Goal: Ask a question

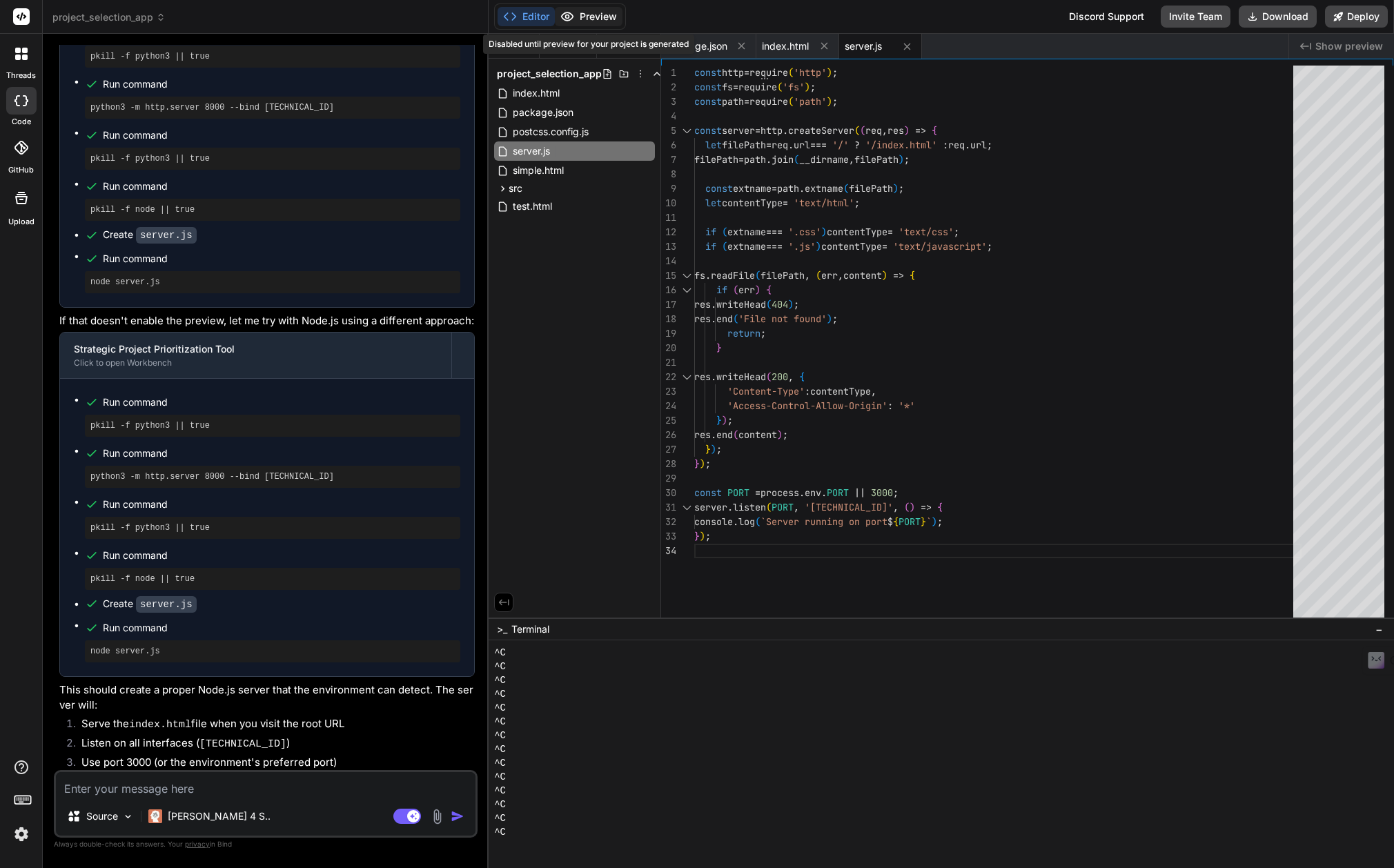
scroll to position [82, 0]
click at [116, 795] on textarea at bounding box center [266, 784] width 419 height 25
click at [189, 786] on textarea at bounding box center [266, 784] width 419 height 25
type textarea "i"
type textarea "x"
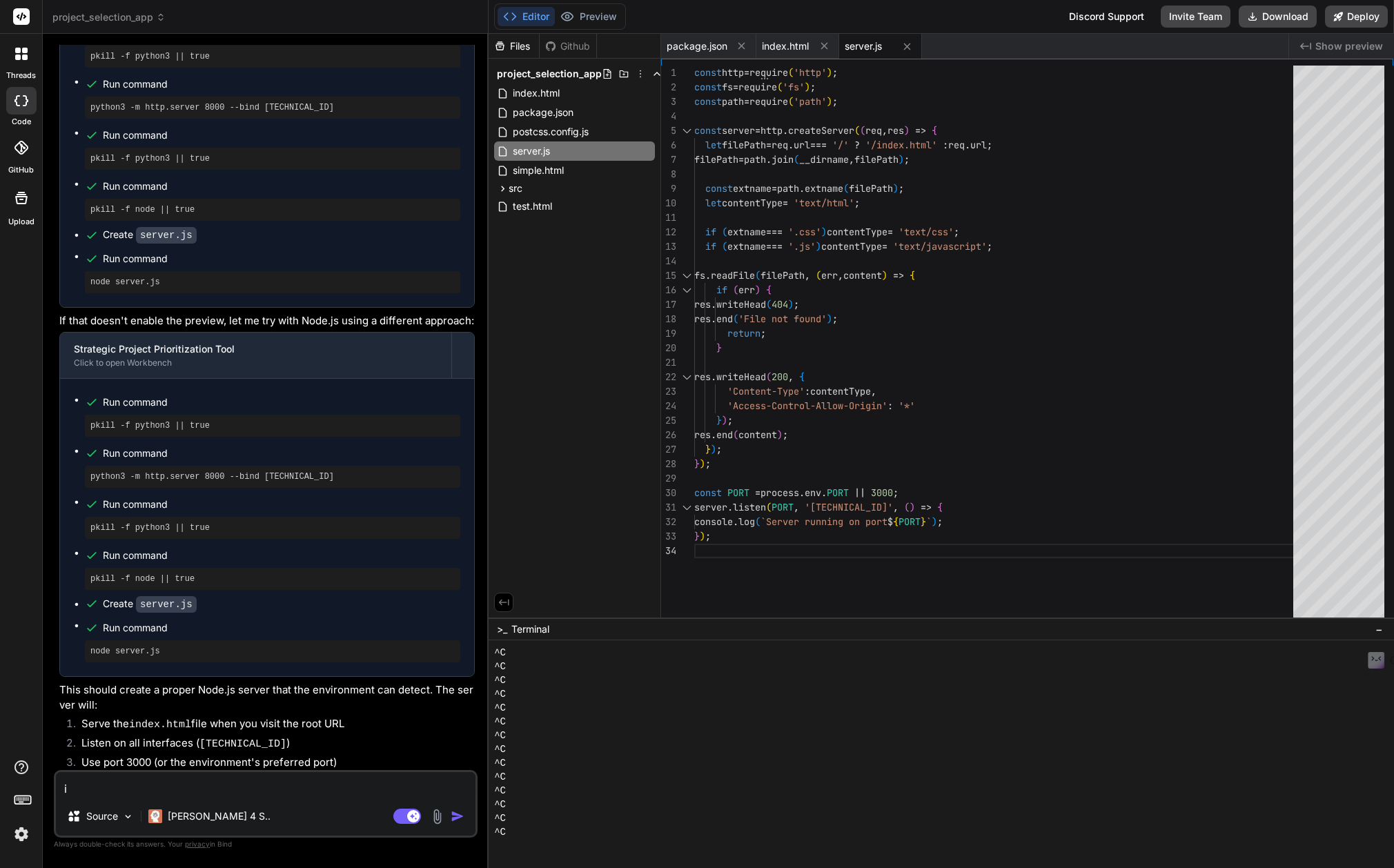
type textarea "i"
type textarea "x"
type textarea "i d"
type textarea "x"
type textarea "i do"
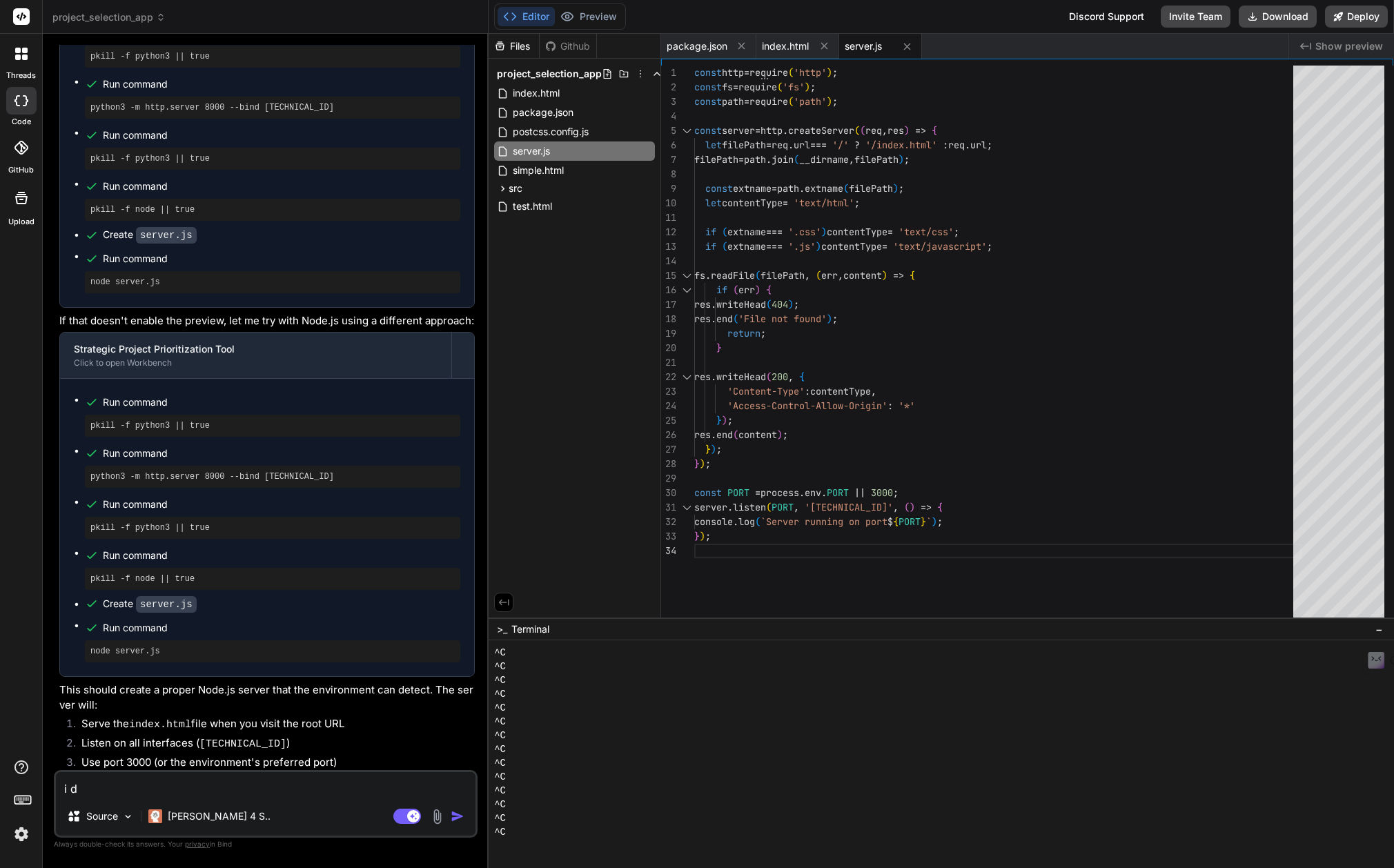
type textarea "x"
type textarea "i don"
type textarea "x"
type textarea "i don'"
type textarea "x"
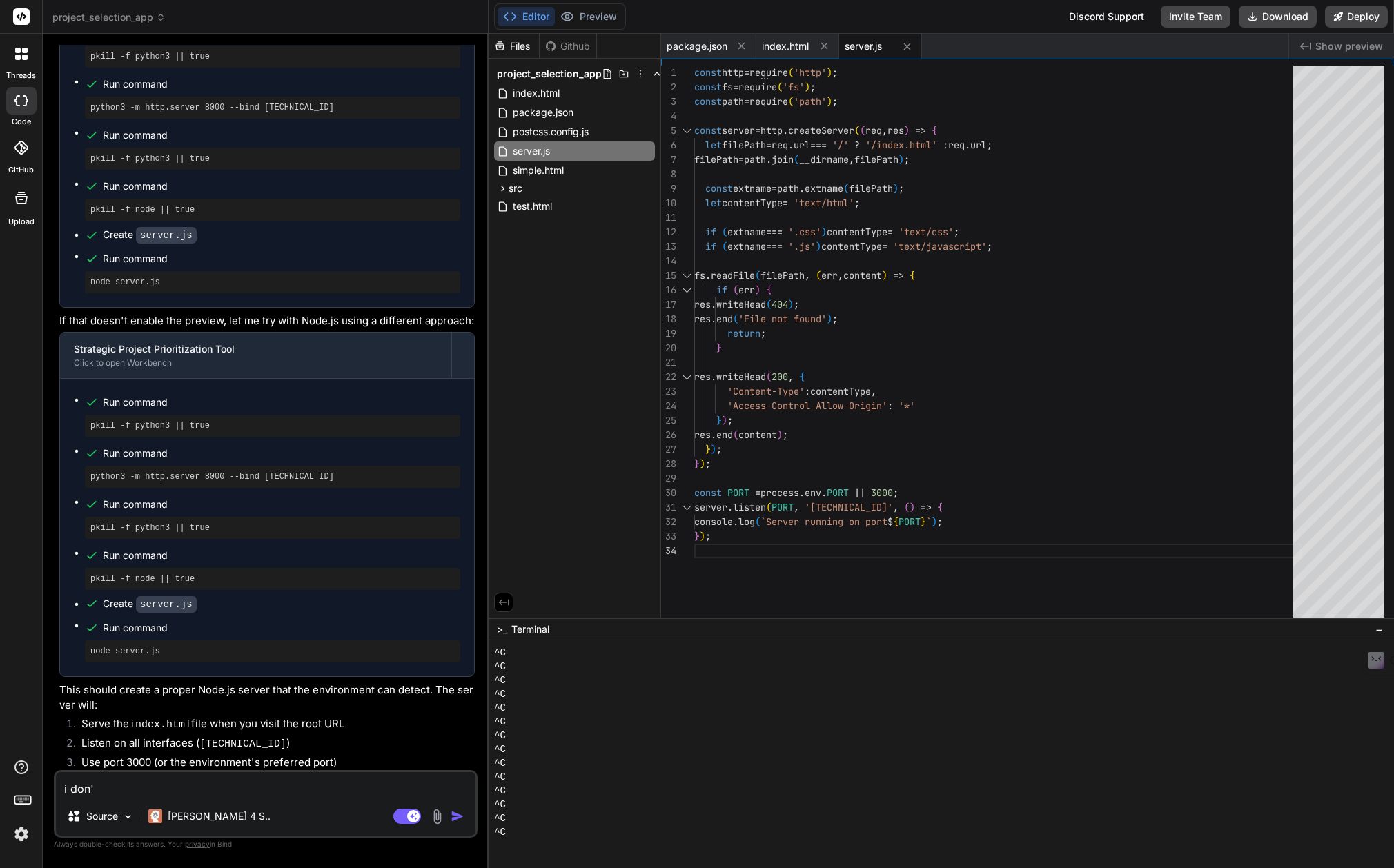
type textarea "i don't"
type textarea "x"
type textarea "i don't"
type textarea "x"
type textarea "i don't s"
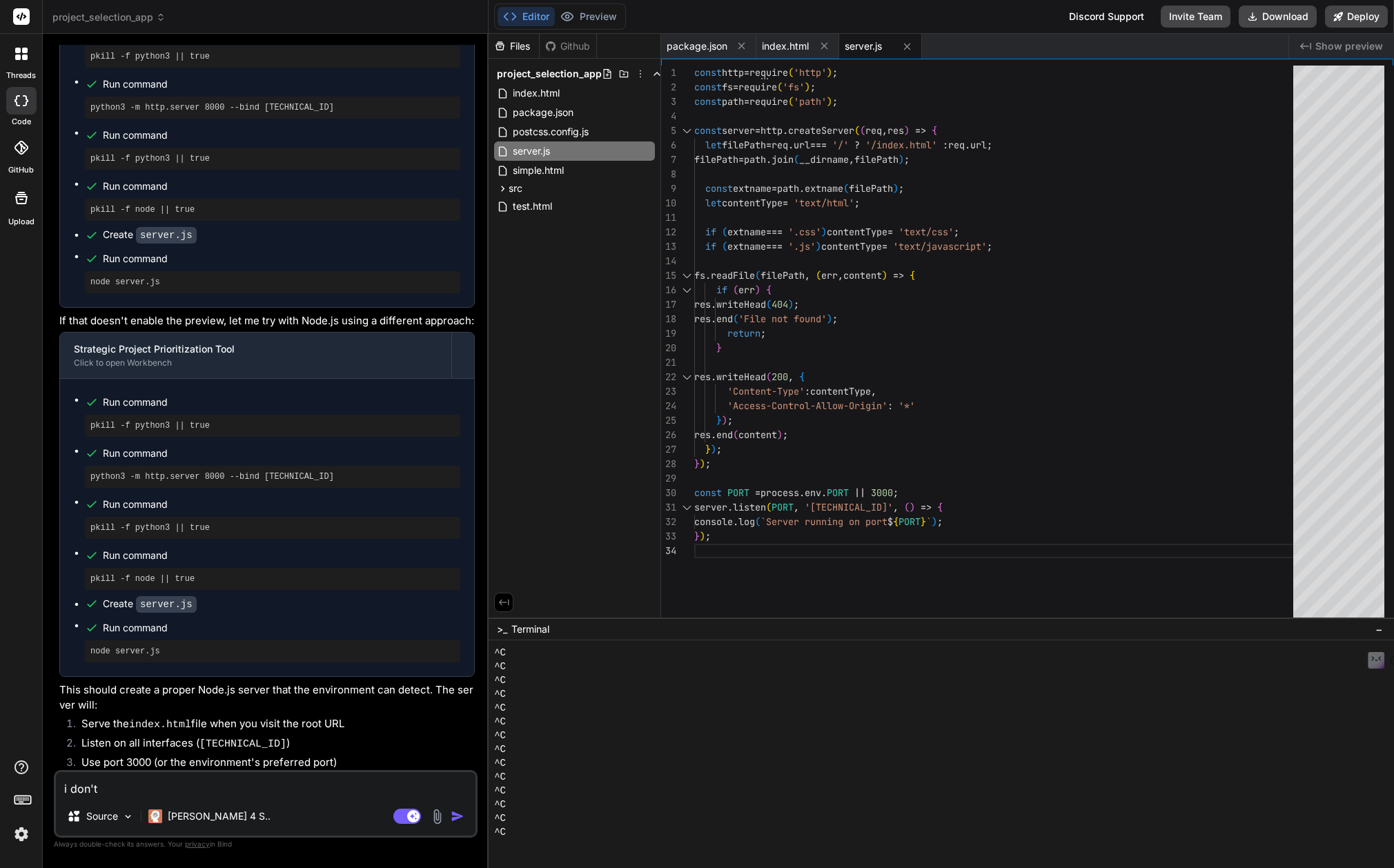
type textarea "x"
type textarea "i don't se"
type textarea "x"
type textarea "i don't see"
type textarea "x"
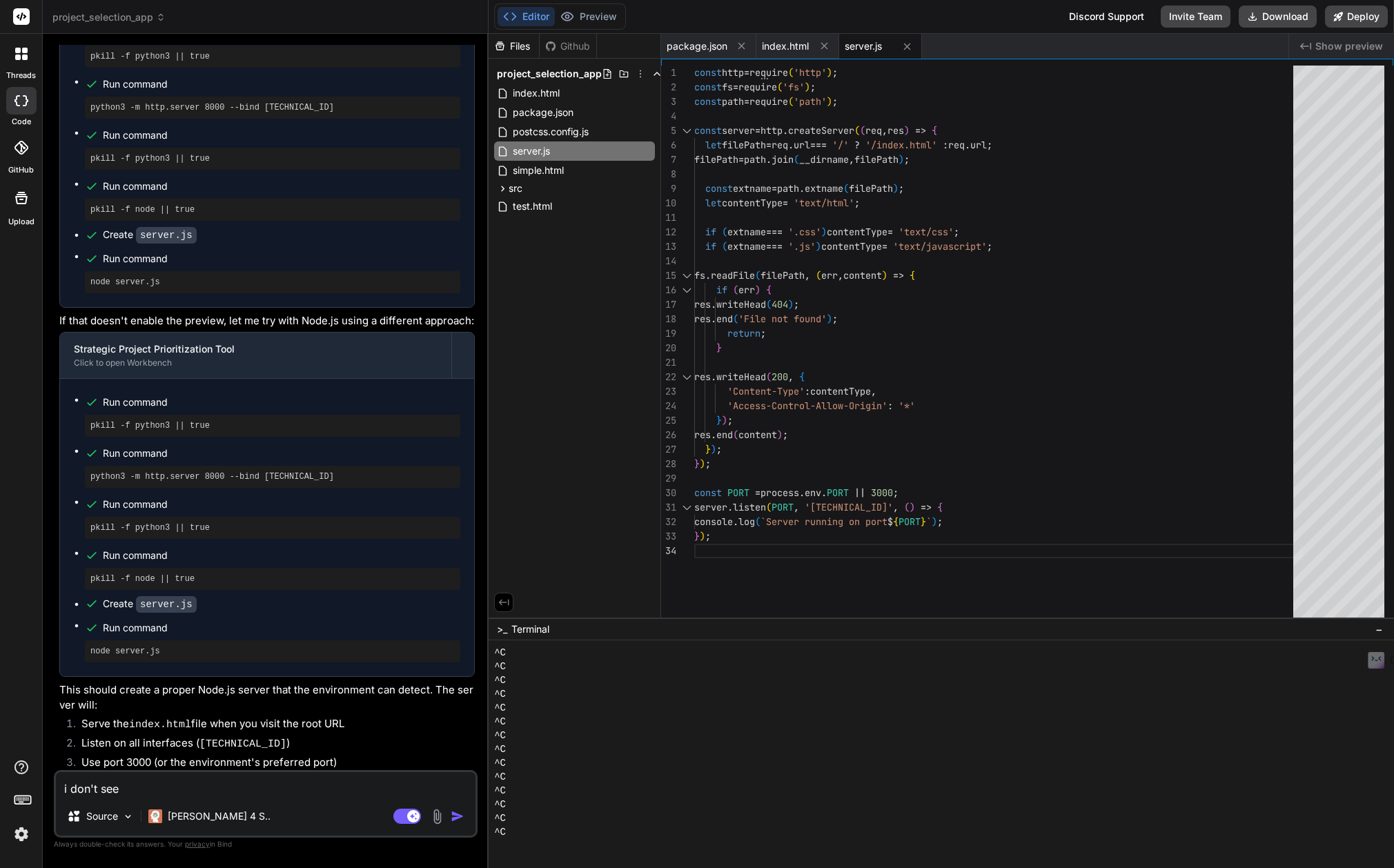
type textarea "i don't see"
type textarea "x"
type textarea "i don't see i"
type textarea "x"
type textarea "i don't see it"
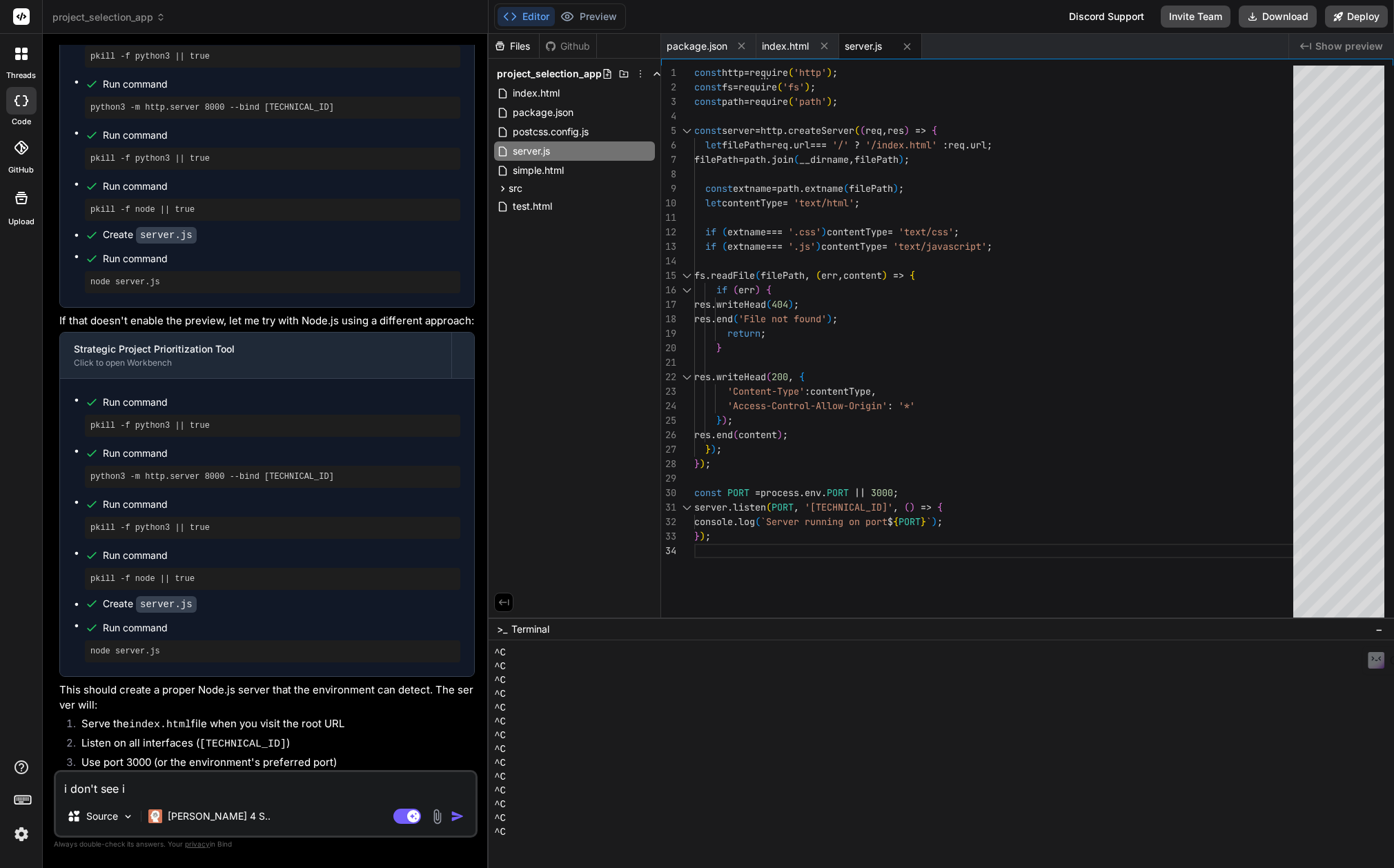
type textarea "x"
type textarea "i don't see it."
type textarea "x"
type textarea "i don't see it."
type textarea "x"
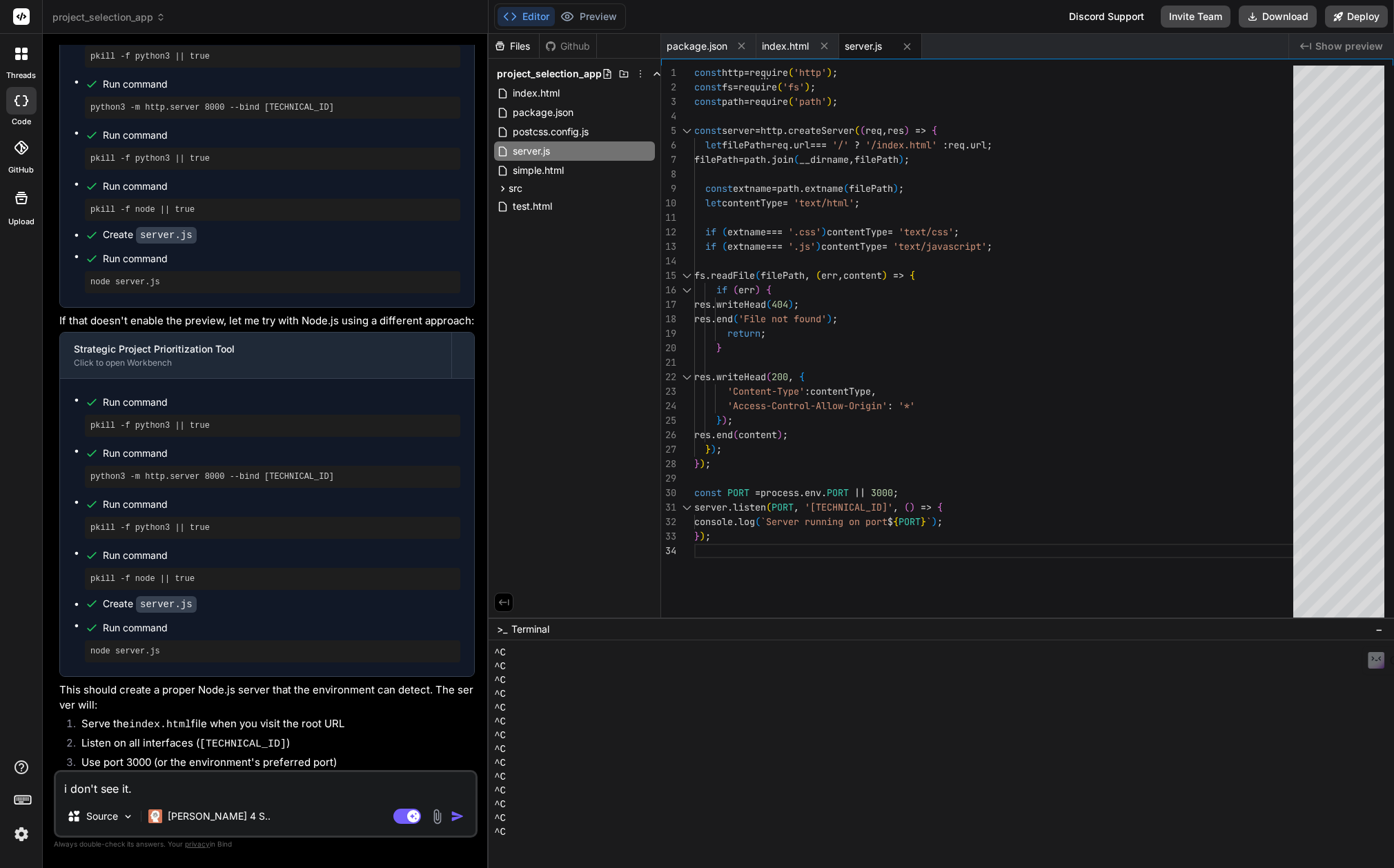
type textarea "i don't see it. c"
type textarea "x"
type textarea "i don't see it. ca"
type textarea "x"
type textarea "i don't see it. can"
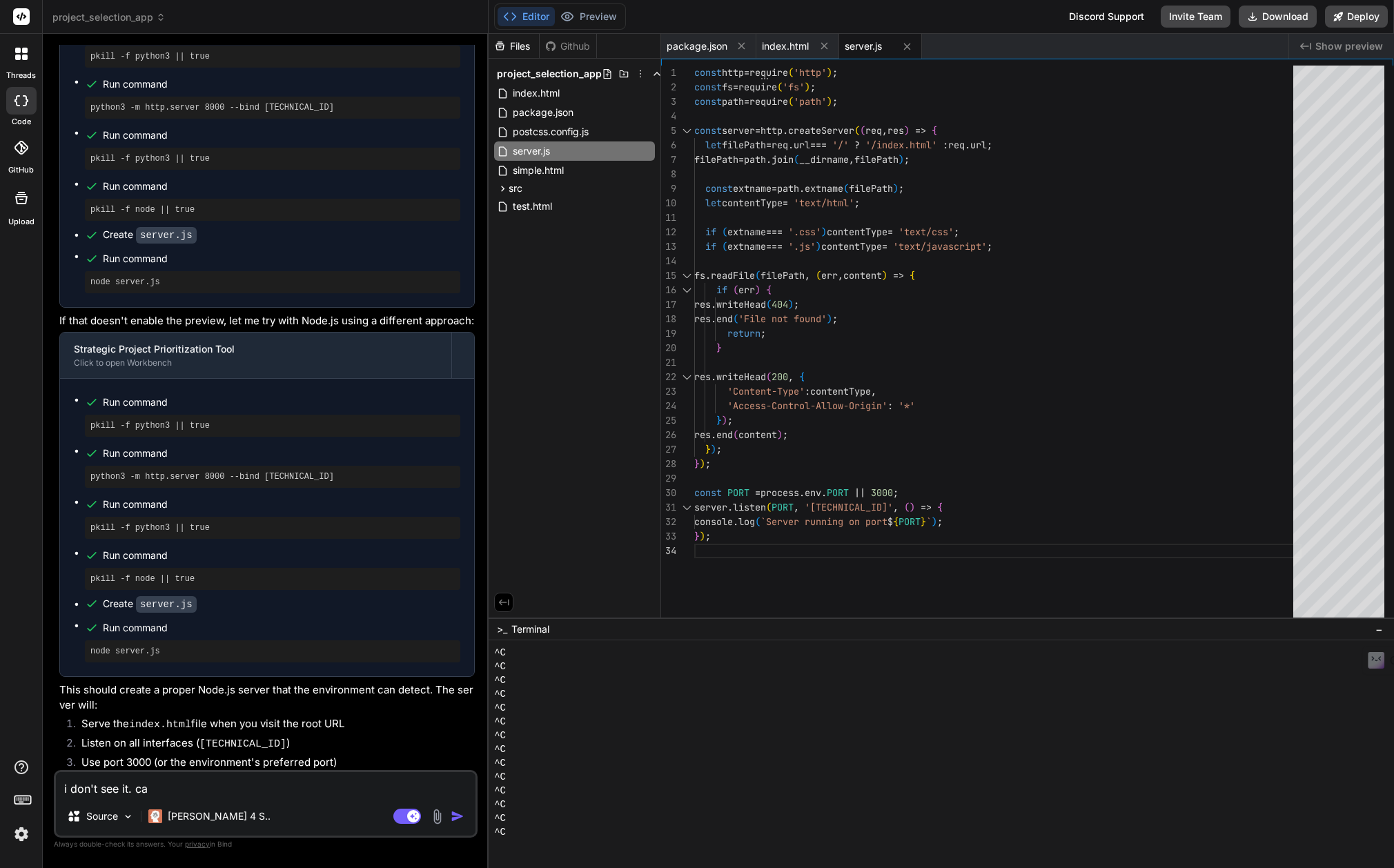
type textarea "x"
type textarea "i don't see it. can"
type textarea "x"
type textarea "i don't see it. can y"
type textarea "x"
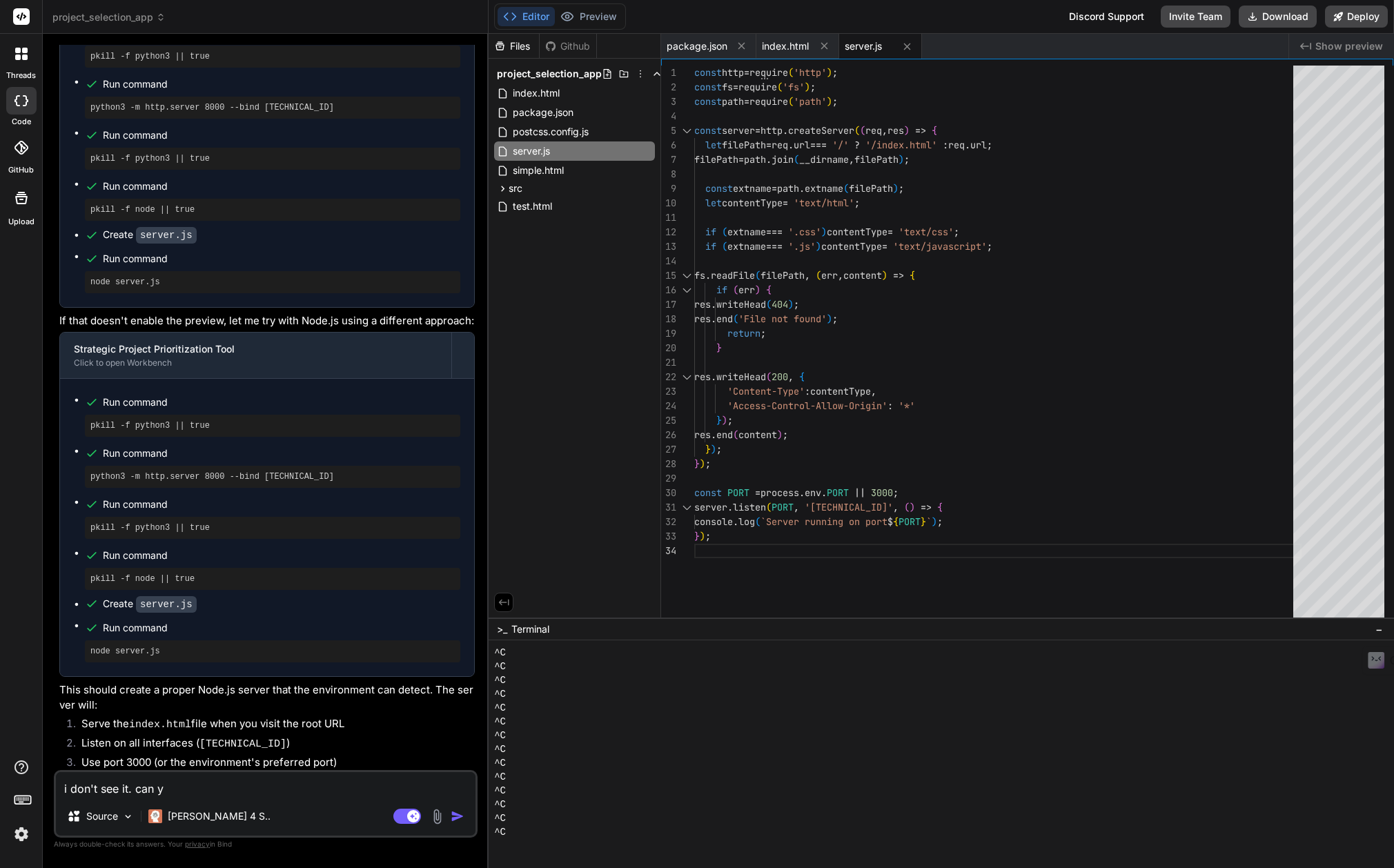
type textarea "i don't see it. can yo"
type textarea "x"
type textarea "i don't see it. can you"
type textarea "x"
type textarea "i don't see it. can you"
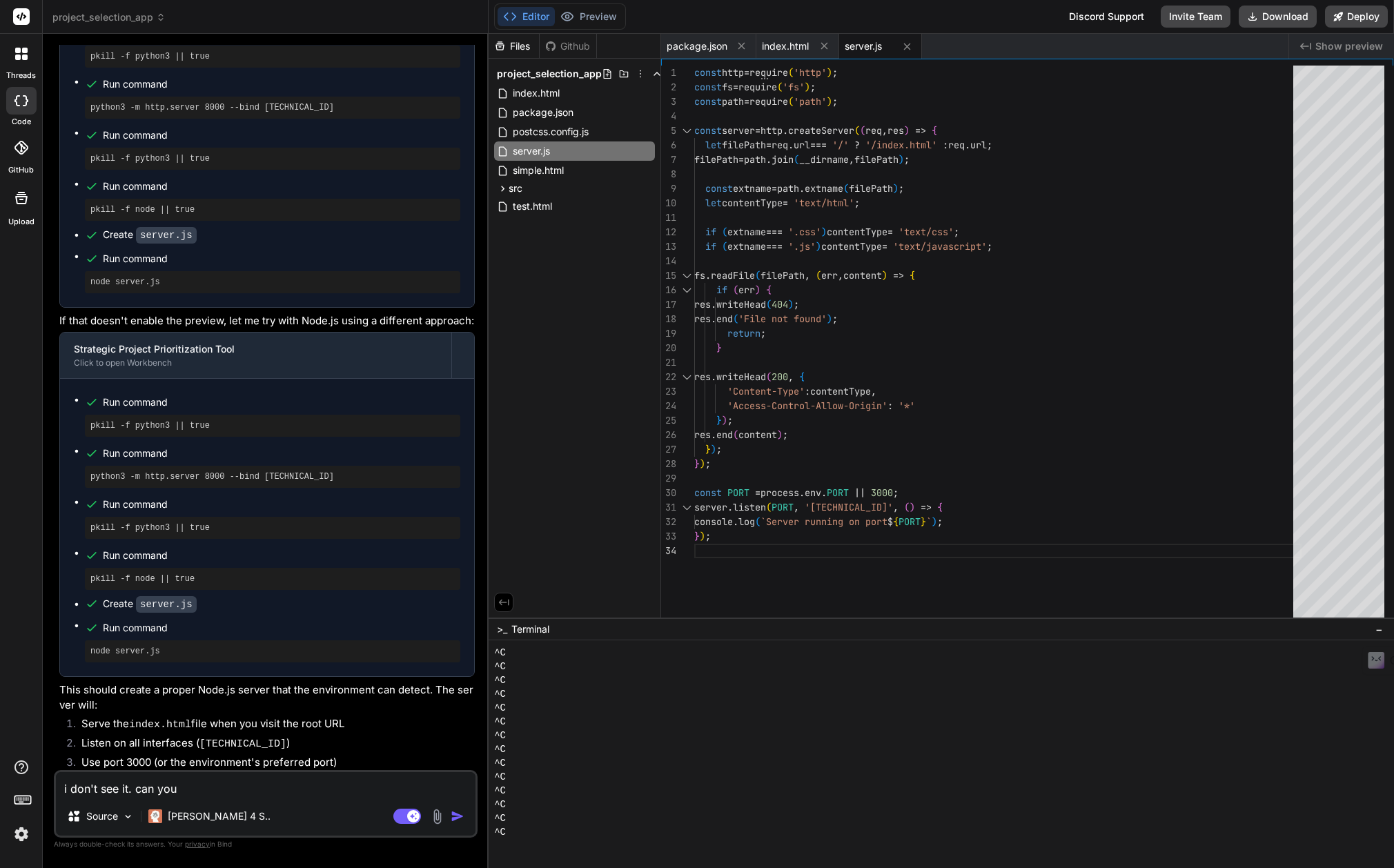
type textarea "x"
type textarea "i don't see it. can you g"
type textarea "x"
type textarea "i don't see it. can you go"
type textarea "x"
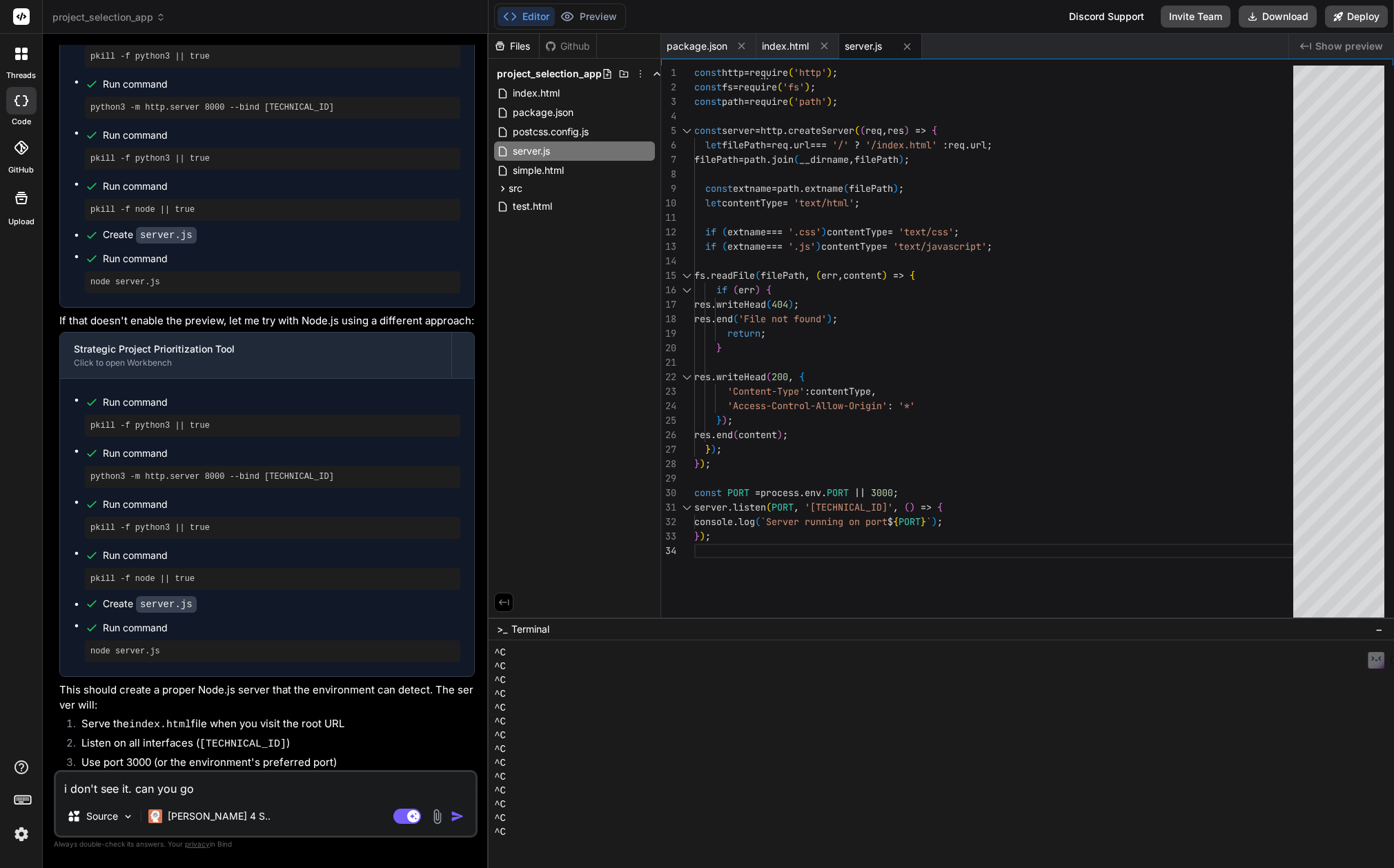
type textarea "i don't see it. can you go"
type textarea "x"
type textarea "i don't see it. can you go b"
type textarea "x"
type textarea "i don't see it. can you go ba"
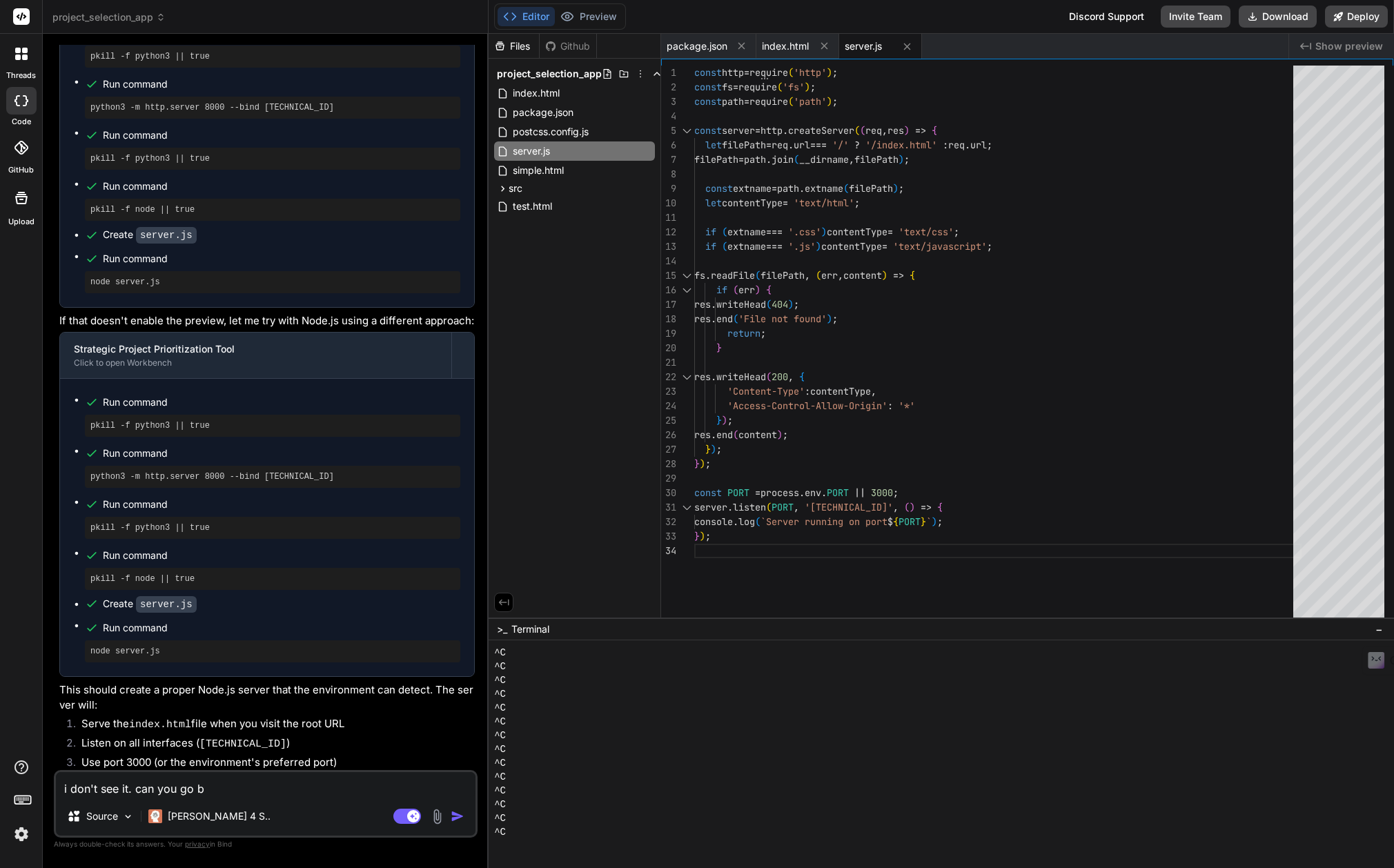
type textarea "x"
type textarea "i don't see it. can you go bac"
type textarea "x"
type textarea "i don't see it. can you go bacl"
type textarea "x"
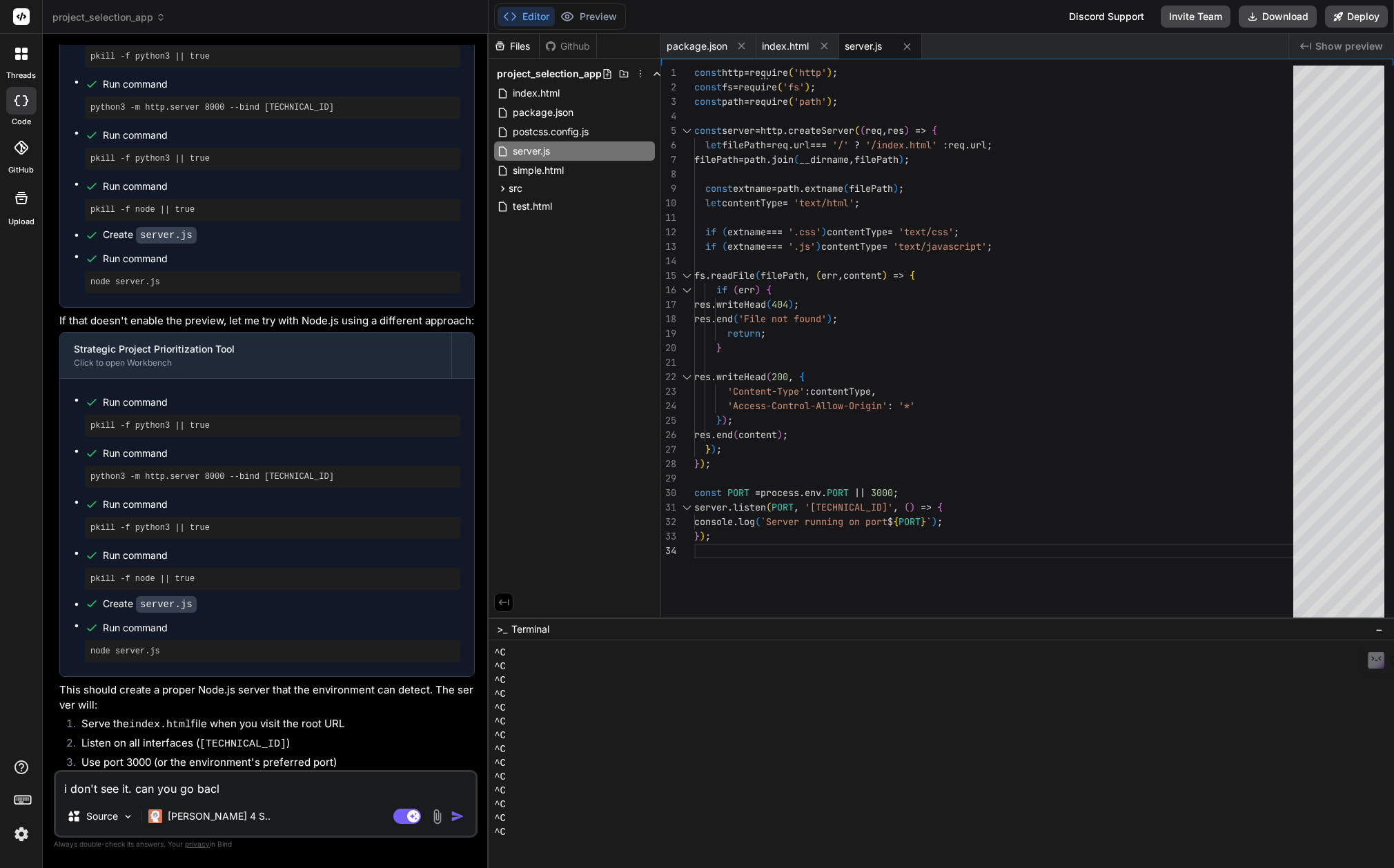
type textarea "i don't see it. can you go bac"
type textarea "x"
type textarea "i don't see it. can you go back"
type textarea "x"
type textarea "i don't see it. can you go back"
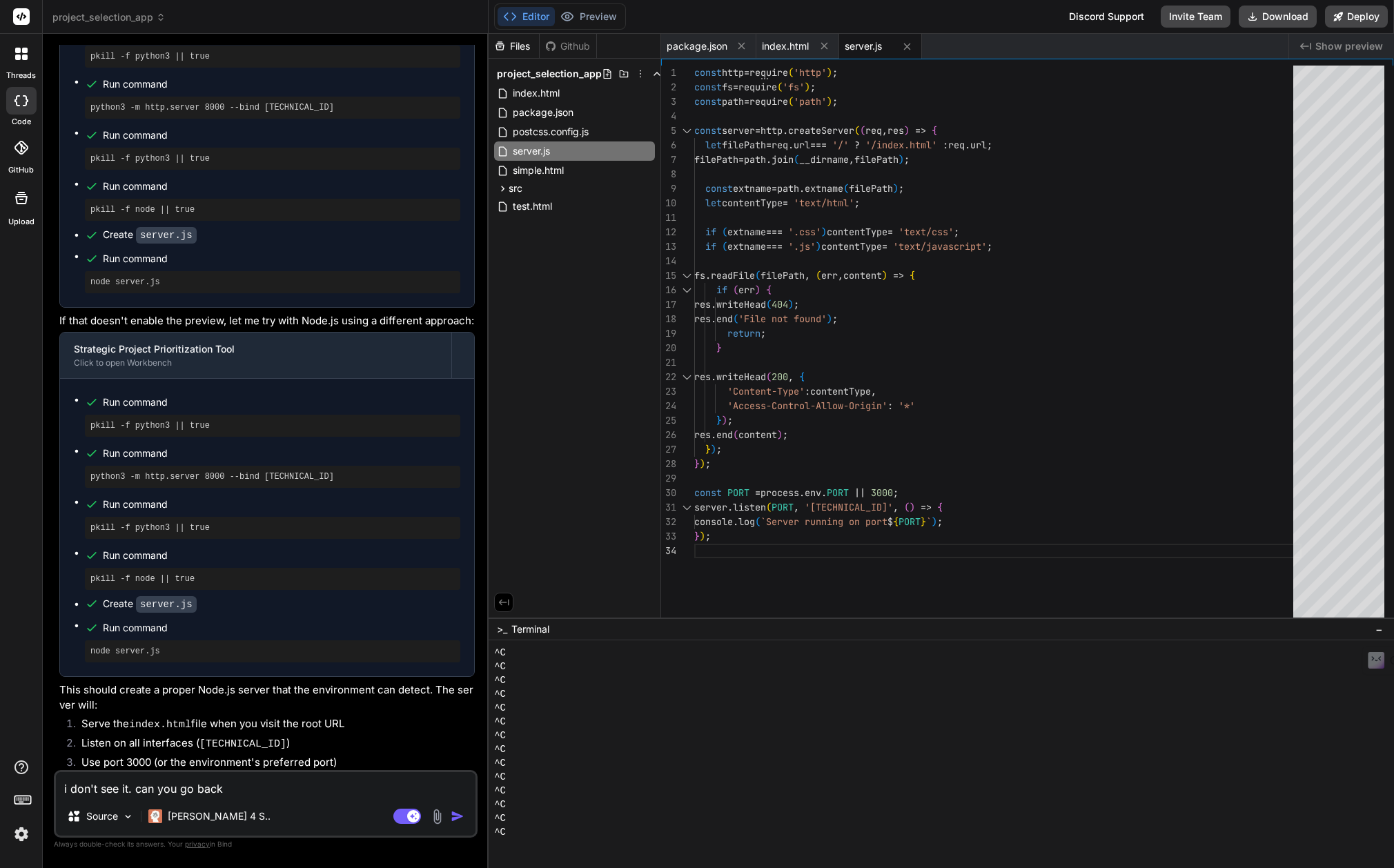
type textarea "x"
type textarea "i don't see it. can you go back t"
type textarea "x"
type textarea "i don't see it. can you go back to"
type textarea "x"
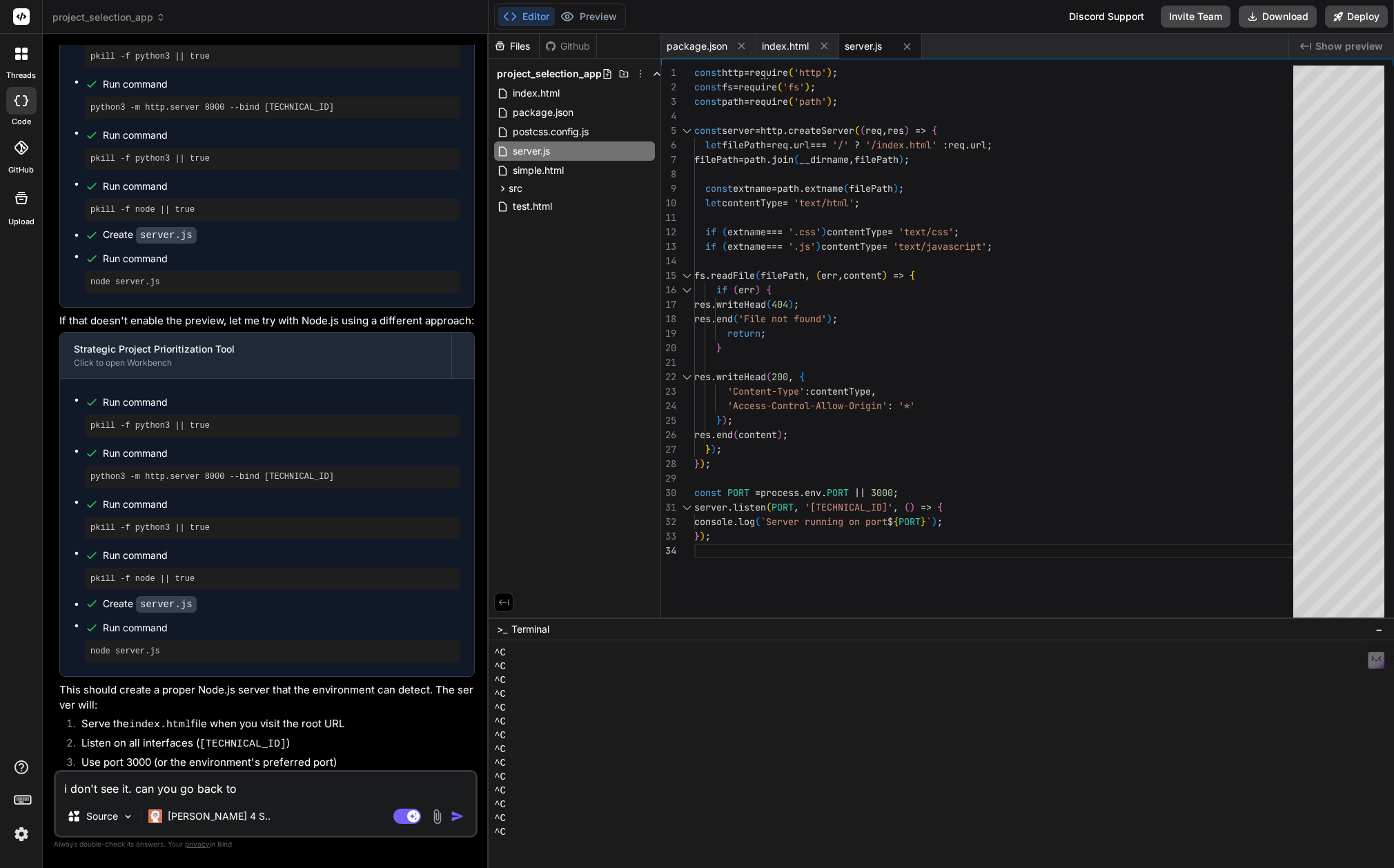
type textarea "i don't see it. can you go back to"
type textarea "x"
type textarea "i don't see it. can you go back to t"
type textarea "x"
type textarea "i don't see it. can you go back to th"
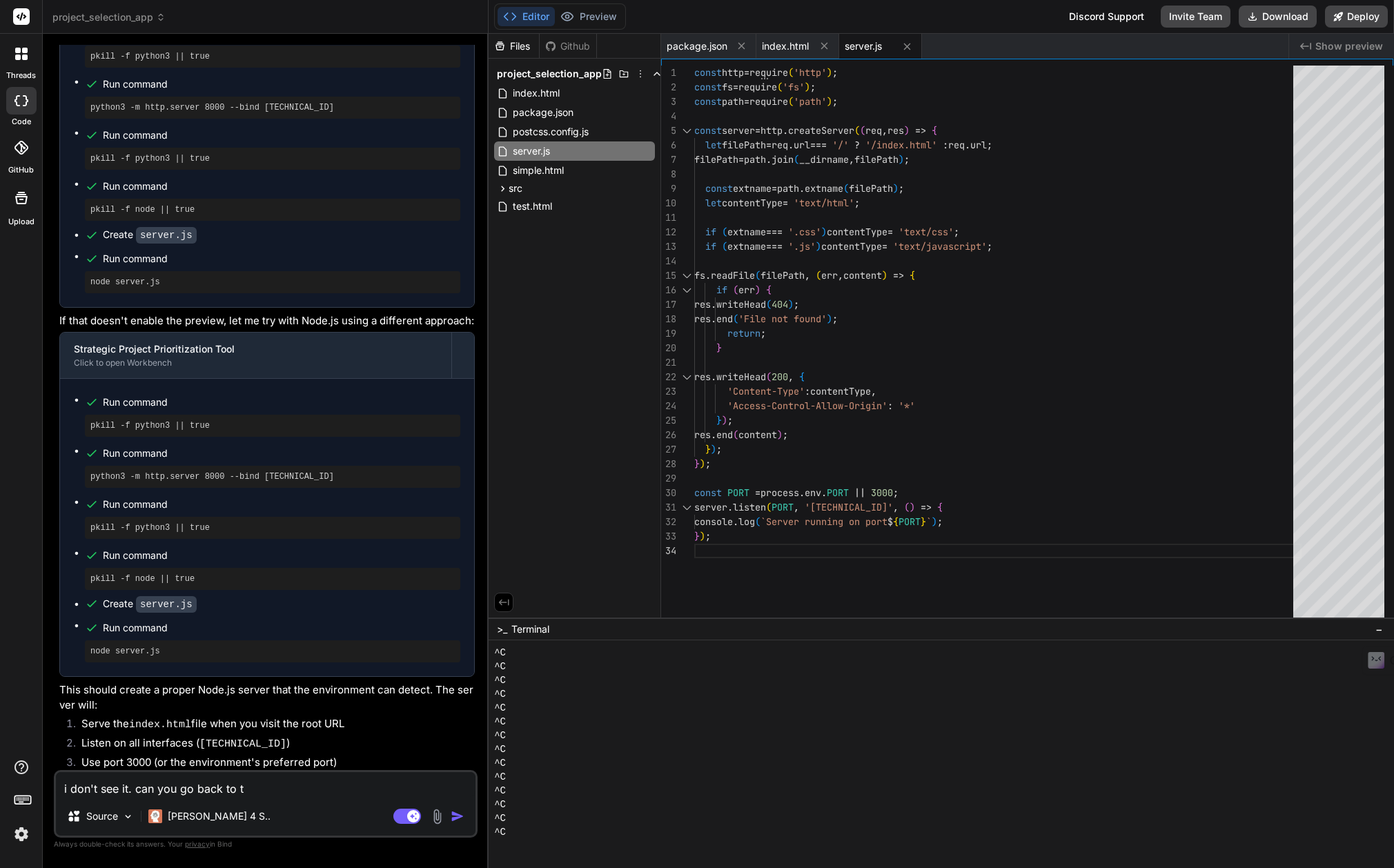
type textarea "x"
type textarea "i don't see it. can you go back to the"
type textarea "x"
type textarea "i don't see it. can you go back to the"
type textarea "x"
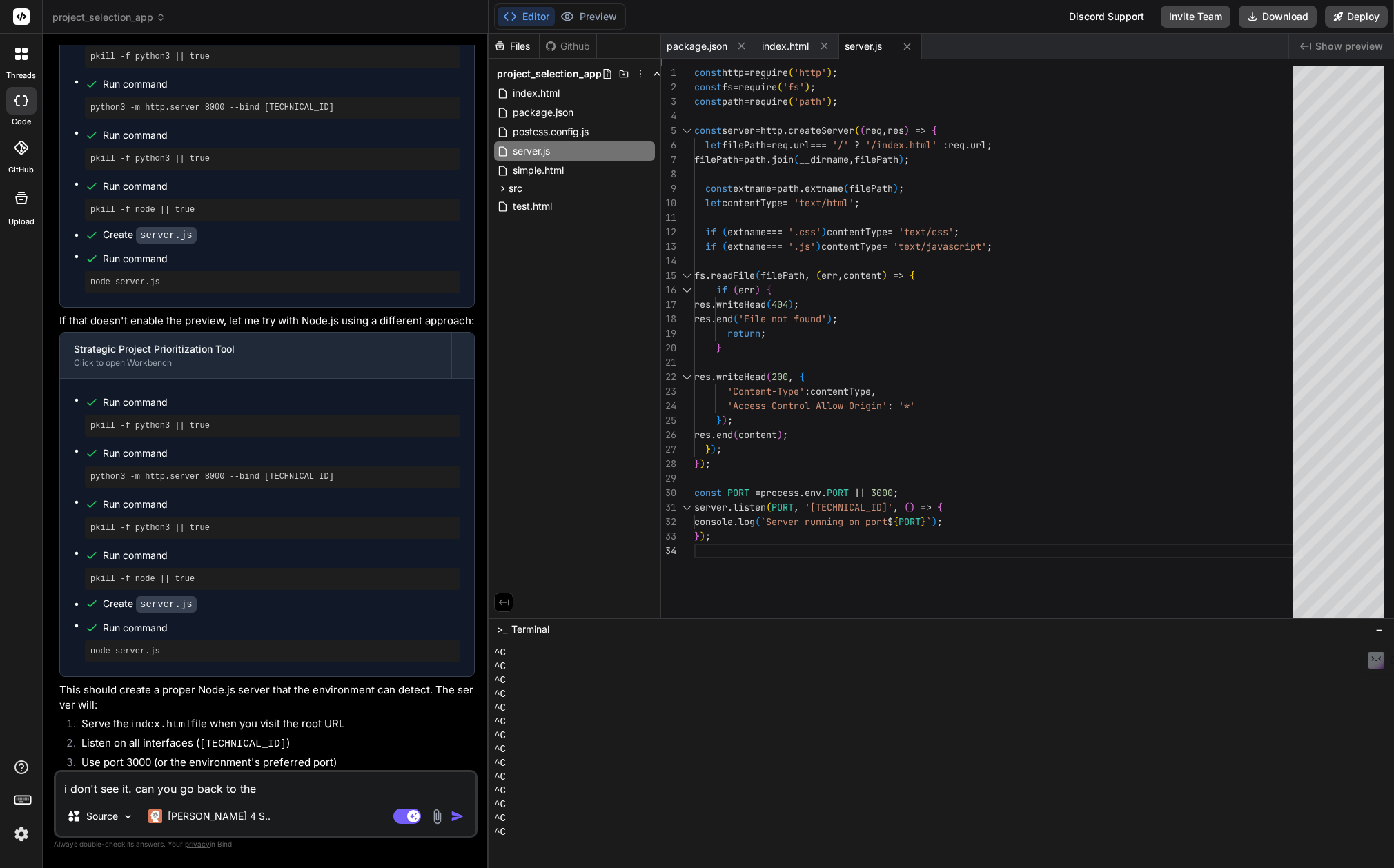
type textarea "i don't see it. can you go back to the r"
type textarea "x"
type textarea "i don't see it. can you go back to the ra"
type textarea "x"
type textarea "i don't see it. can you go back to the rac"
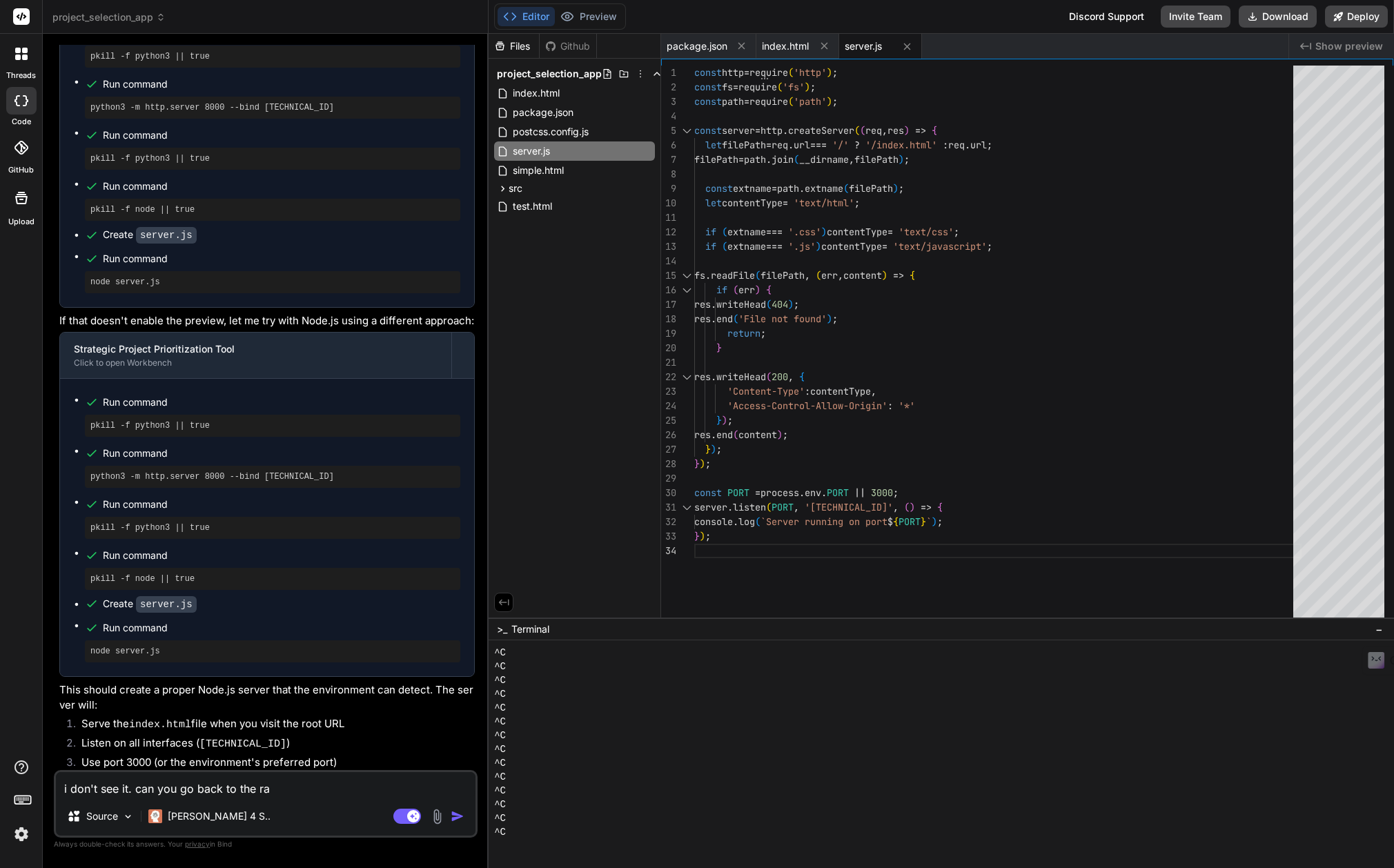
type textarea "x"
type textarea "i don't see it. can you go back to the ract"
type textarea "x"
type textarea "i don't see it. can you go back to the rac"
type textarea "x"
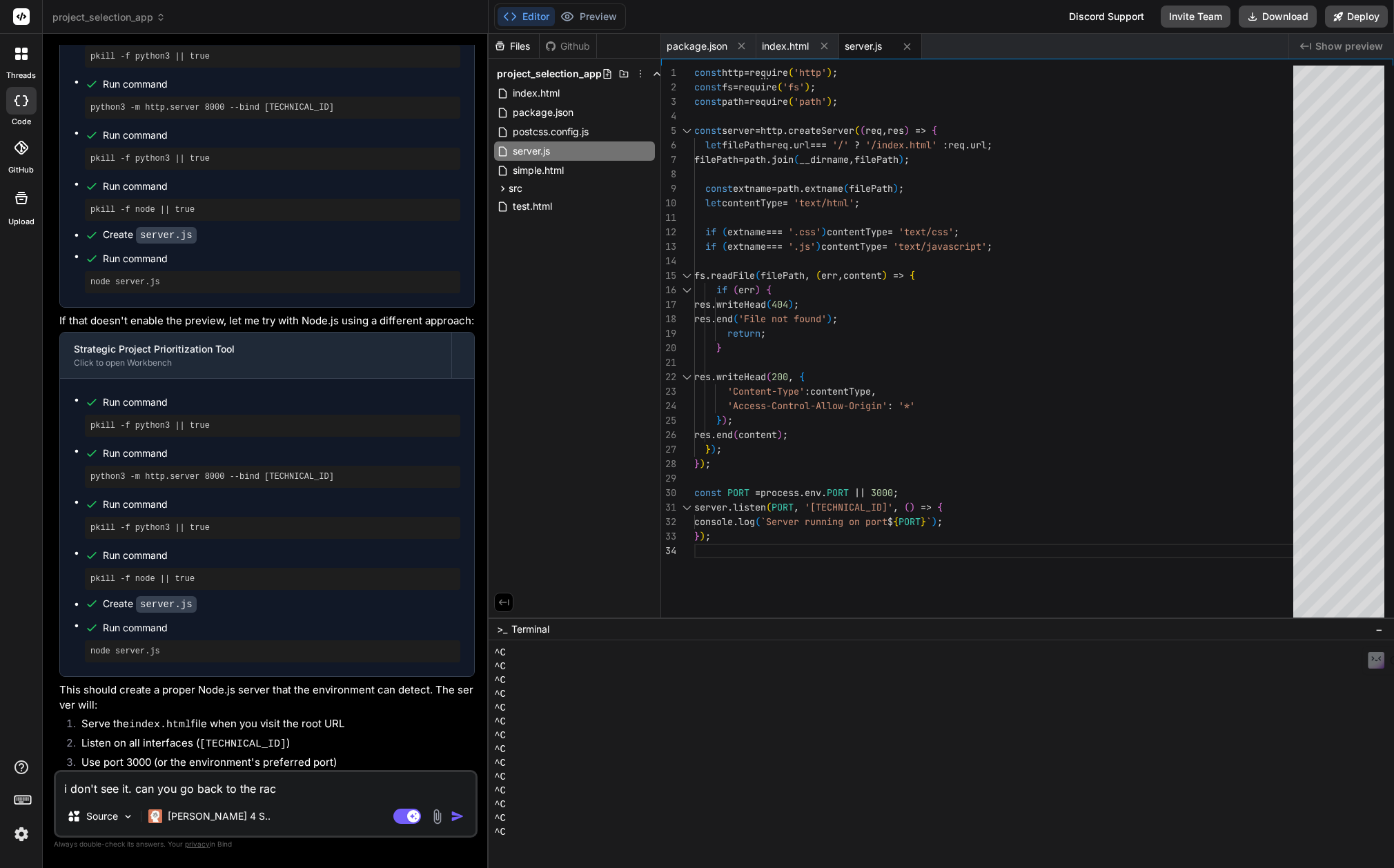
type textarea "i don't see it. can you go back to the ra"
type textarea "x"
type textarea "i don't see it. can you go back to the r"
type textarea "x"
type textarea "i don't see it. can you go back to the"
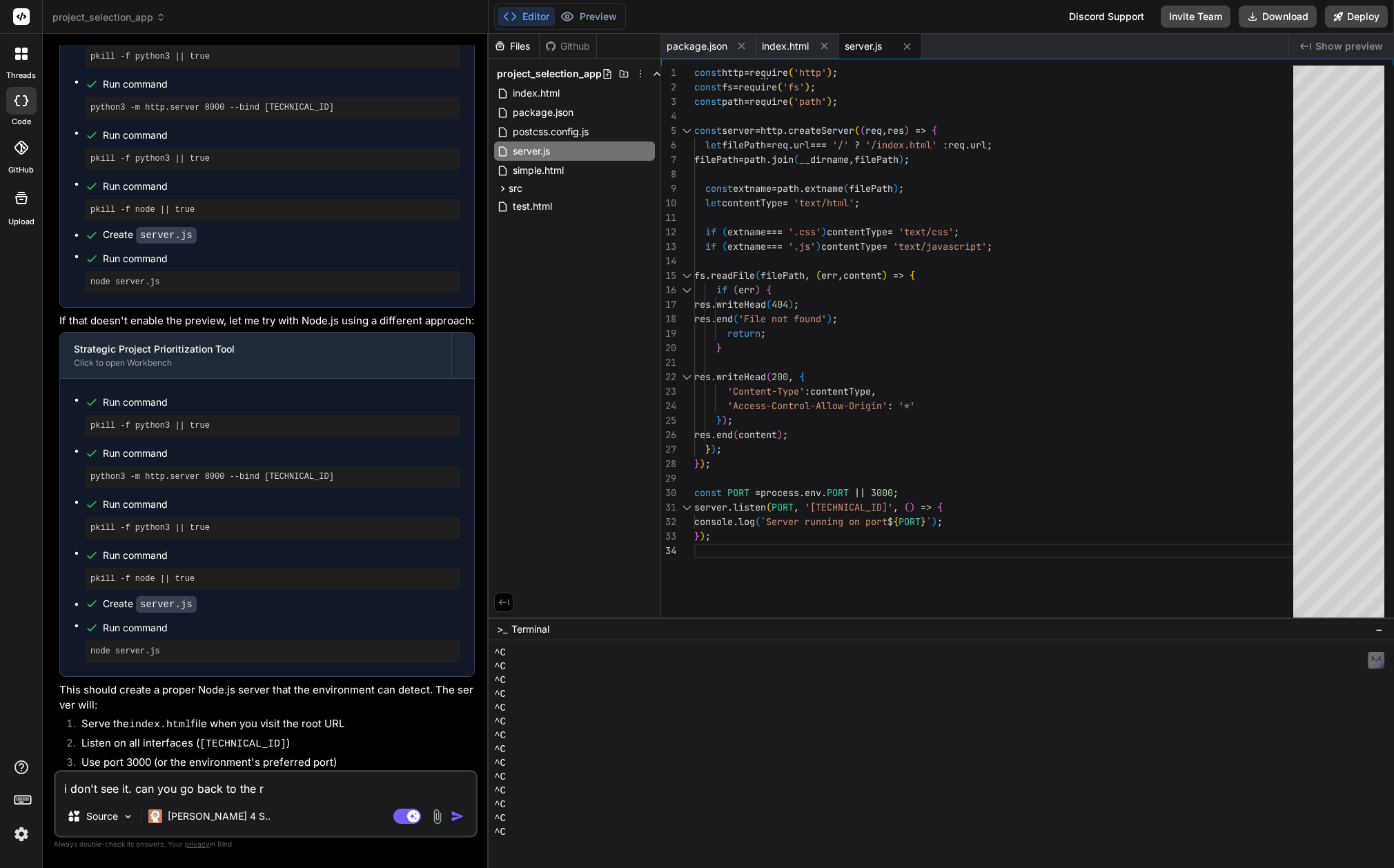
type textarea "x"
type textarea "i don't see it. can you go back to the r"
type textarea "x"
type textarea "i don't see it. can you go back to the re"
type textarea "x"
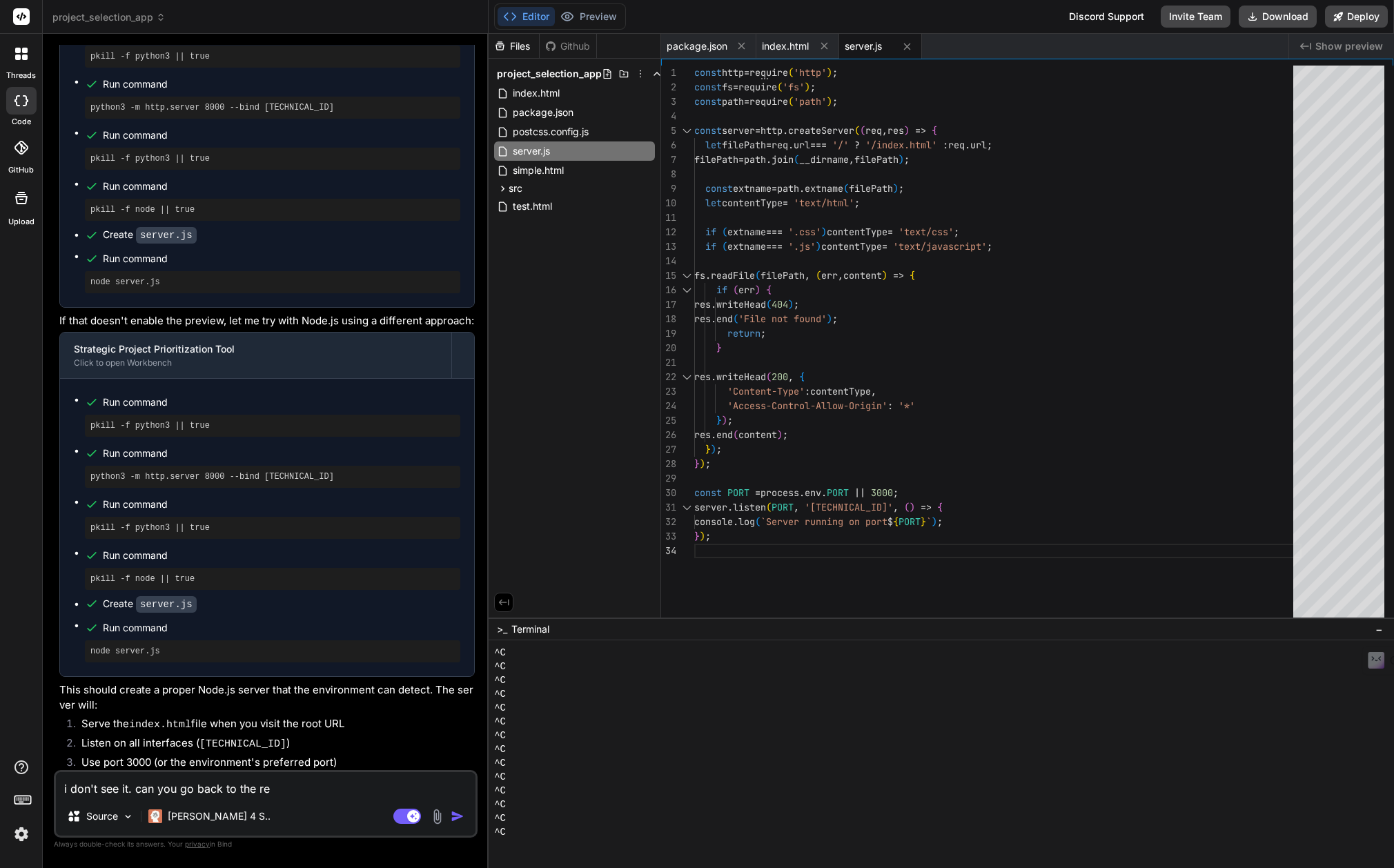
type textarea "i don't see it. can you go back to the rea"
type textarea "x"
type textarea "i don't see it. can you go back to the reac"
type textarea "x"
type textarea "i don't see it. can you go back to the react"
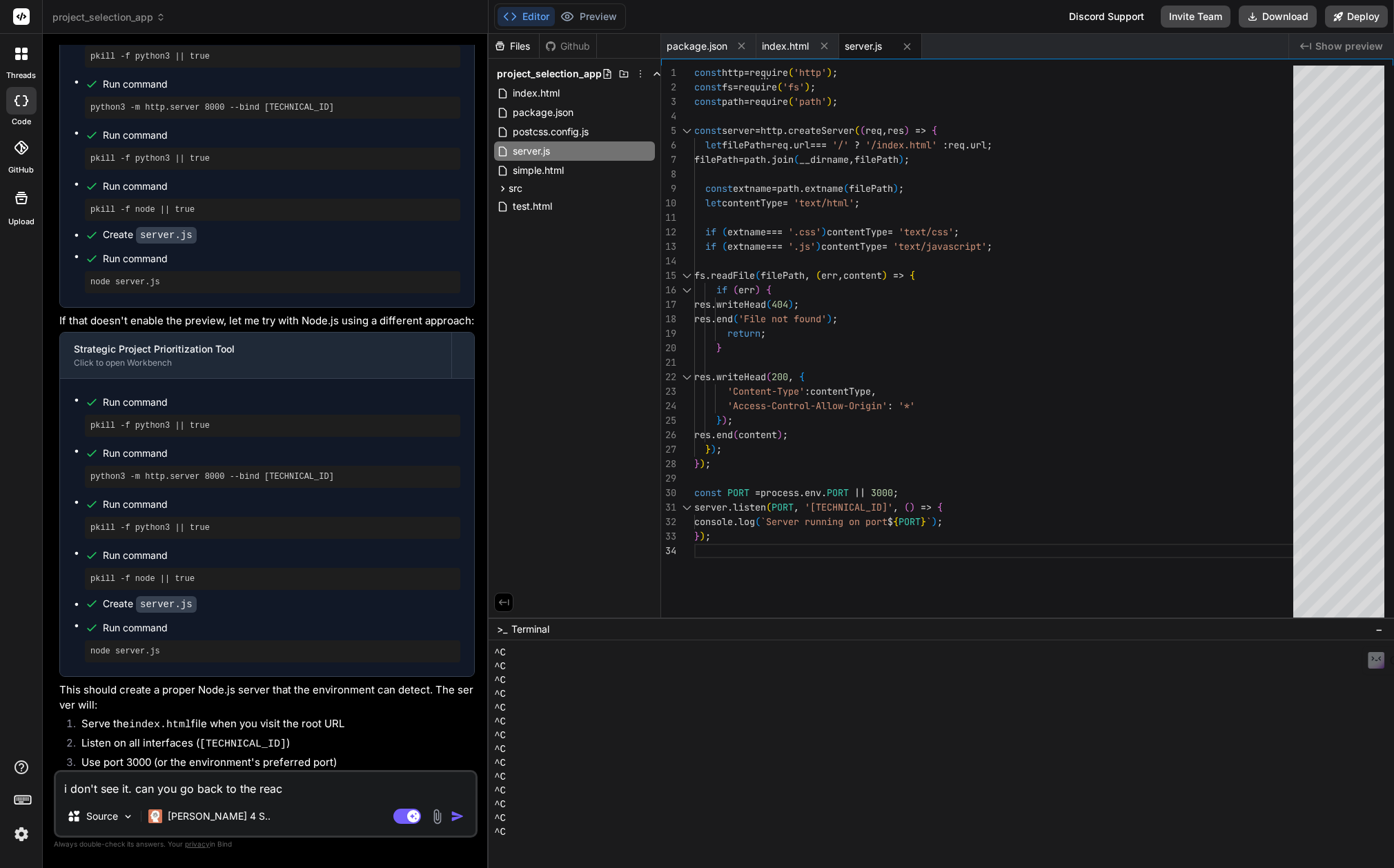
type textarea "x"
type textarea "i don't see it. can you go back to the react+"
type textarea "x"
type textarea "i don't see it. can you go back to the react+t"
type textarea "x"
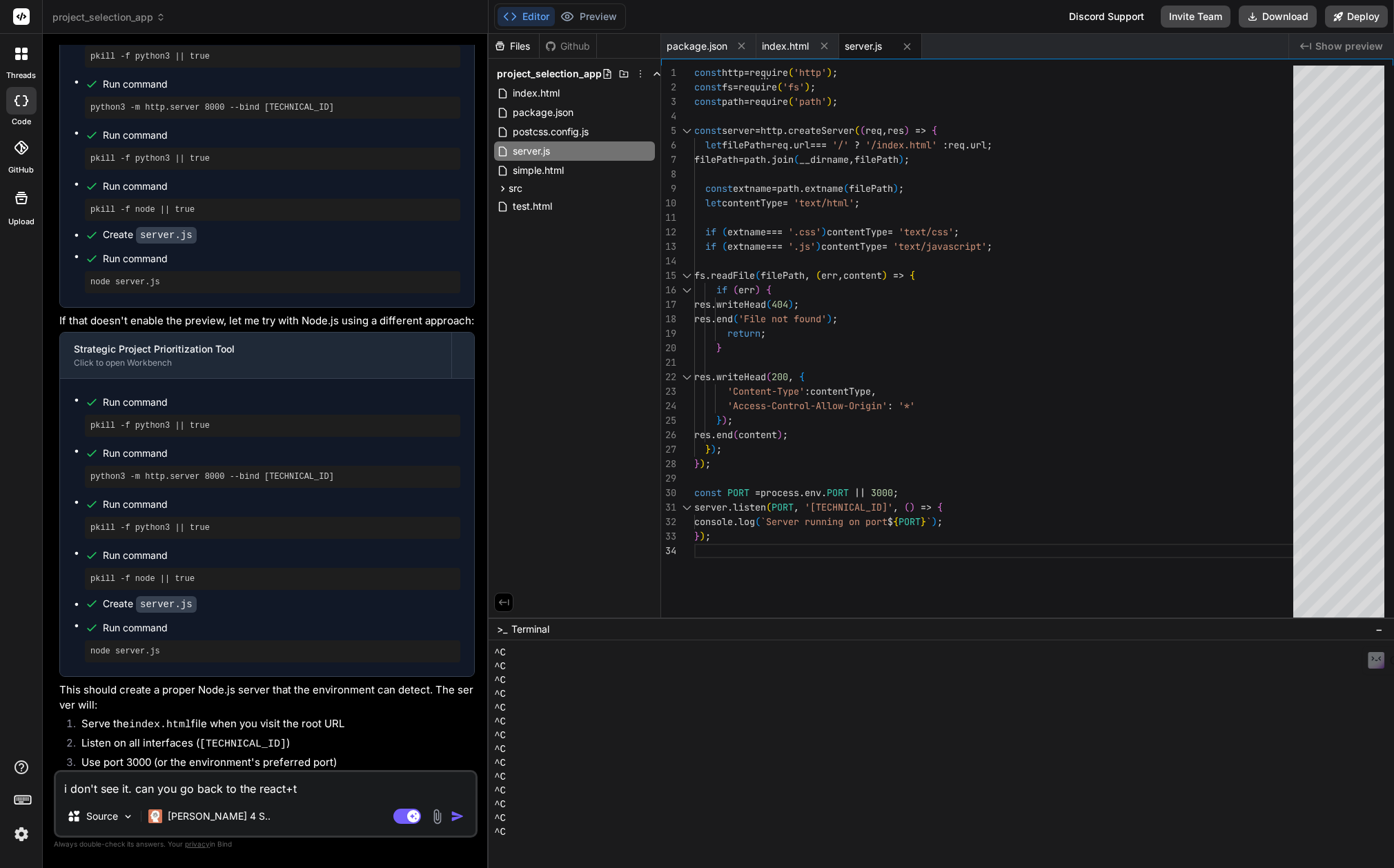
type textarea "i don't see it. can you go back to the react+ta"
type textarea "x"
type textarea "i don't see it. can you go back to the react+[PERSON_NAME]"
type textarea "x"
type textarea "i don't see it. can you go back to the react+tail"
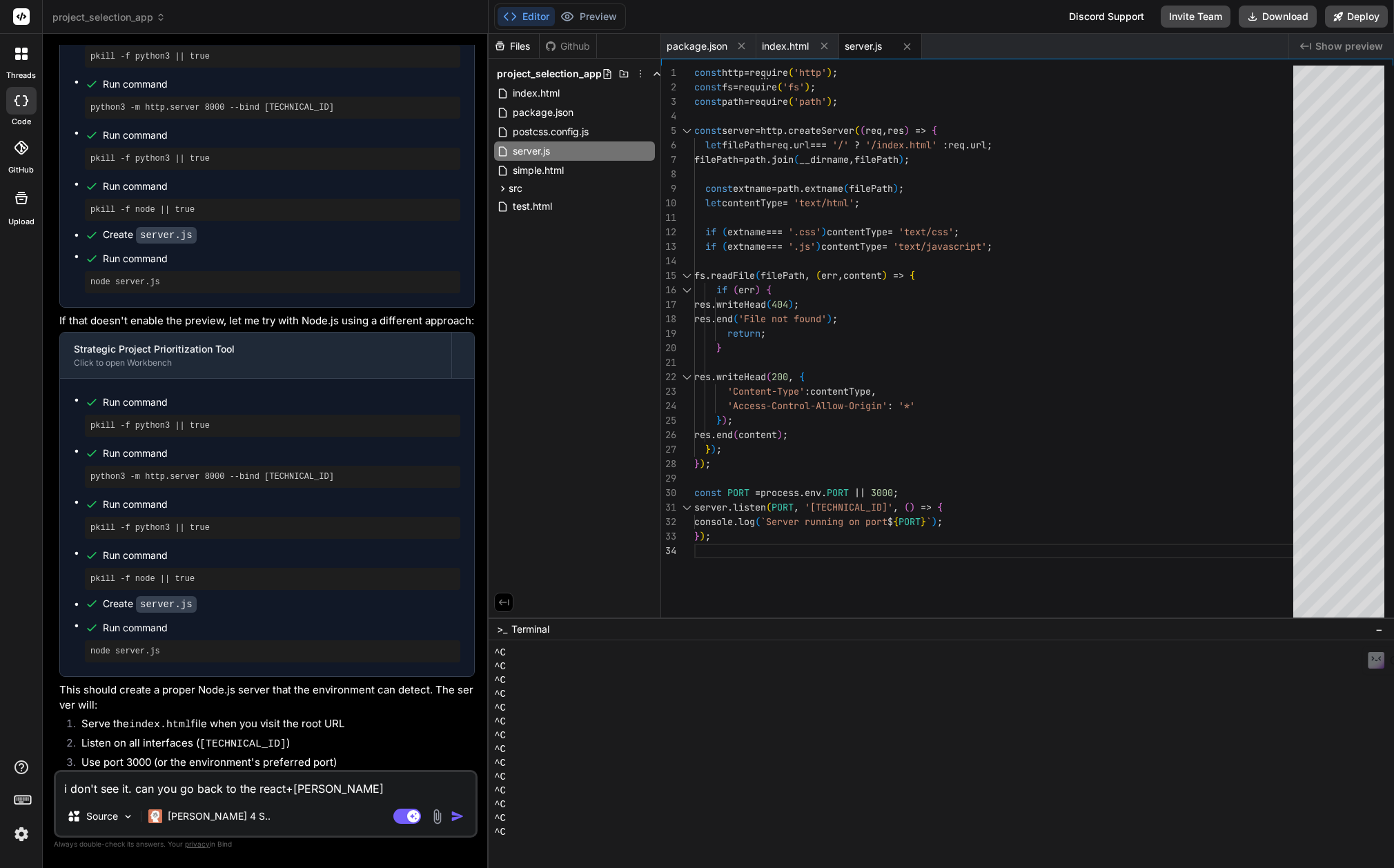
type textarea "x"
type textarea "i don't see it. can you go back to the react+tailw"
type textarea "x"
type textarea "i don't see it. can you go back to the react+tailwi"
type textarea "x"
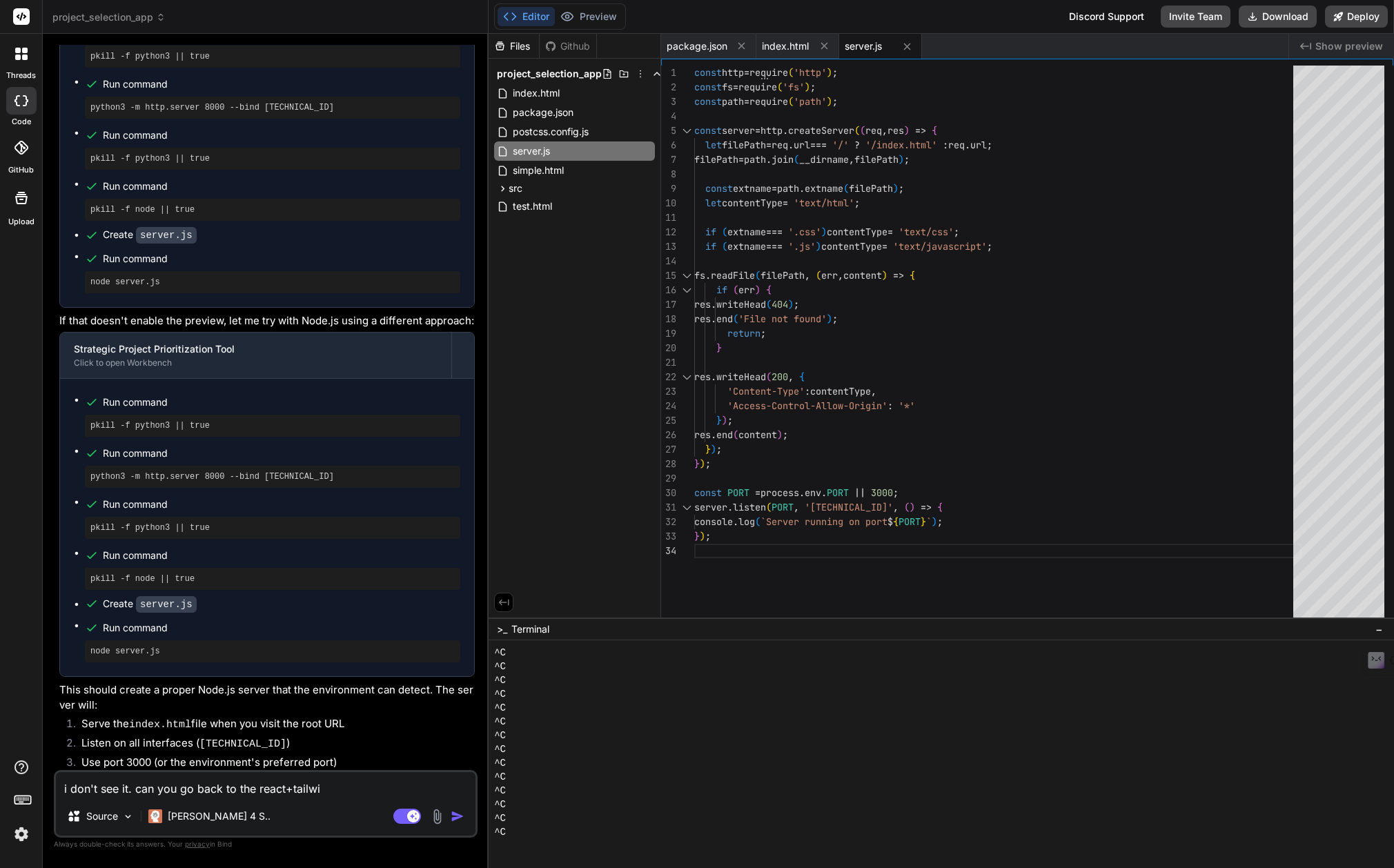
type textarea "i don't see it. can you go back to the react+tailwin"
type textarea "x"
type textarea "i don't see it. can you go back to the react+tailwind"
type textarea "x"
type textarea "i don't see it. can you go back to the react+tailwind+"
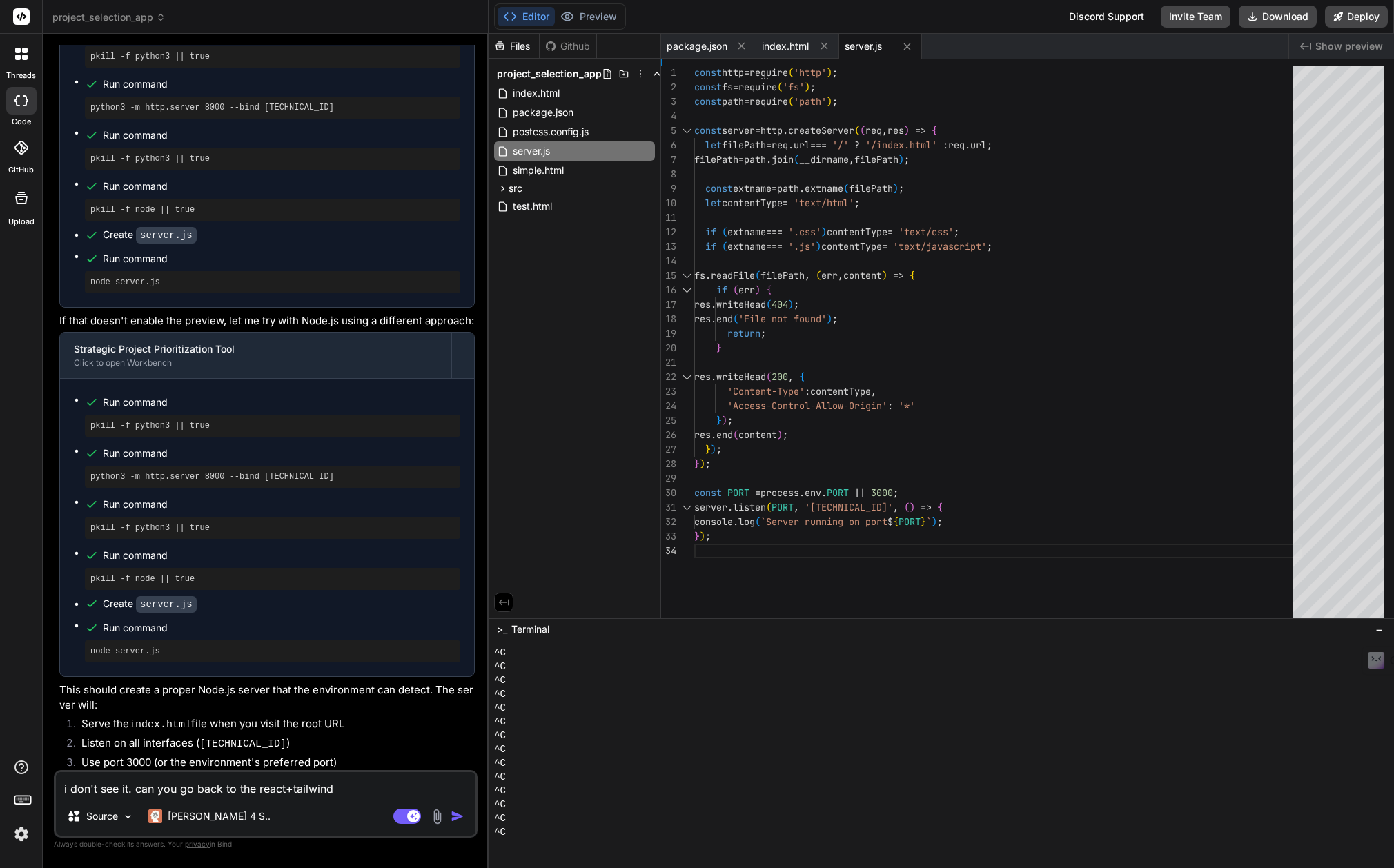
type textarea "x"
type textarea "i don't see it. can you go back to the react+tailwind+v"
type textarea "x"
type textarea "i don't see it. can you go back to the react+tailwind+vt"
type textarea "x"
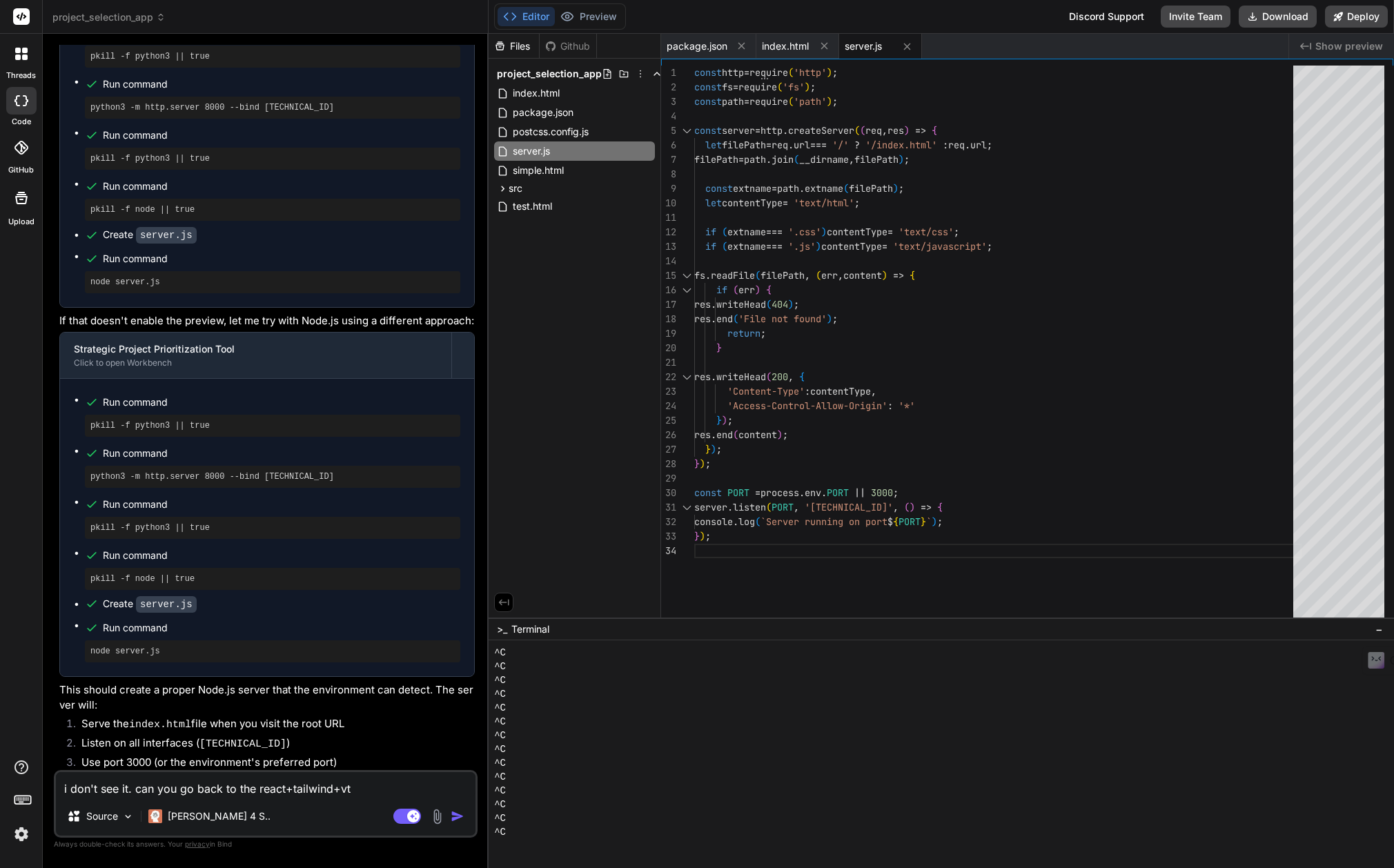
type textarea "i don't see it. can you go back to the react+tailwind+vte"
type textarea "x"
type textarea "i don't see it. can you go back to the react+tailwind+vte"
type textarea "x"
type textarea "i don't see it. can you go back to the react+tailwind+vte v"
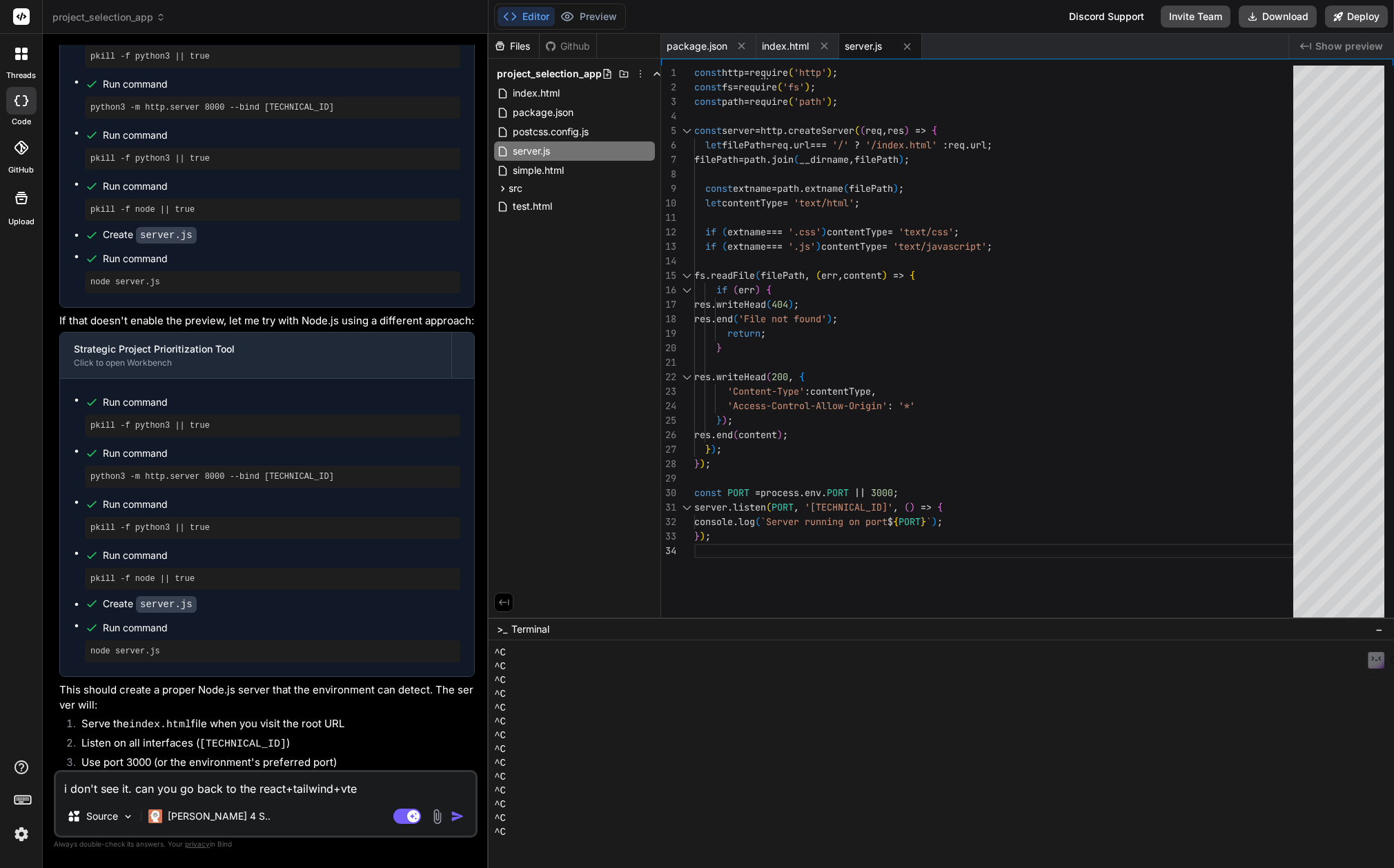
type textarea "x"
type textarea "i don't see it. can you go back to the react+tailwind+vte ve"
type textarea "x"
type textarea "i don't see it. can you go back to the react+tailwind+vte ver"
type textarea "x"
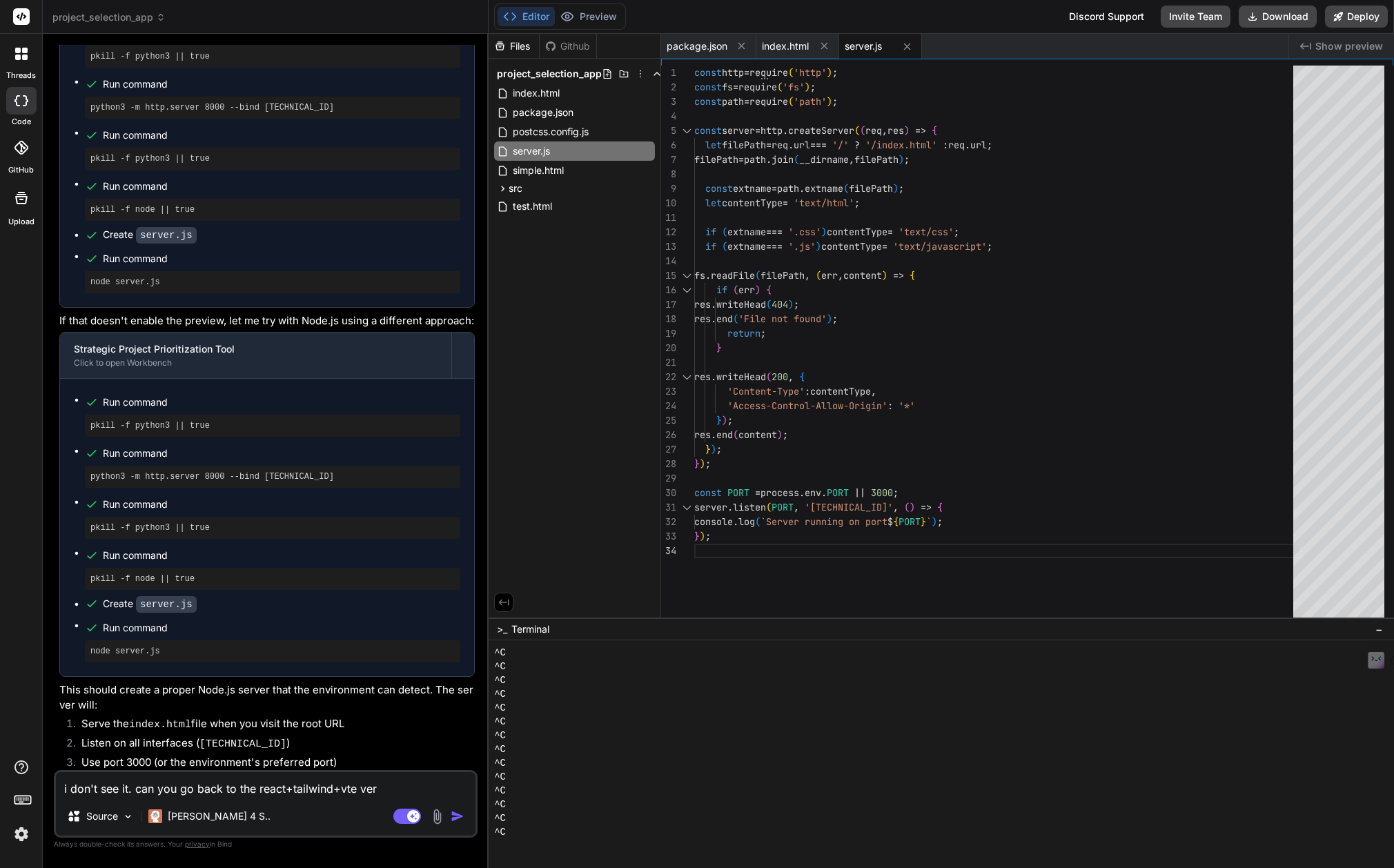
type textarea "i don't see it. can you go back to the react+tailwind+vte vers"
type textarea "x"
type textarea "i don't see it. can you go back to the react+tailwind+vte versi"
type textarea "x"
type textarea "i don't see it. can you go back to the react+tailwind+vte versio"
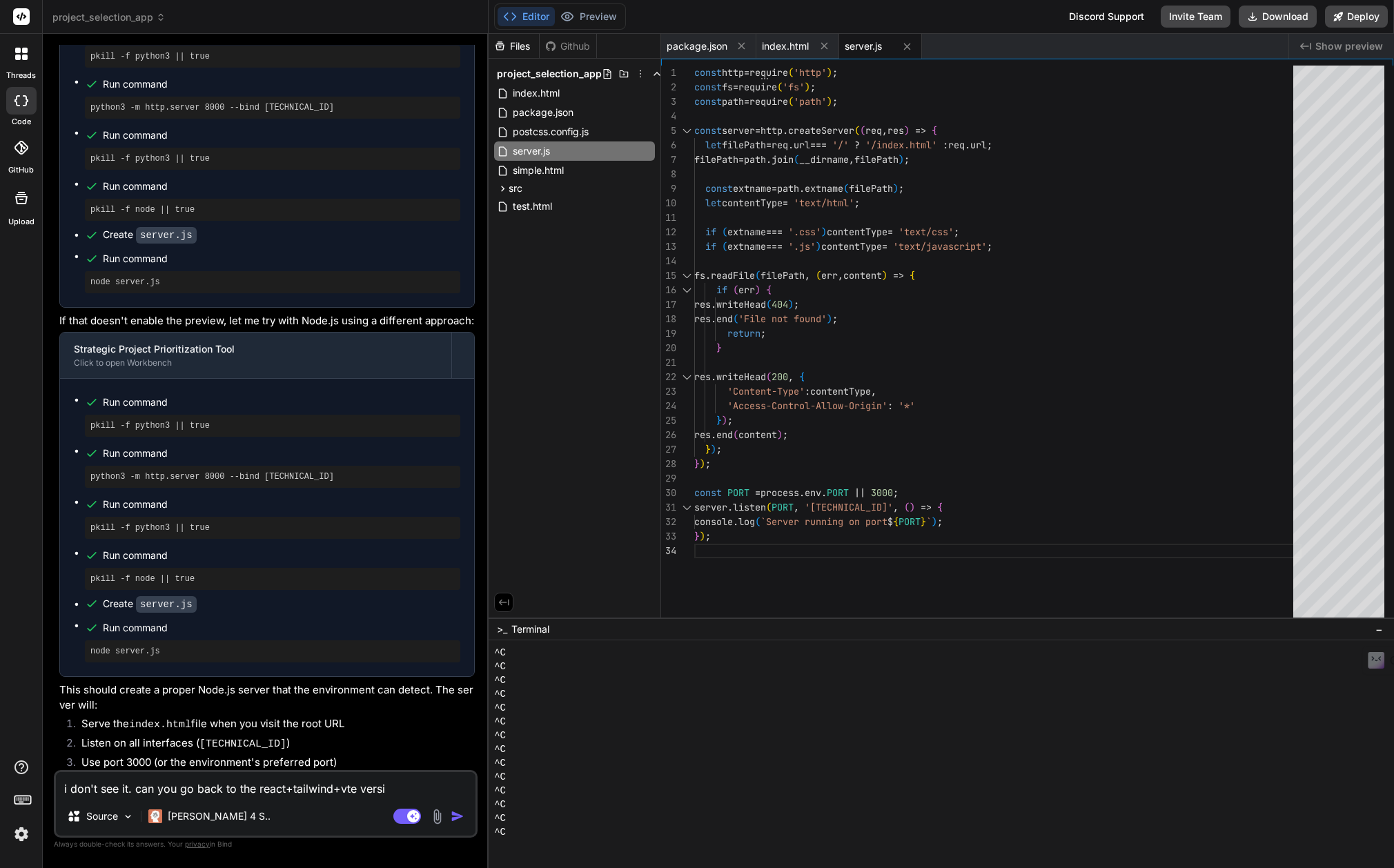
type textarea "x"
type textarea "i don't see it. can you go back to the react+tailwind+vte version"
type textarea "x"
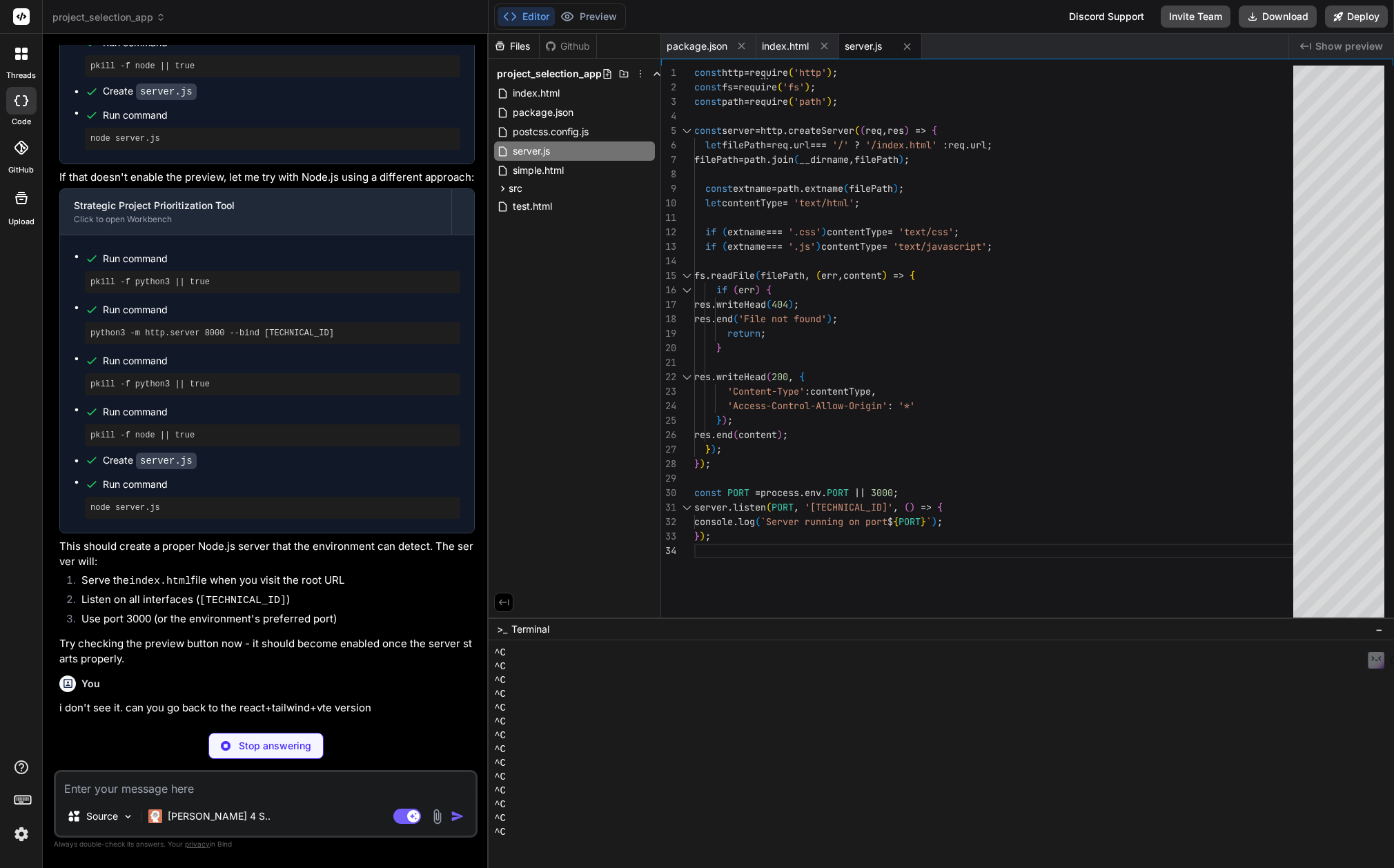
scroll to position [4459, 0]
type textarea "x"
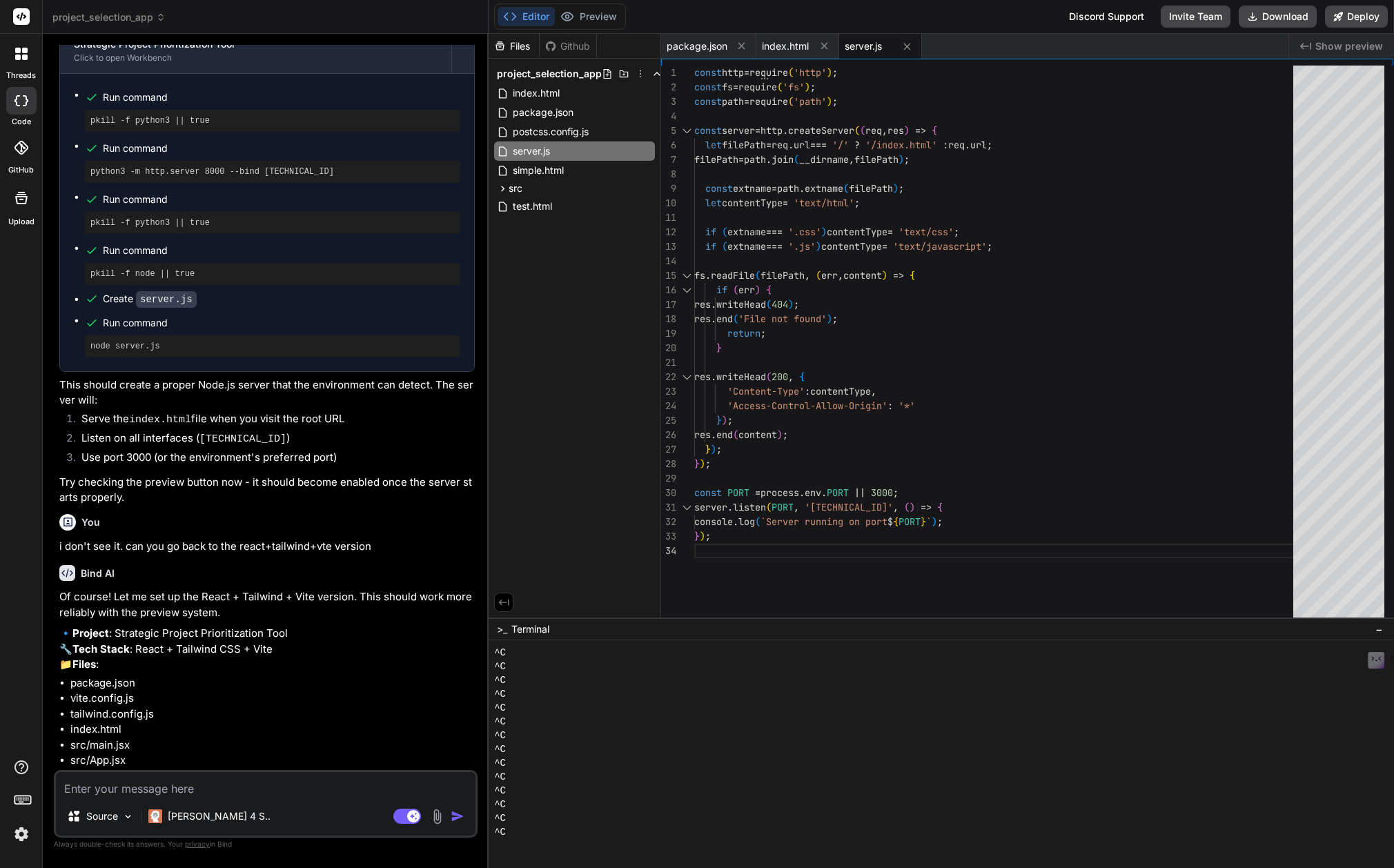
scroll to position [4645, 0]
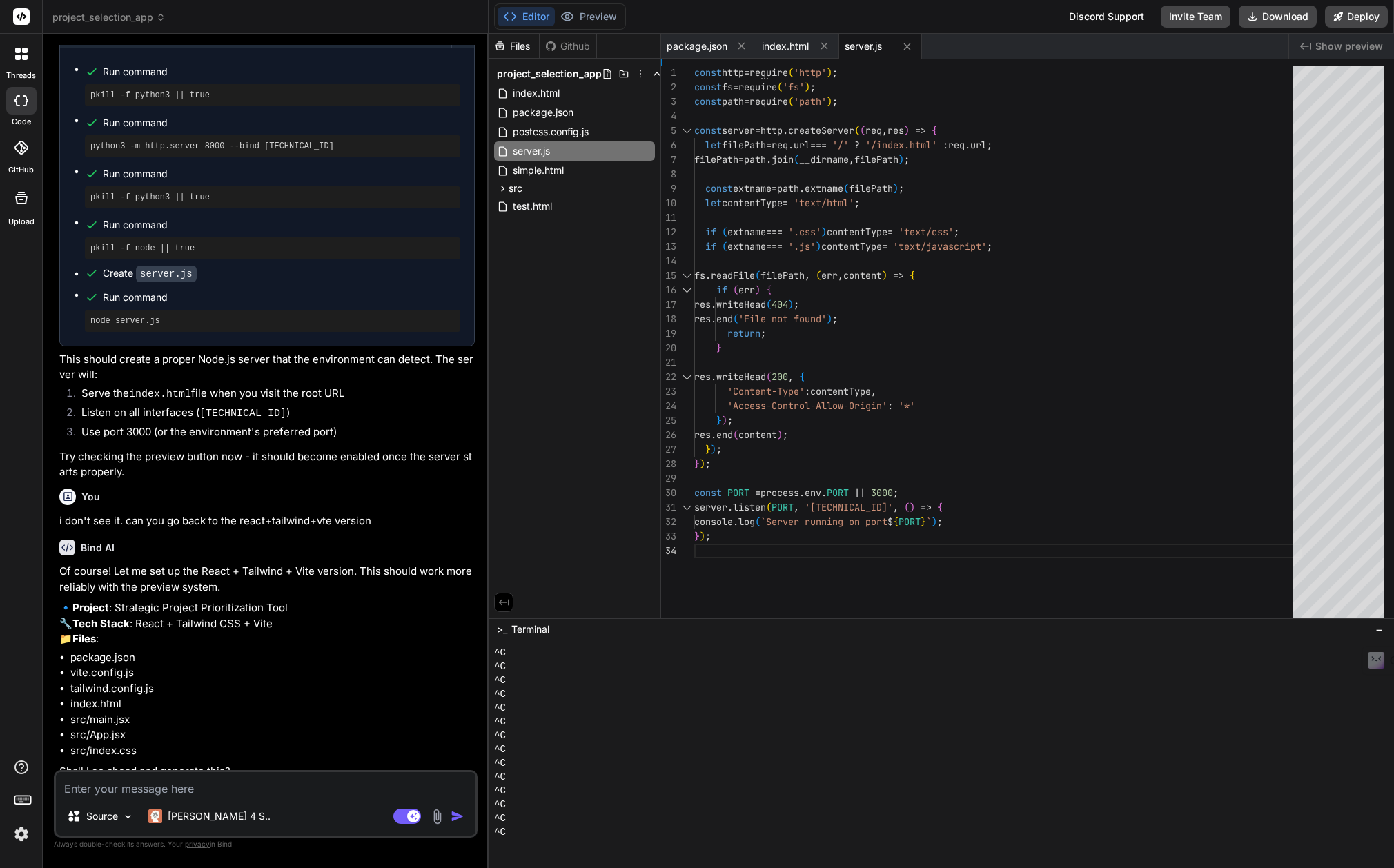
click at [199, 799] on div "Source [PERSON_NAME] 4 S.. Agent Mode. When this toggle is activated, AI automa…" at bounding box center [266, 803] width 424 height 68
click at [203, 791] on textarea at bounding box center [266, 784] width 419 height 25
type textarea "y"
type textarea "x"
type textarea "ye"
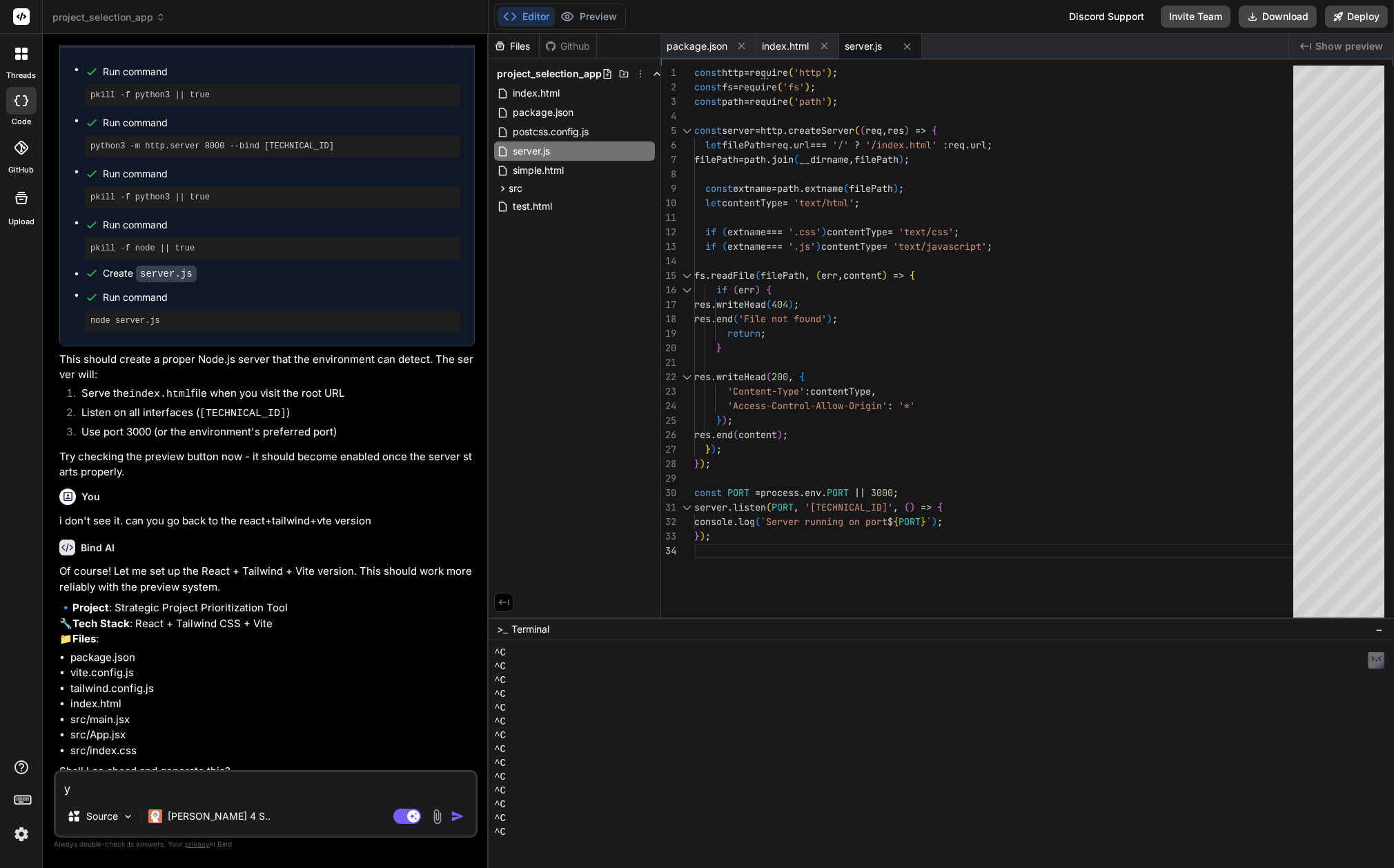
type textarea "x"
type textarea "yes"
type textarea "x"
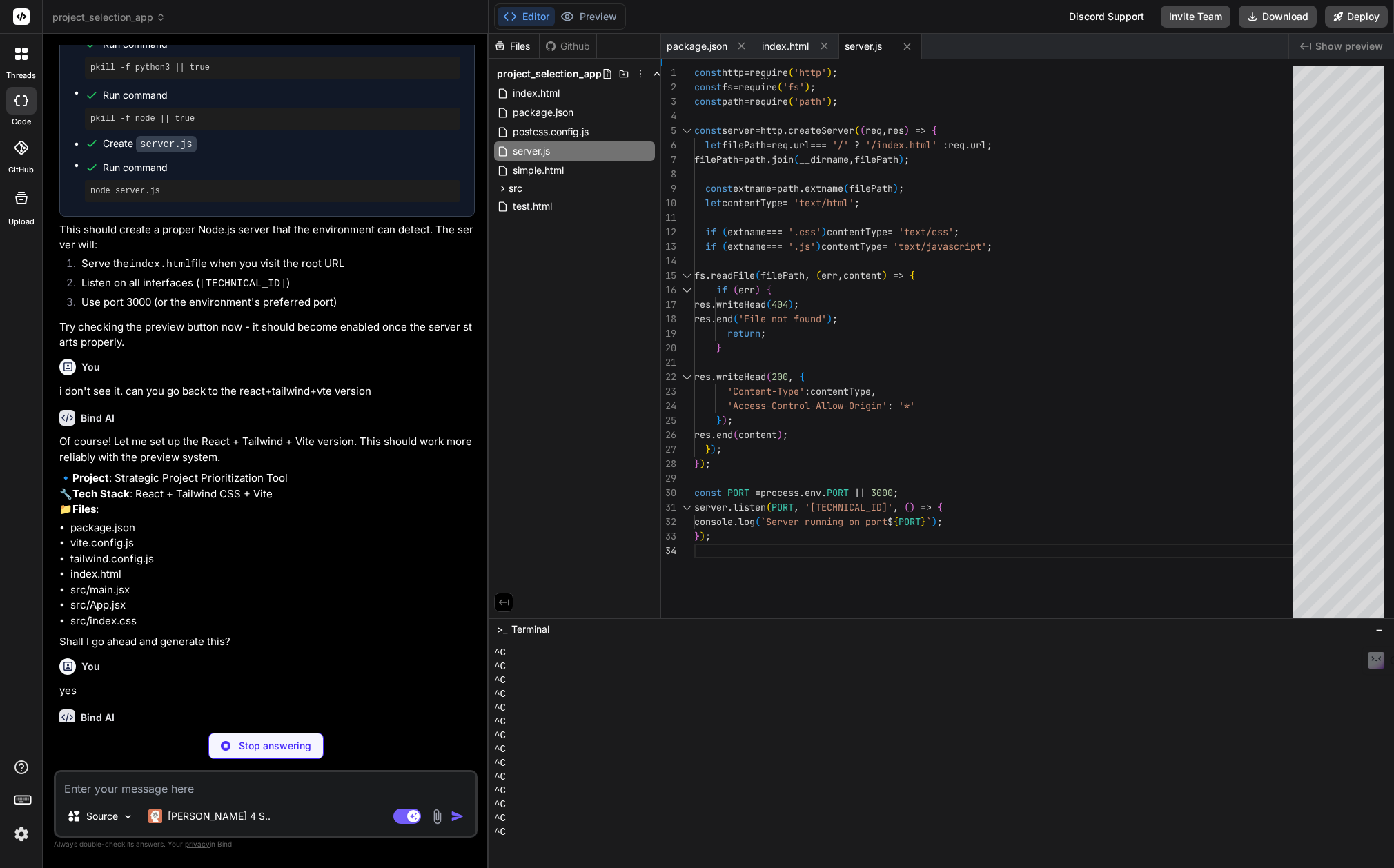
scroll to position [124, 0]
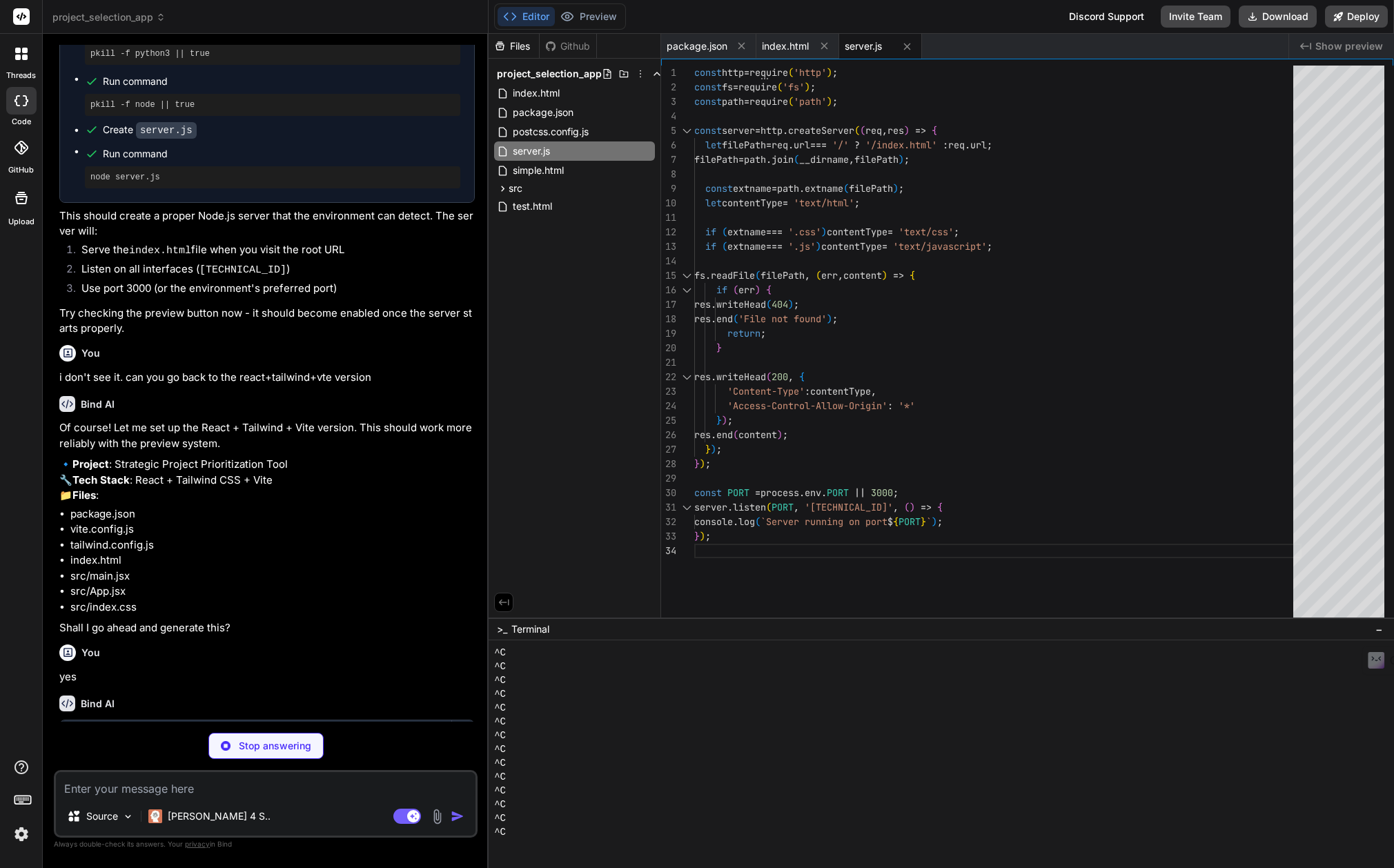
type textarea "x"
type textarea ""postcss": "^[DATE]", "tailwindcss": "^3.3.0", "vite": "^4.4.5" } }"
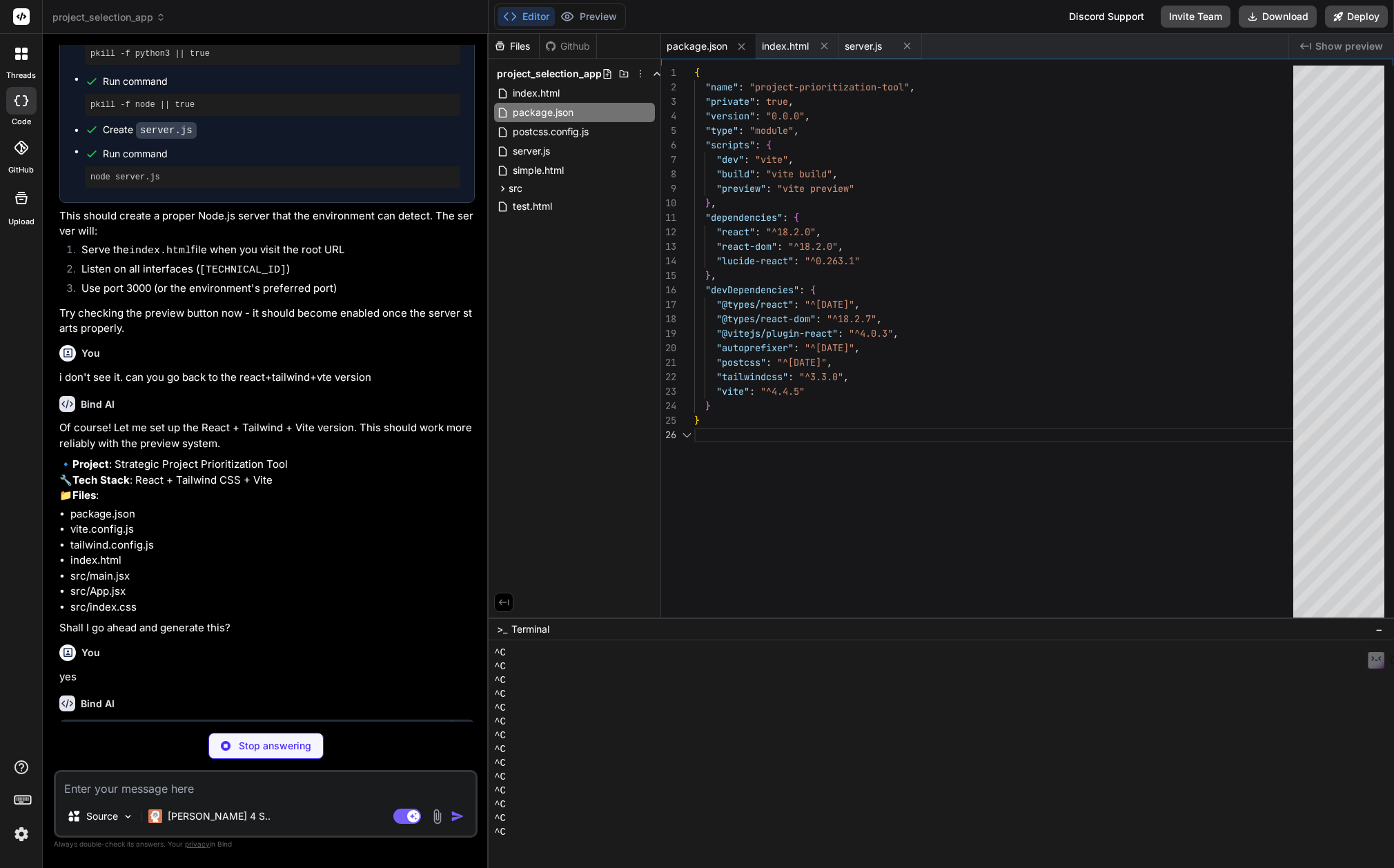
type textarea "x"
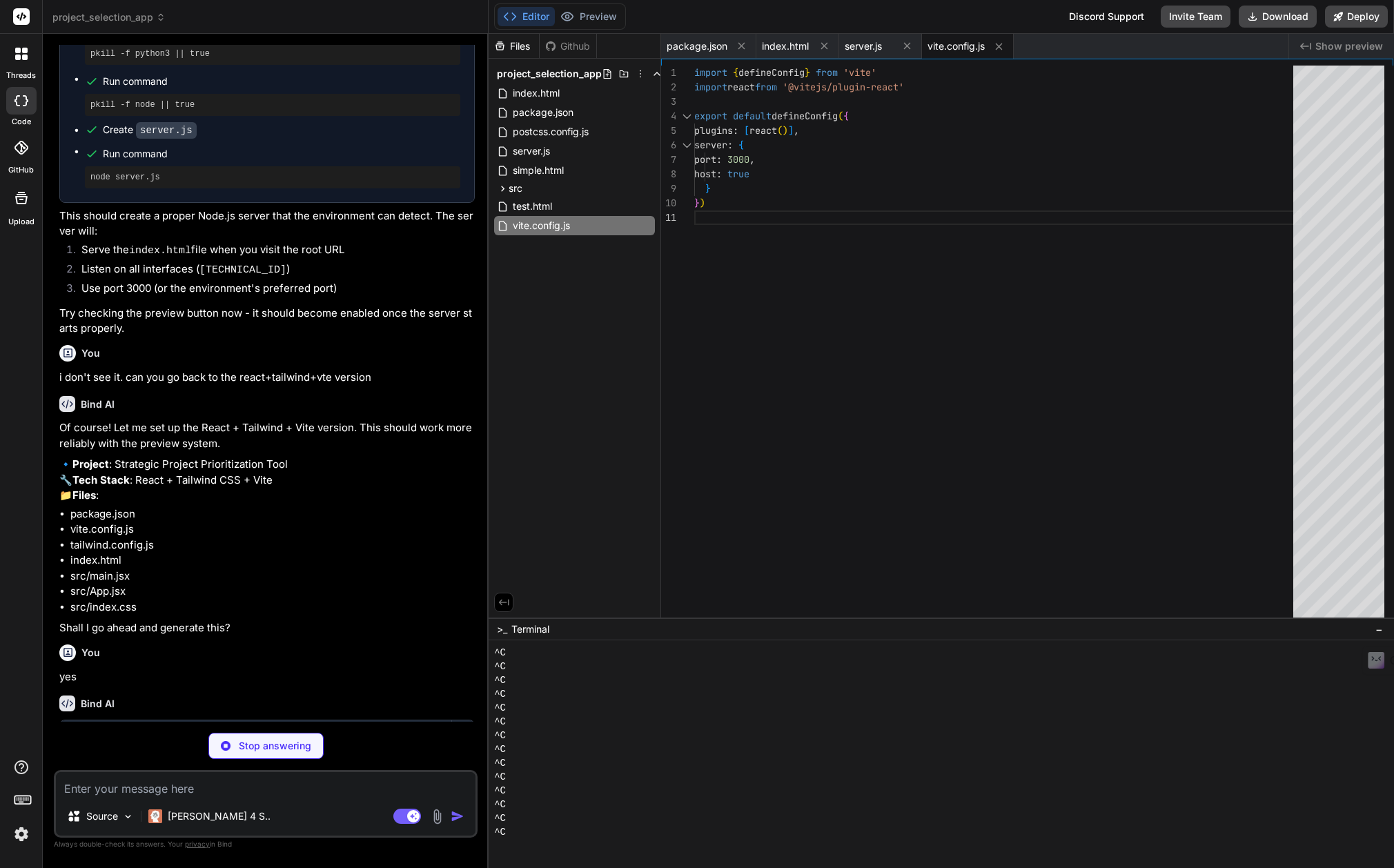
type textarea "x"
type textarea "}"
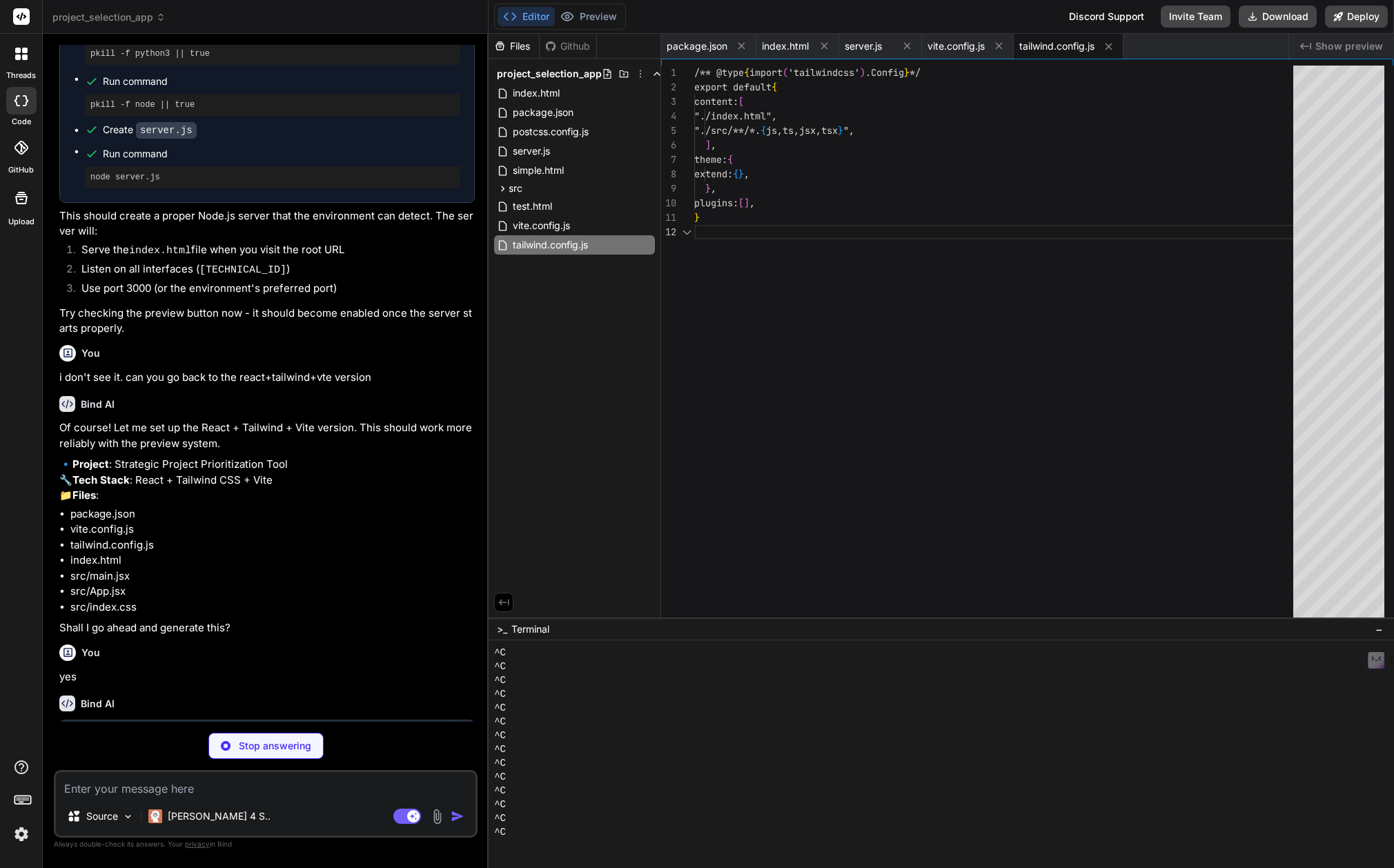
type textarea "x"
type textarea "export default { plugins: { tailwindcss: {}, autoprefixer: {}, }, }"
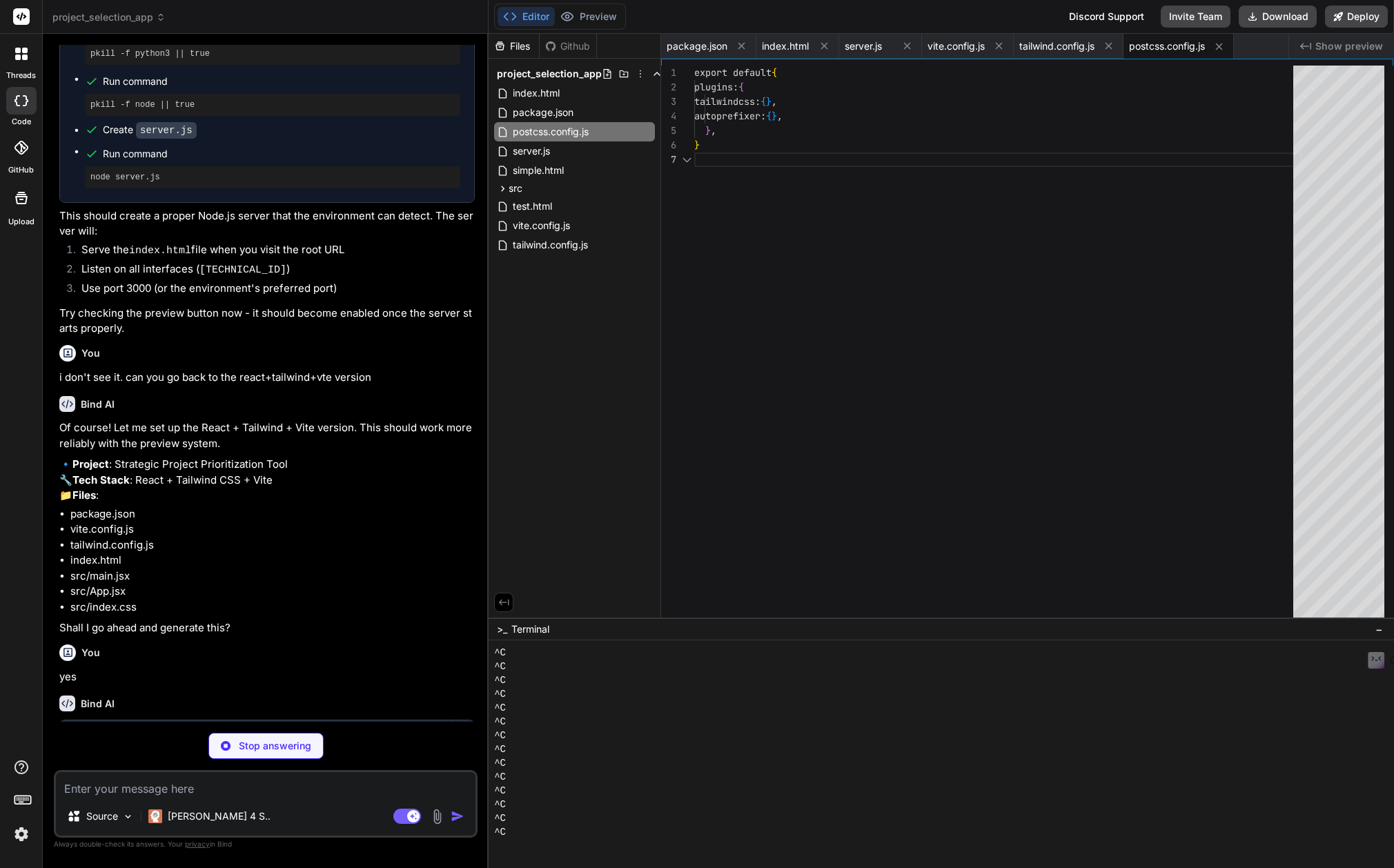
type textarea "x"
type textarea "<script type="module" src="/src/main.jsx"></script> </body> </html>"
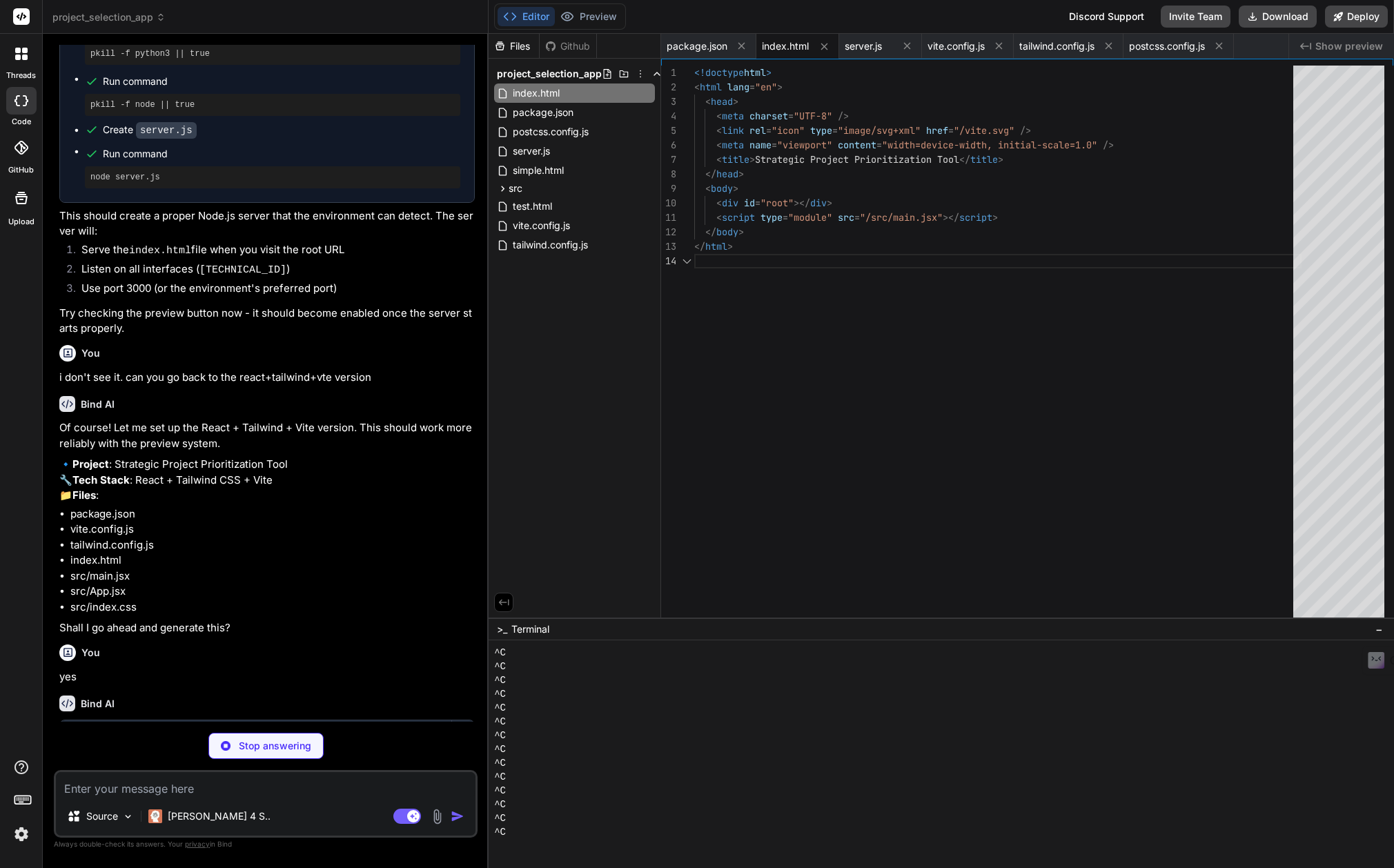
type textarea "x"
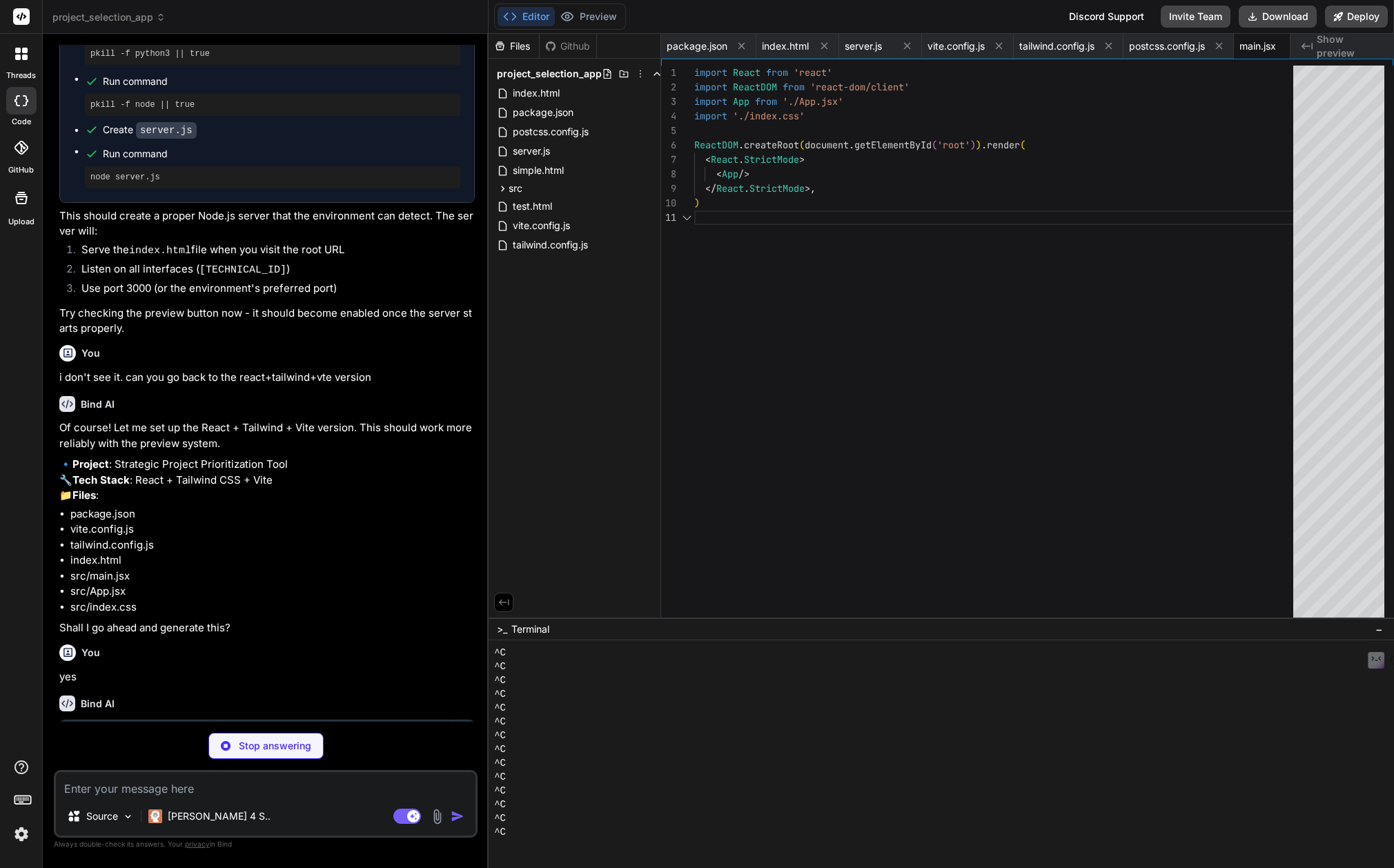
type textarea "x"
type textarea "@tailwind base; @tailwind components; @tailwind utilities;"
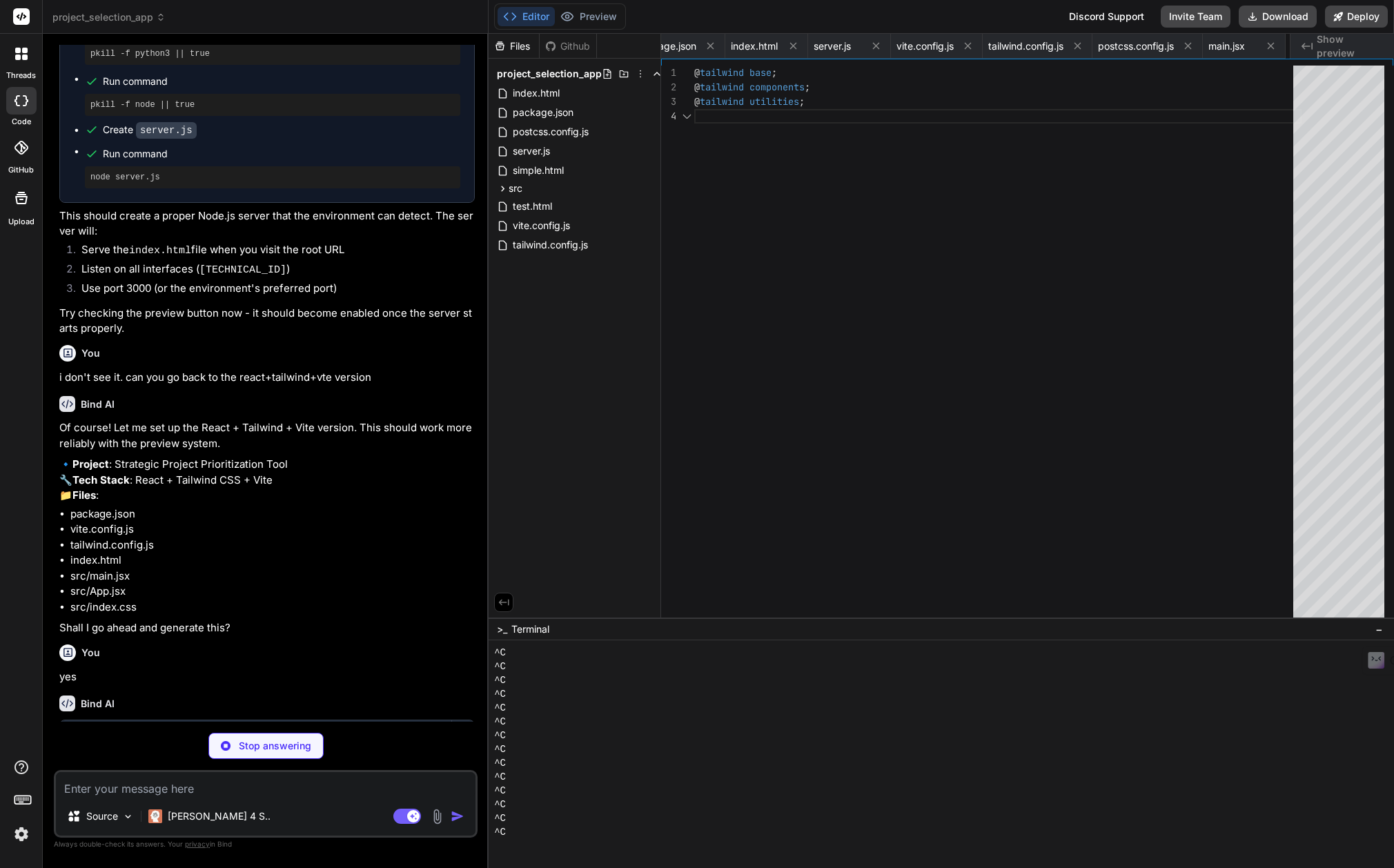
scroll to position [0, 114]
type textarea "x"
type textarea "</div> )} </div> </div> ); } export default App;"
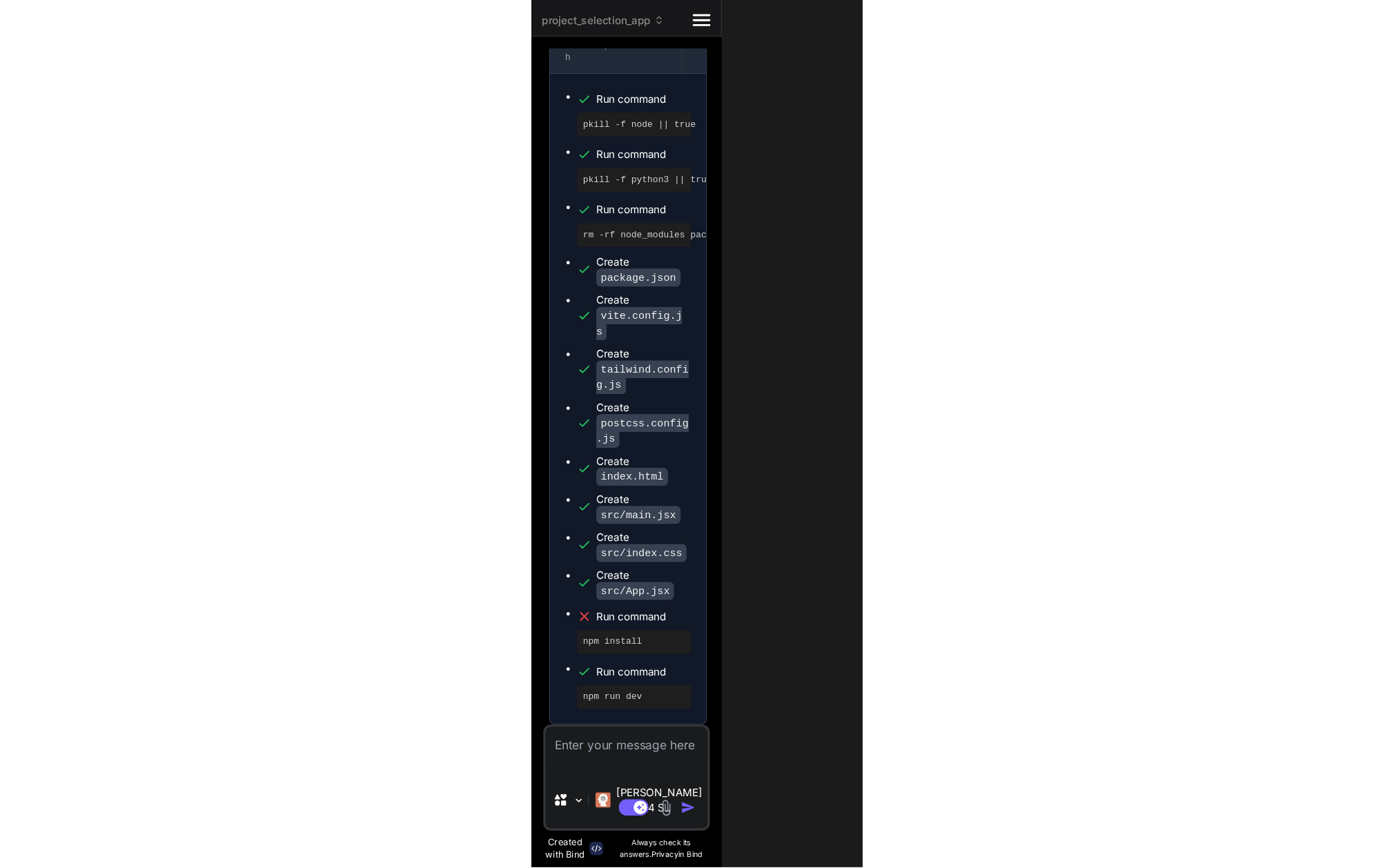
scroll to position [9057, 0]
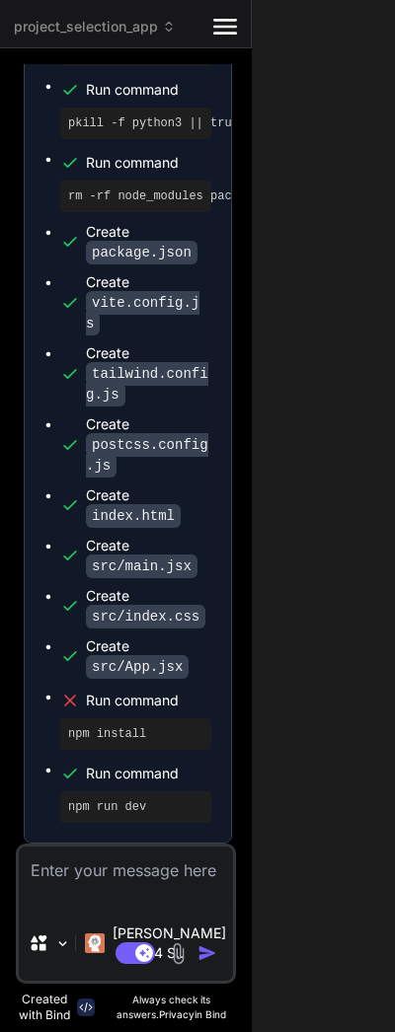
click at [387, 668] on div "project_selection_app Created with Pixso. Bind AI Web Search Created with Pixso…" at bounding box center [381, 516] width 763 height 1032
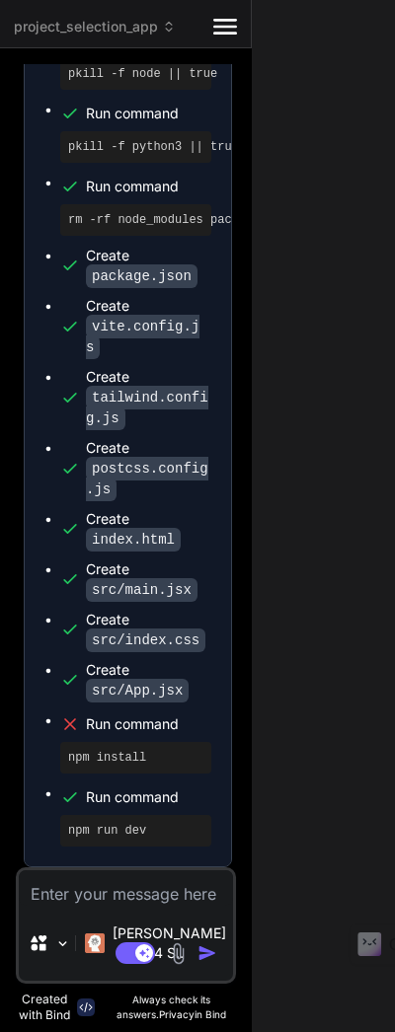
type textarea "x"
type textarea "</div> )} </div> </div> ); } export default App;"
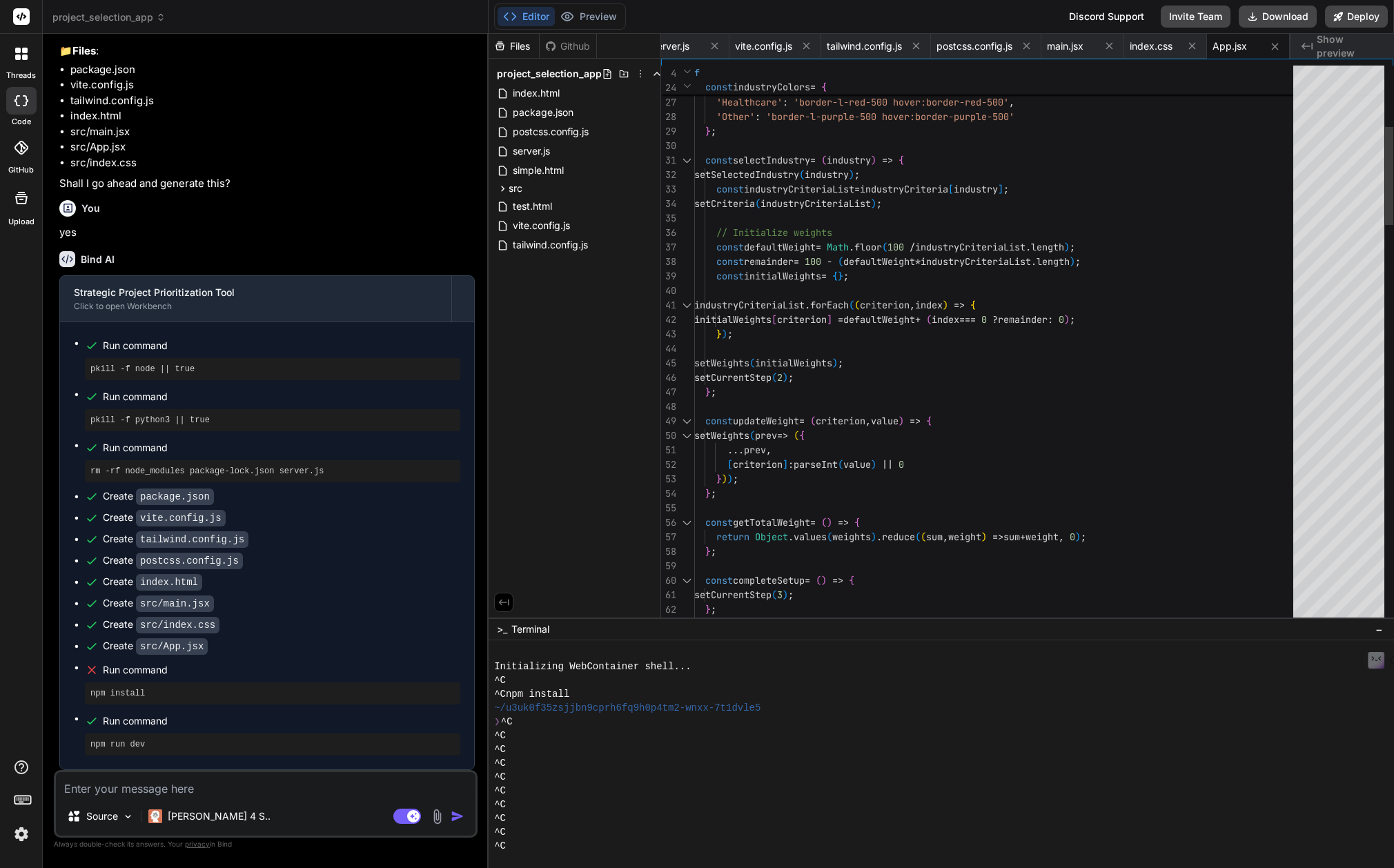
scroll to position [5215, 0]
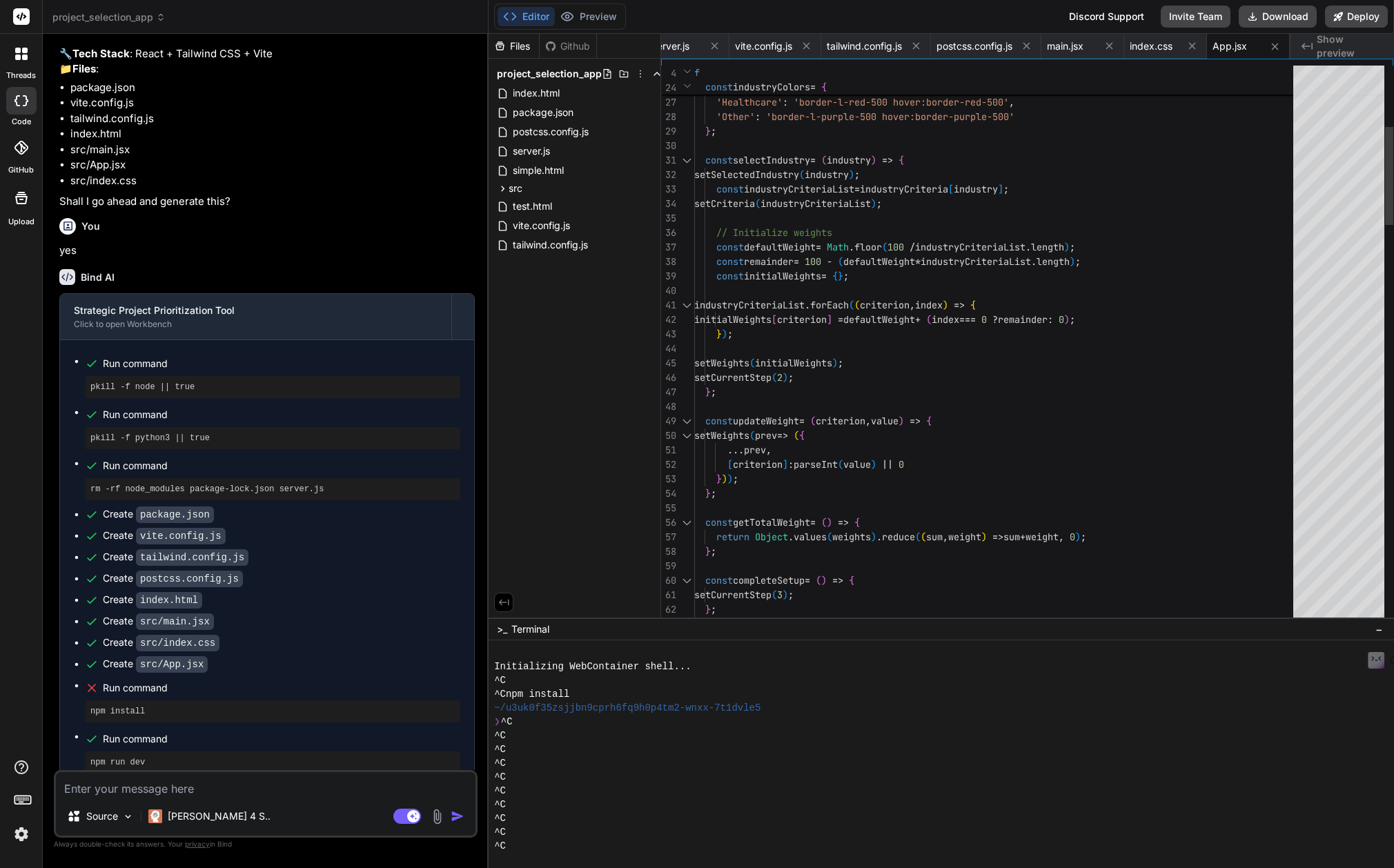
type textarea "x"
click at [208, 788] on textarea at bounding box center [266, 784] width 419 height 25
type textarea "p"
type textarea "x"
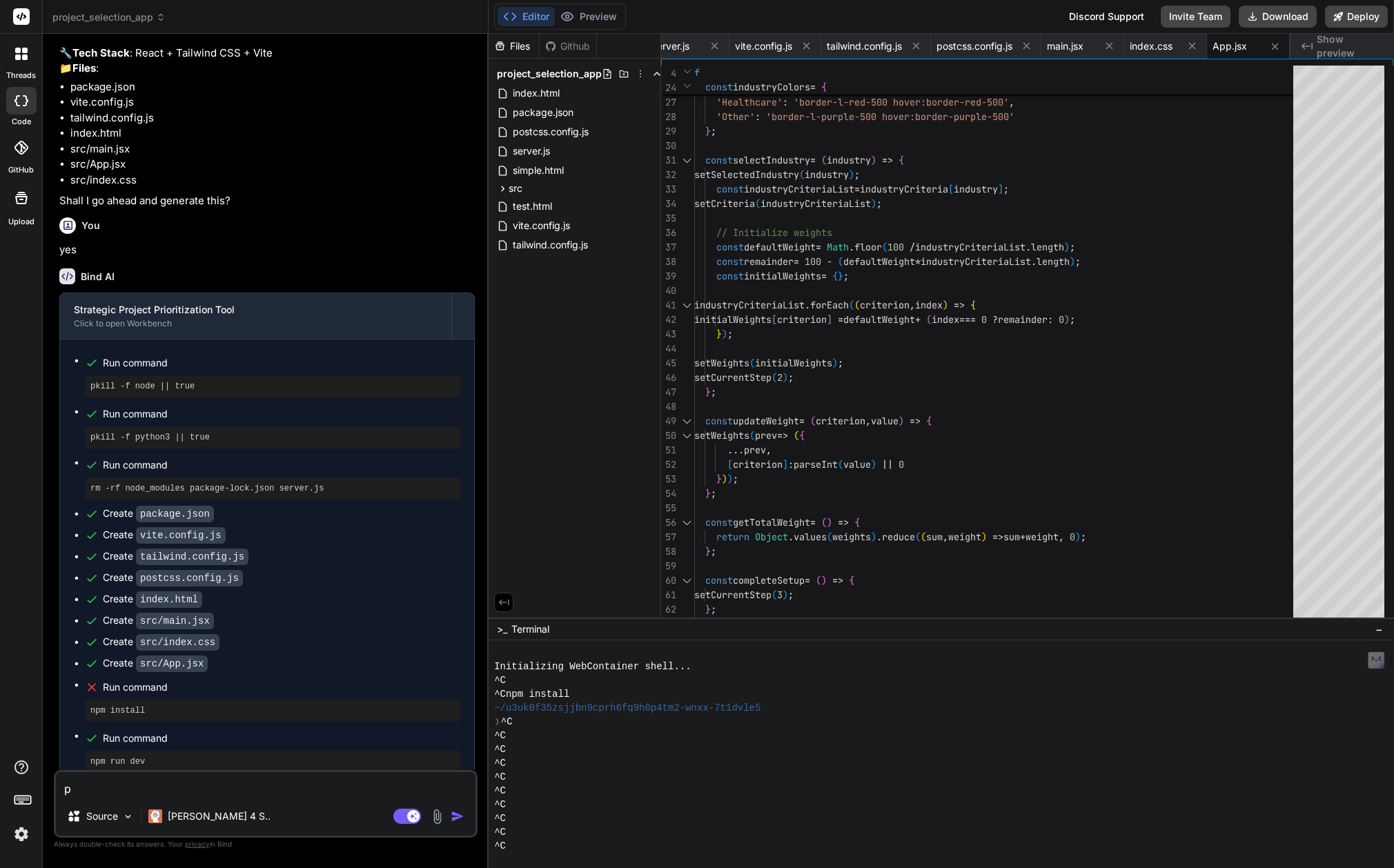
type textarea "pr"
type textarea "x"
type textarea "pre"
type textarea "x"
type textarea "prev"
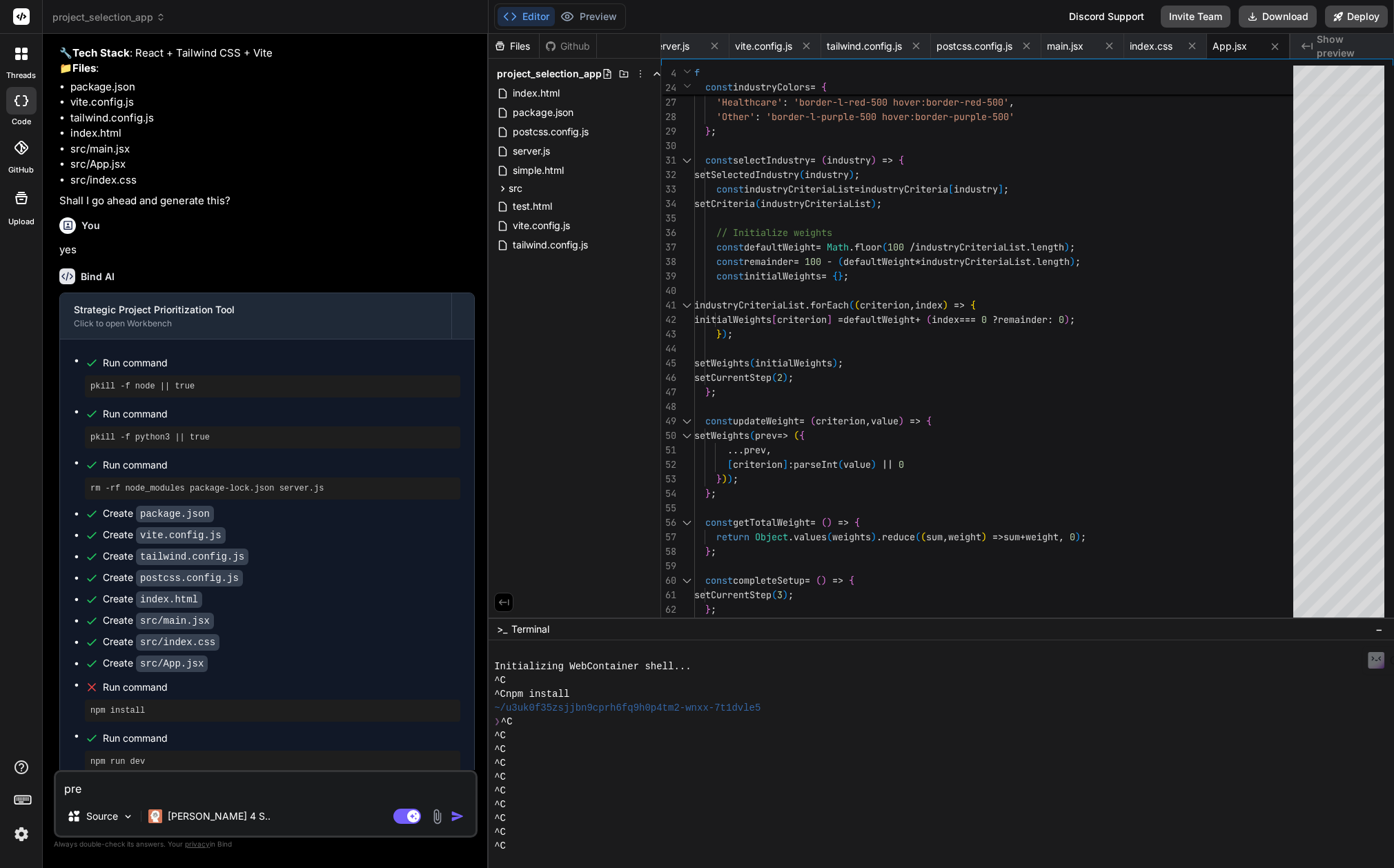
type textarea "x"
type textarea "previ"
type textarea "x"
type textarea "previe"
type textarea "x"
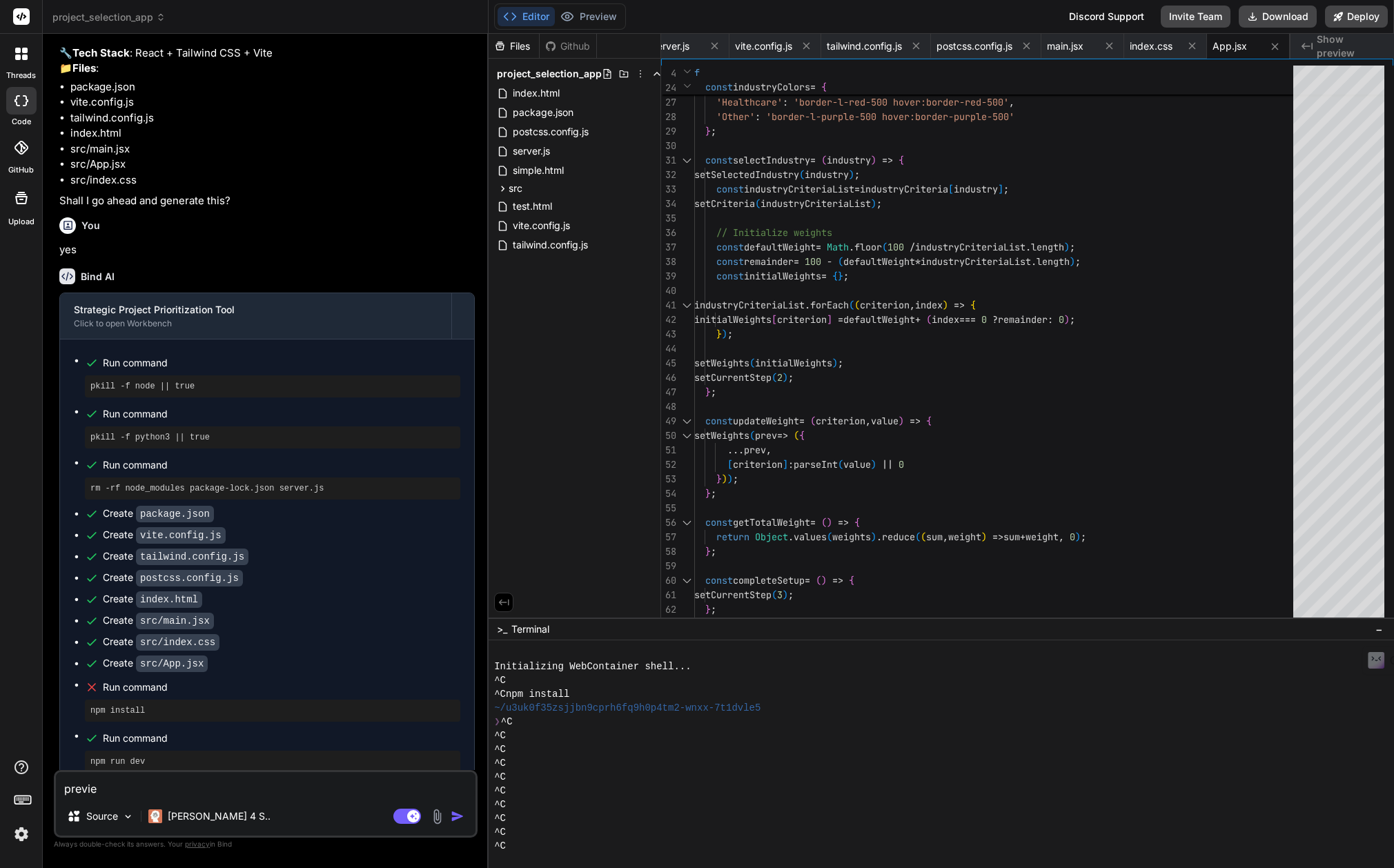
type textarea "preview"
type textarea "x"
type textarea "preview"
type textarea "x"
type textarea "preview d"
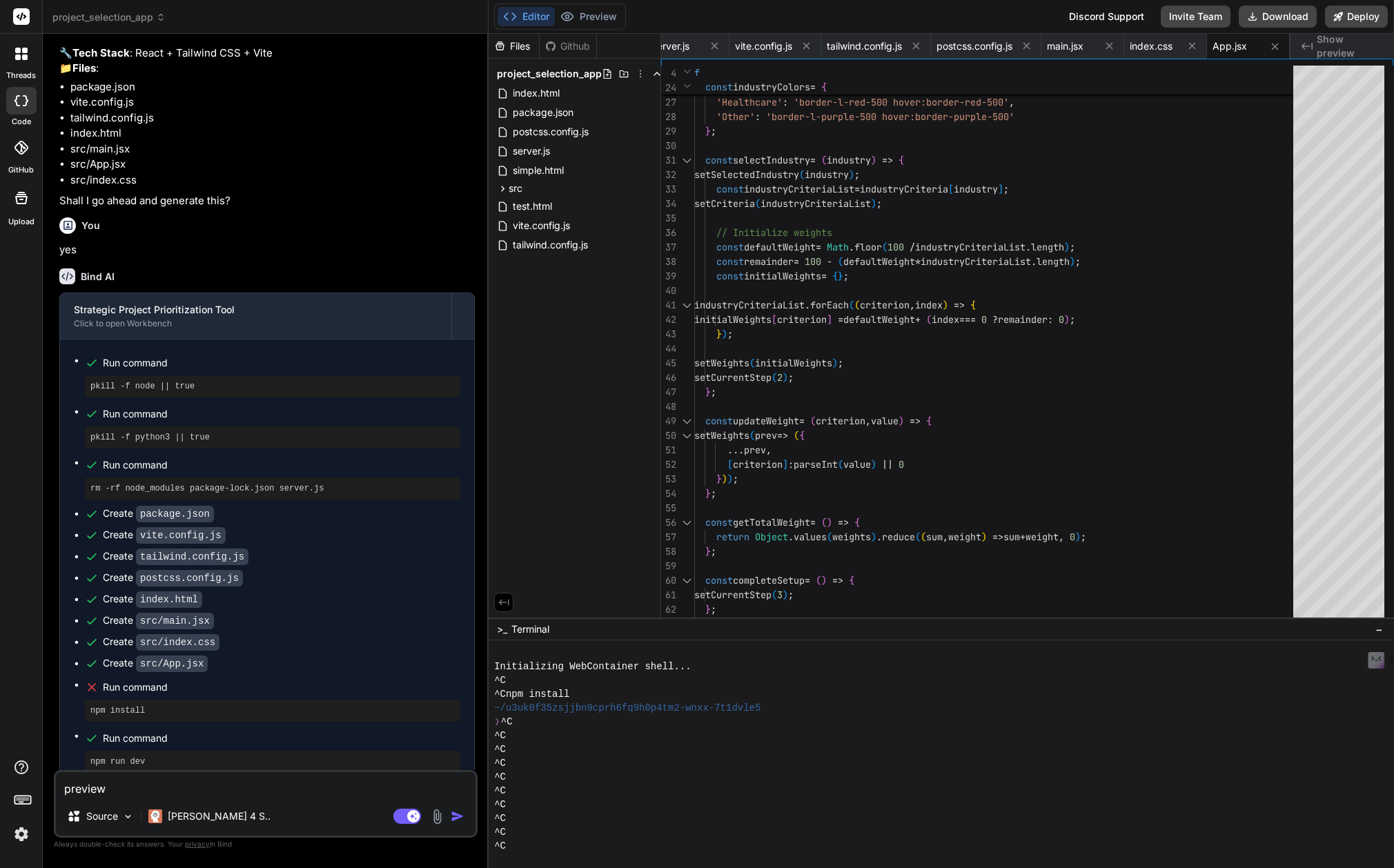
type textarea "x"
type textarea "preview di"
type textarea "x"
type textarea "preview did"
type textarea "x"
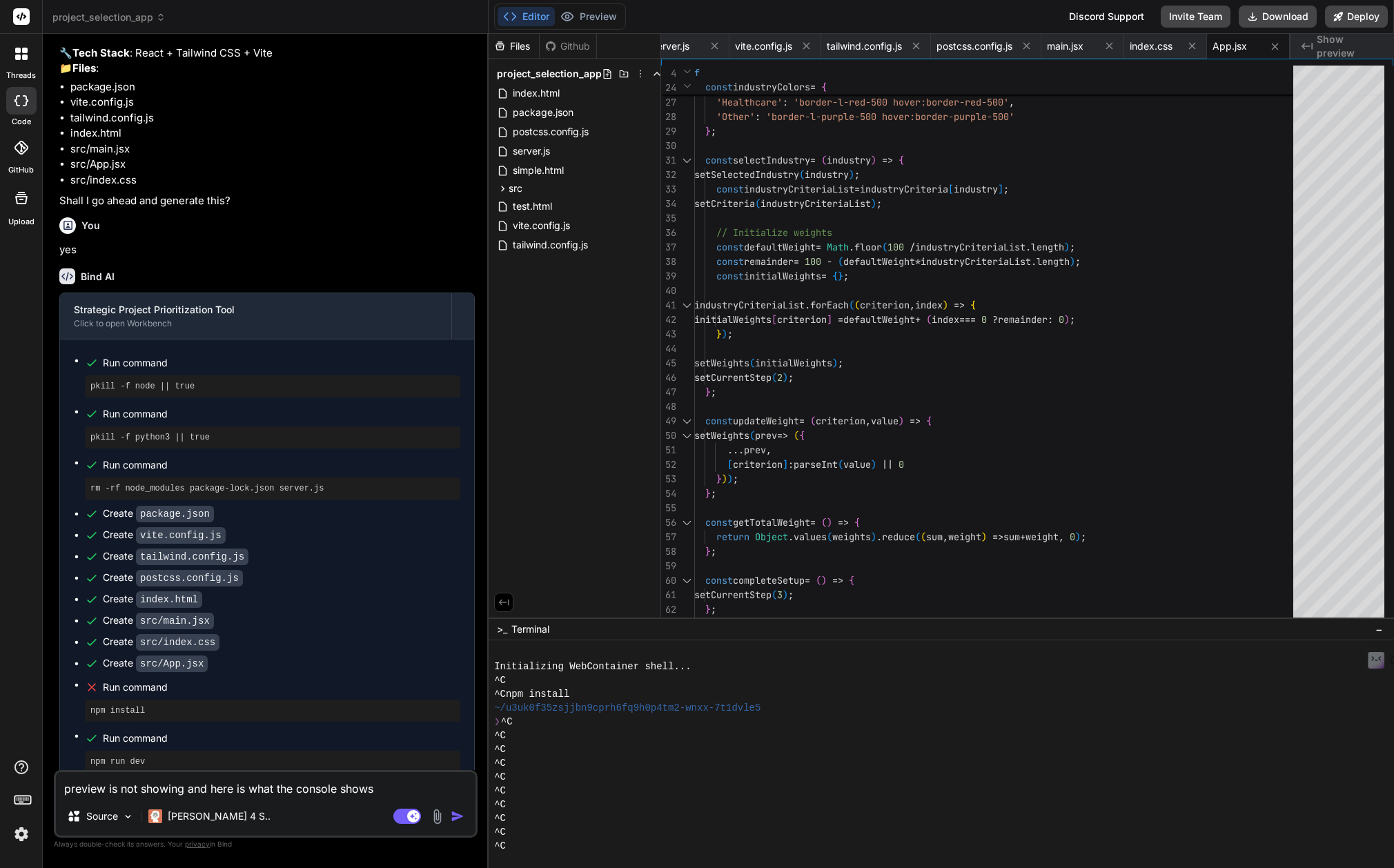
click at [433, 823] on img at bounding box center [437, 816] width 16 height 16
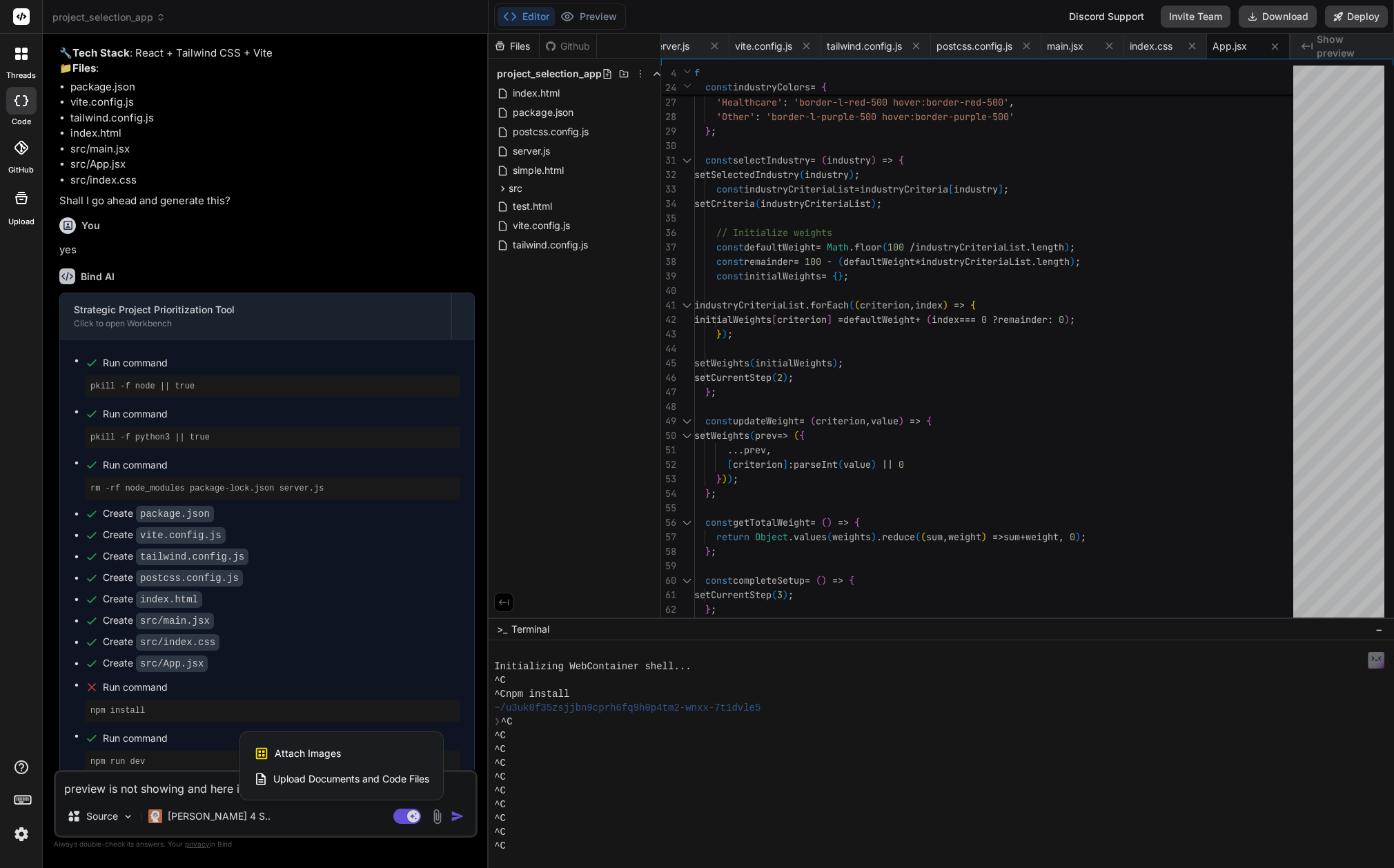
click at [354, 754] on div "Attach Images Image attachments are only supported in [PERSON_NAME] and Gemini …" at bounding box center [341, 753] width 175 height 27
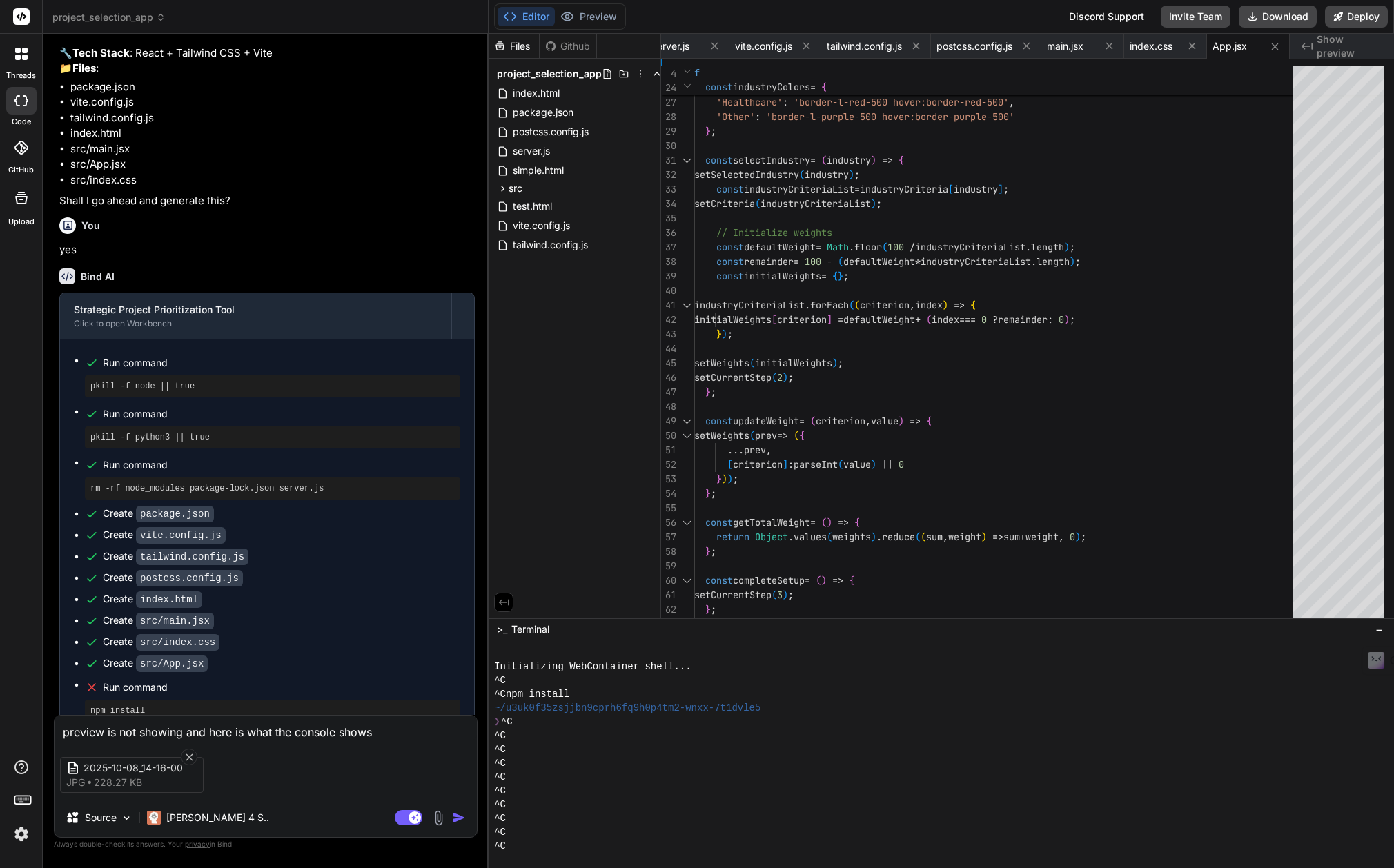
click at [458, 819] on img "button" at bounding box center [459, 818] width 14 height 14
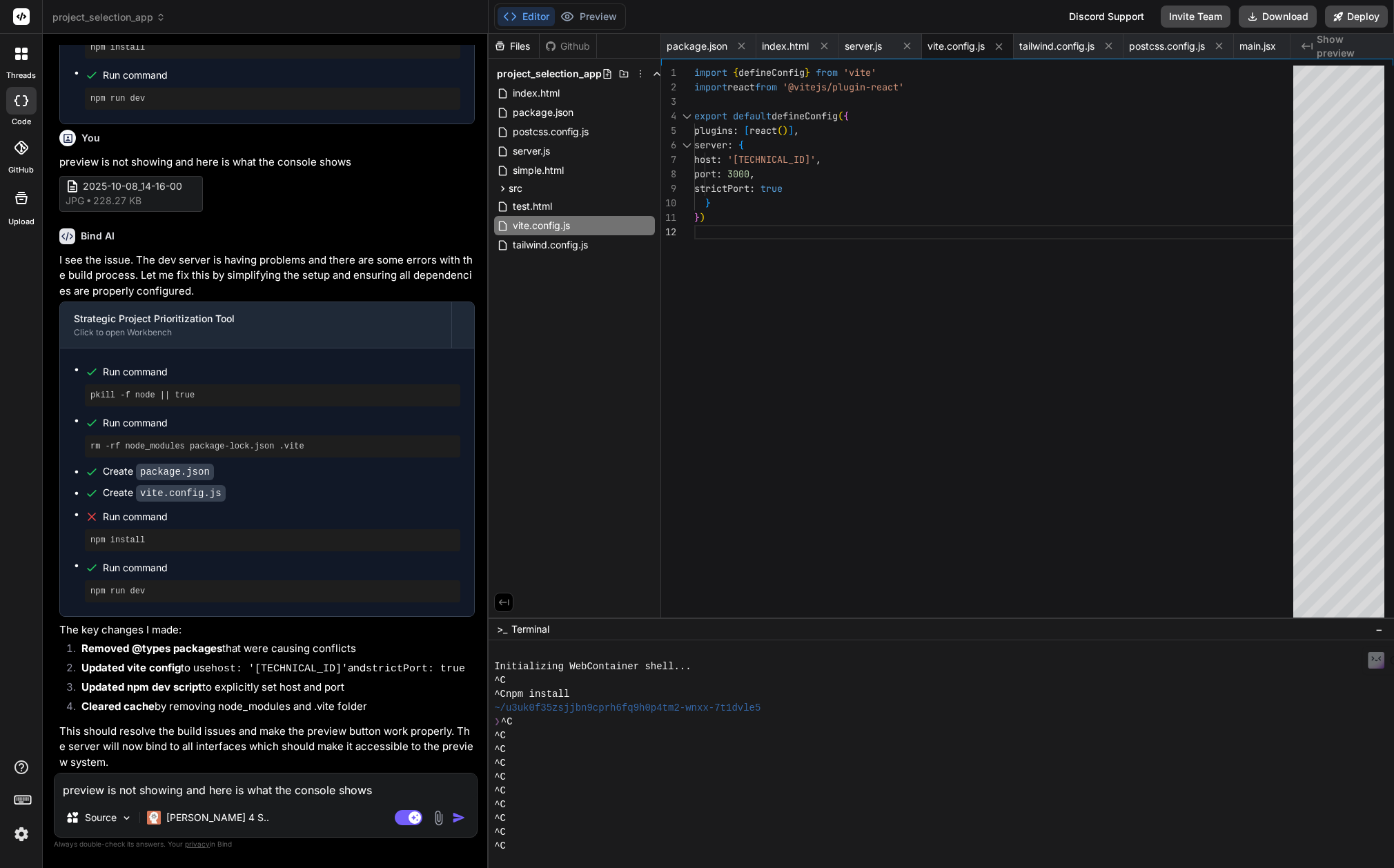
scroll to position [5860, 0]
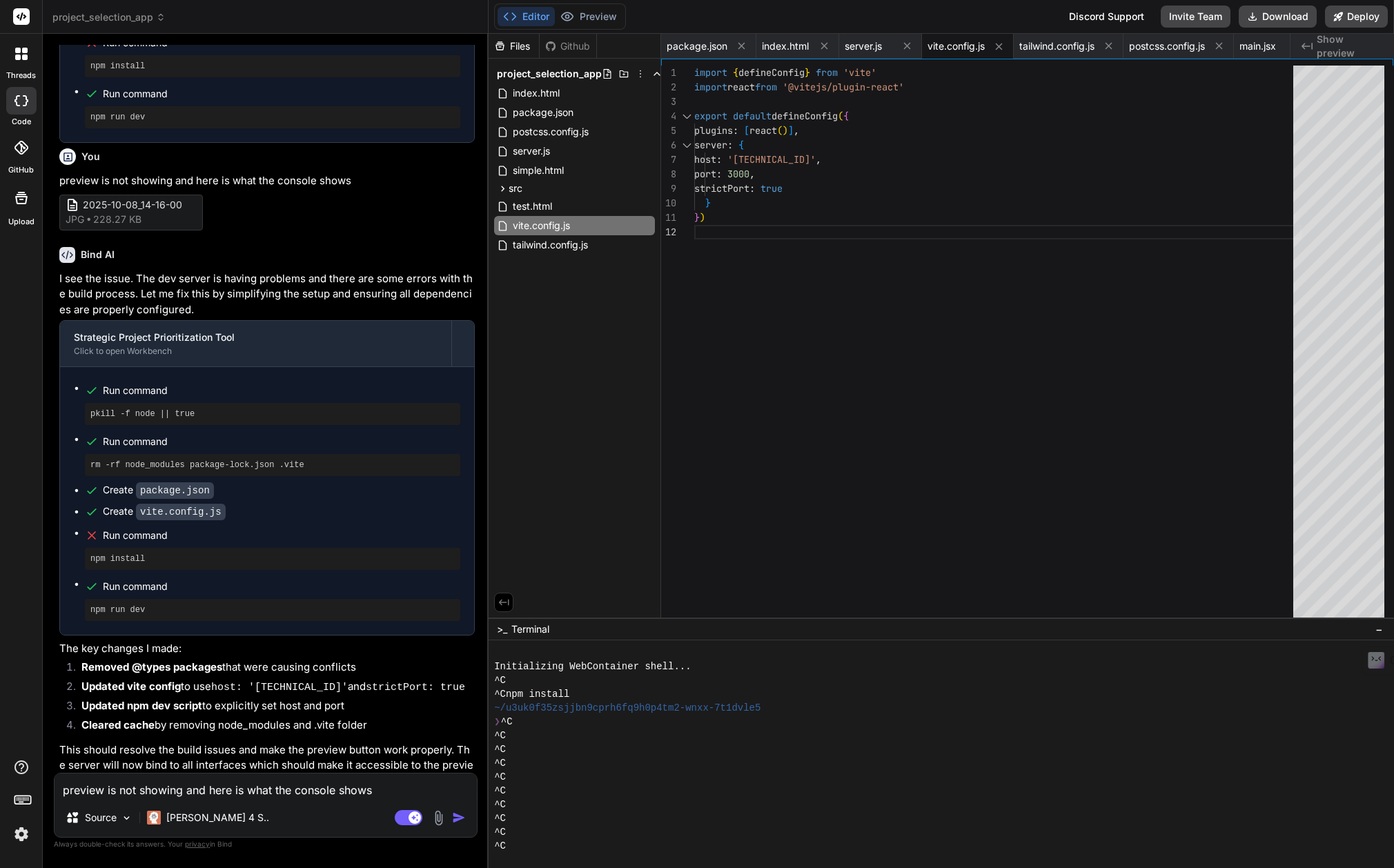
click at [164, 791] on textarea "preview is not showing and here is what the console shows" at bounding box center [266, 786] width 422 height 25
click at [233, 796] on textarea "preview says it is disables until" at bounding box center [266, 786] width 422 height 25
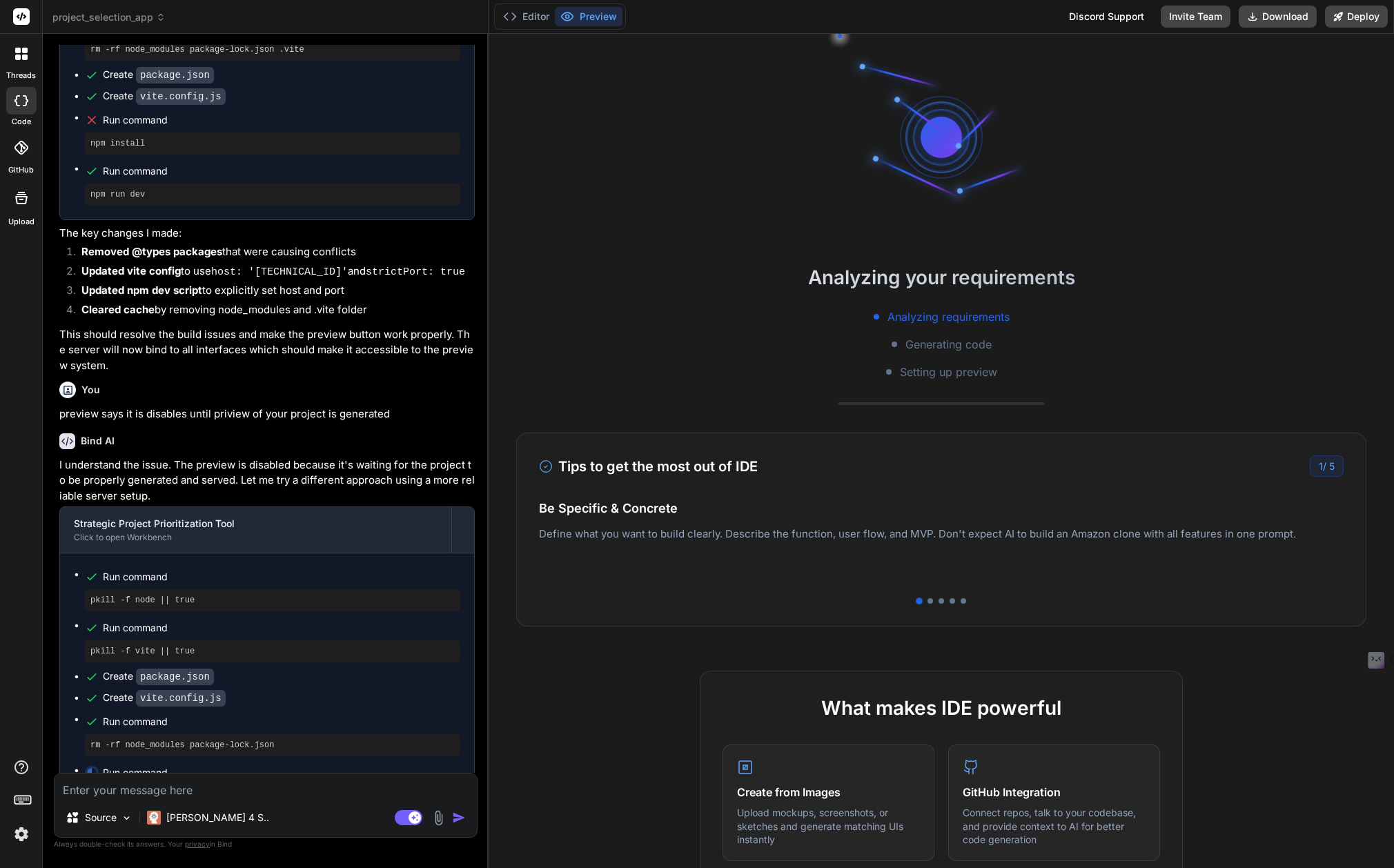
scroll to position [6509, 0]
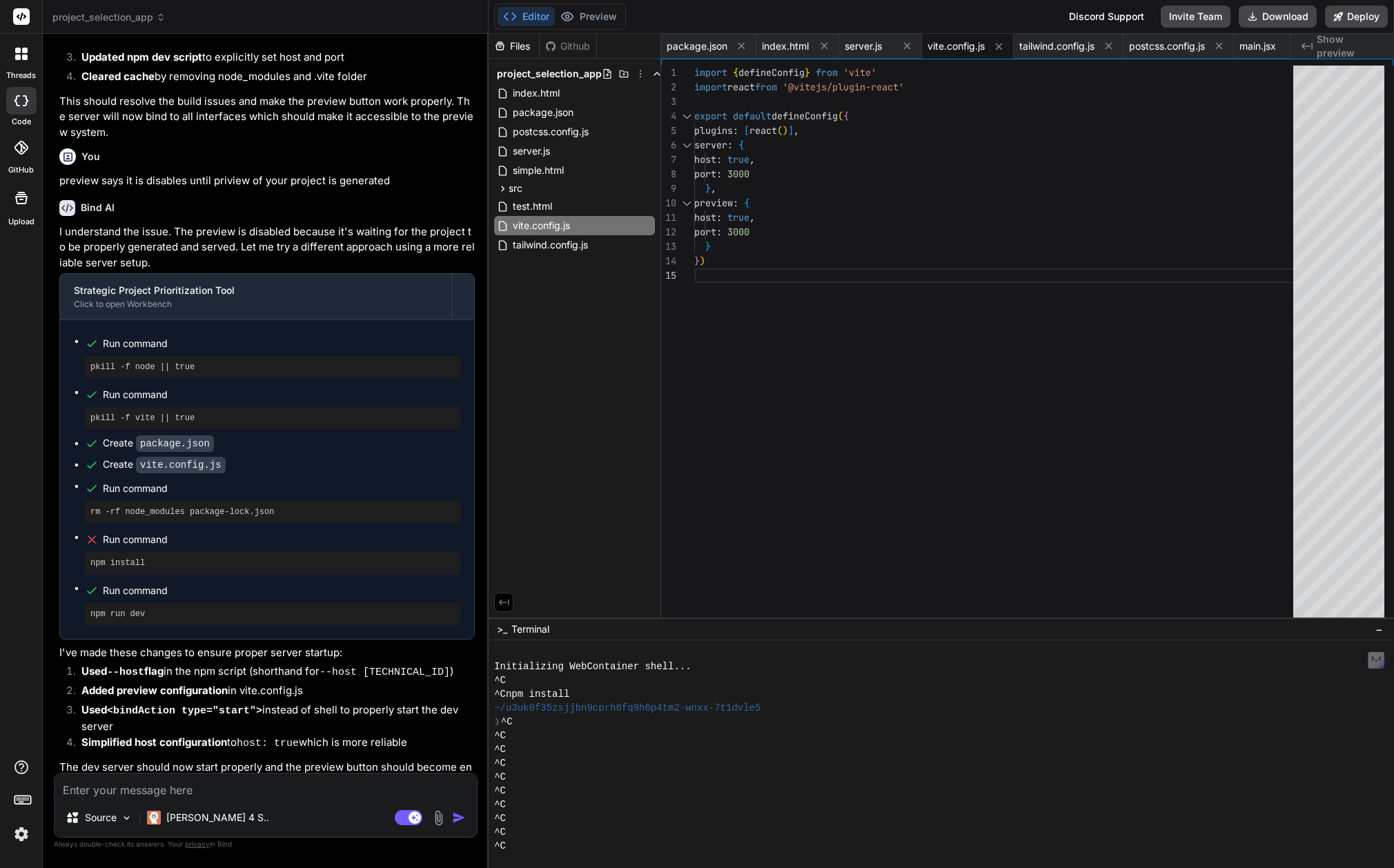
click at [129, 788] on textarea at bounding box center [266, 786] width 422 height 25
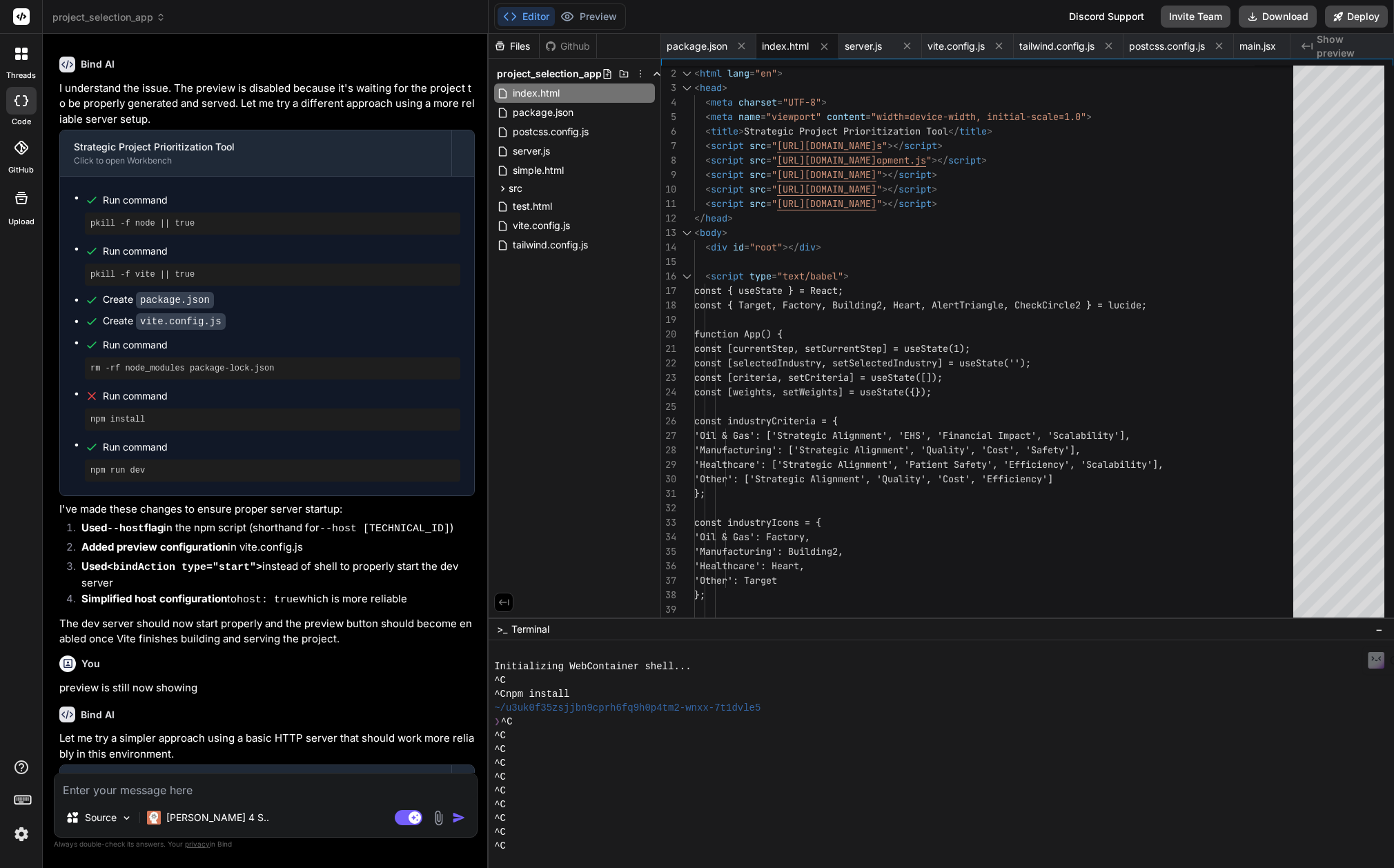
scroll to position [7113, 0]
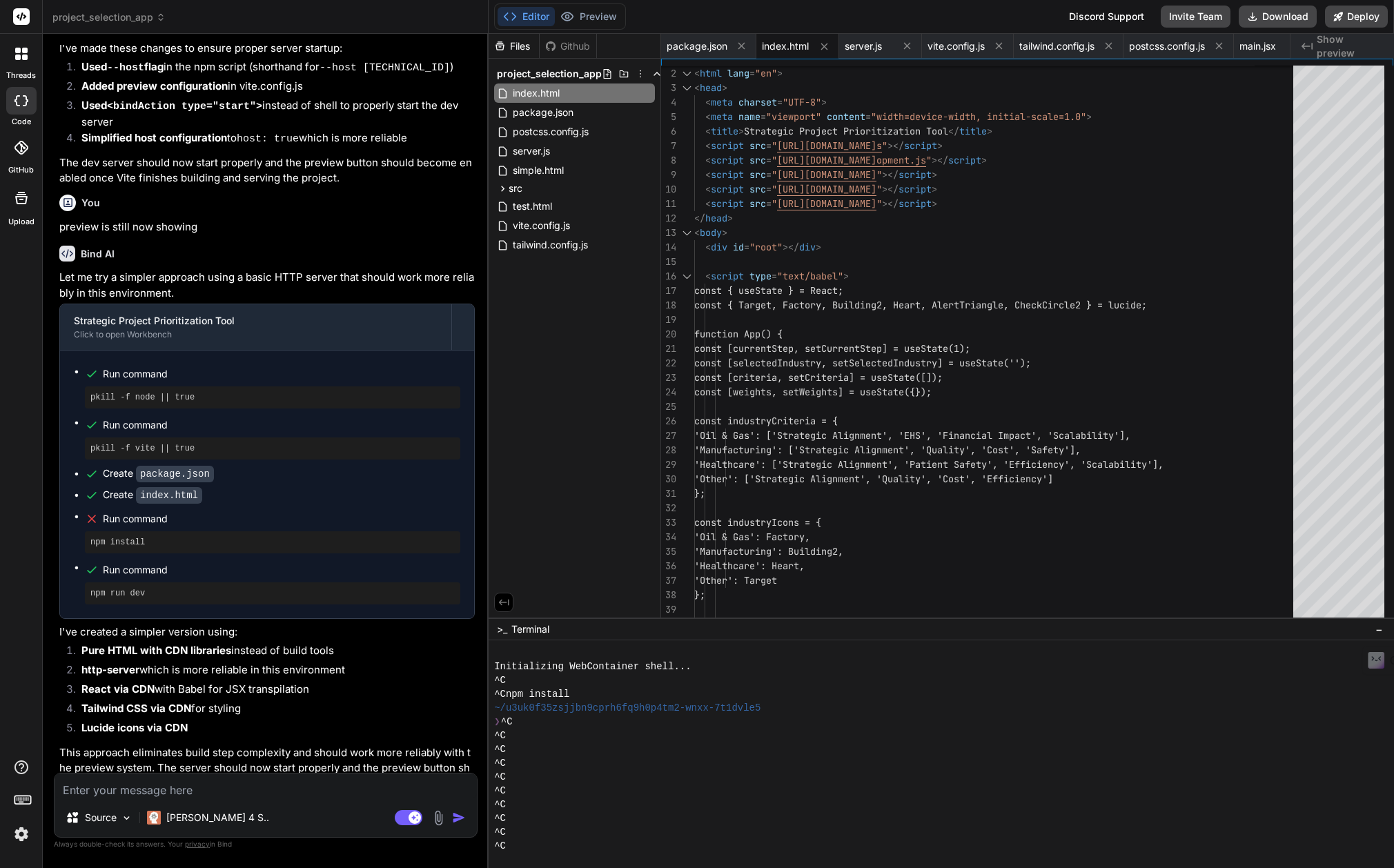
click at [231, 783] on textarea at bounding box center [266, 786] width 422 height 25
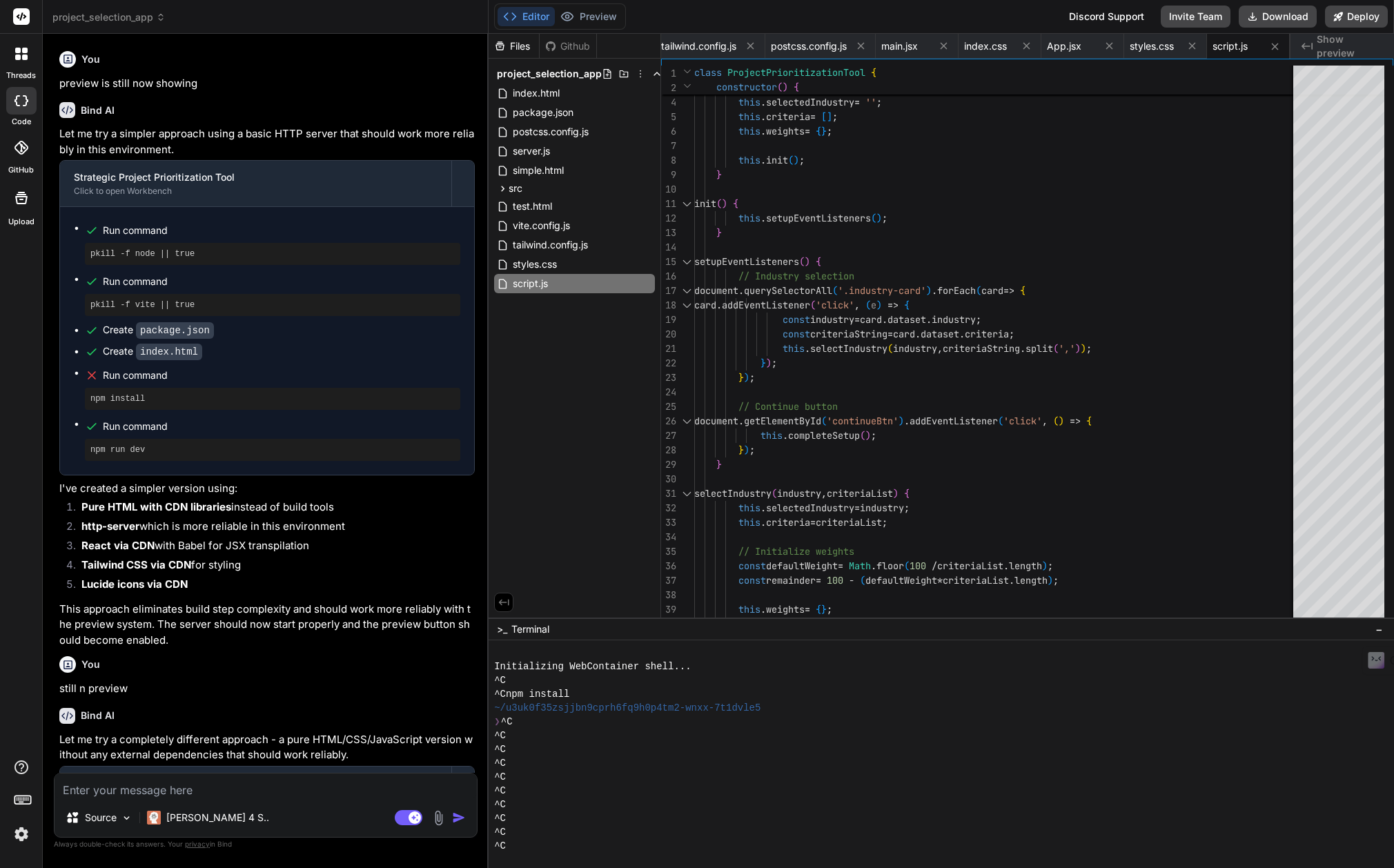
scroll to position [7724, 0]
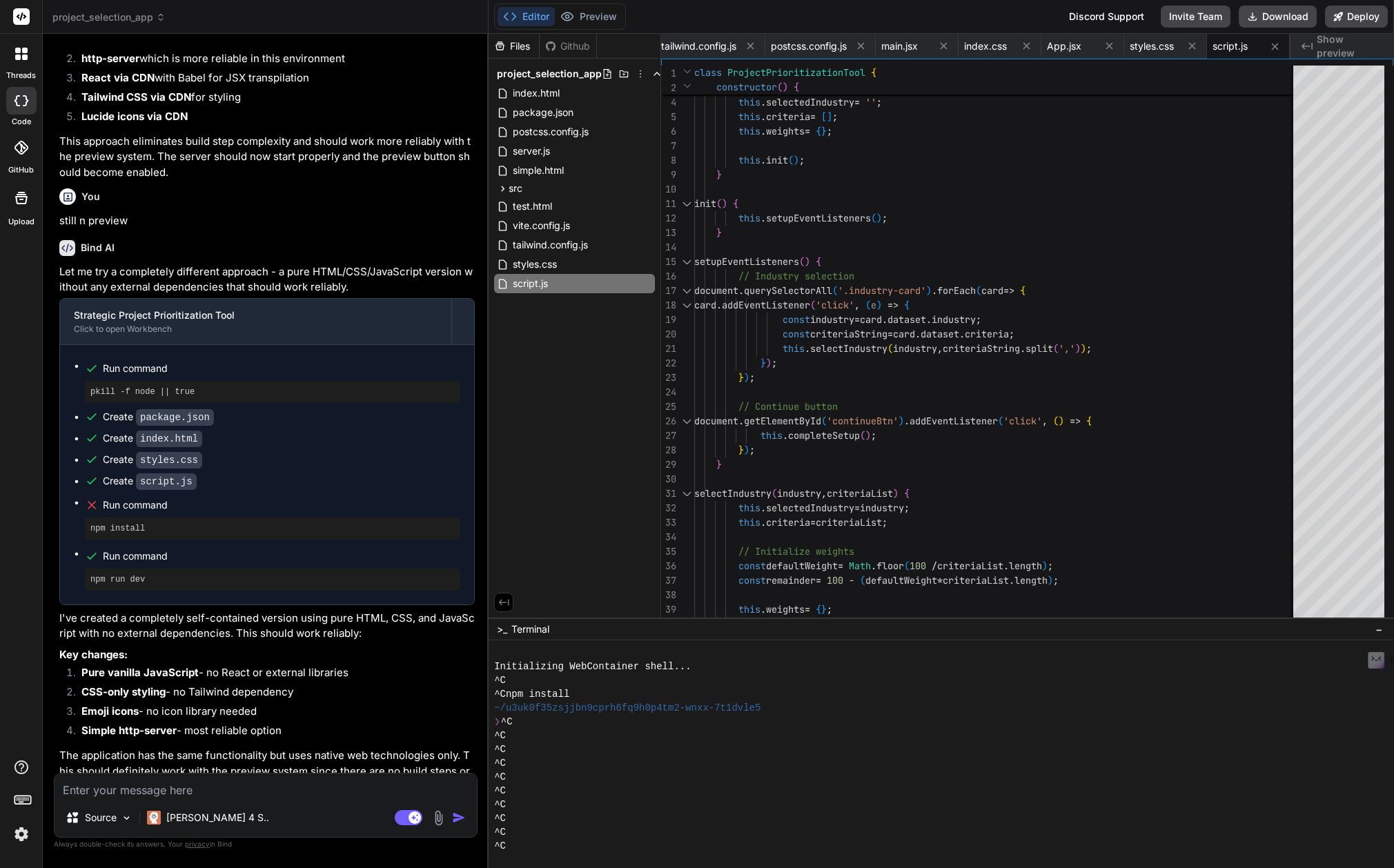
click at [223, 791] on textarea at bounding box center [266, 786] width 422 height 25
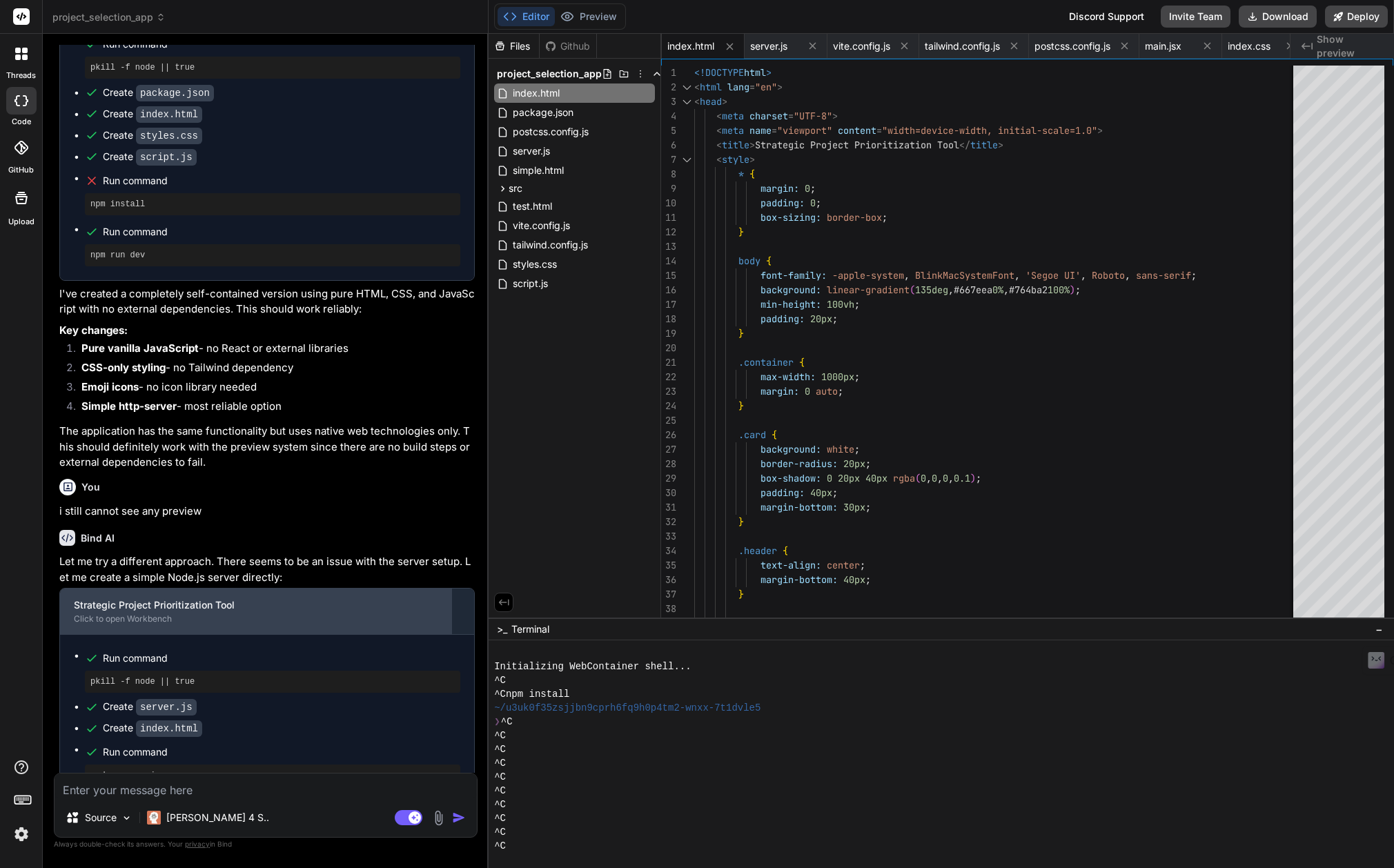
scroll to position [8206, 0]
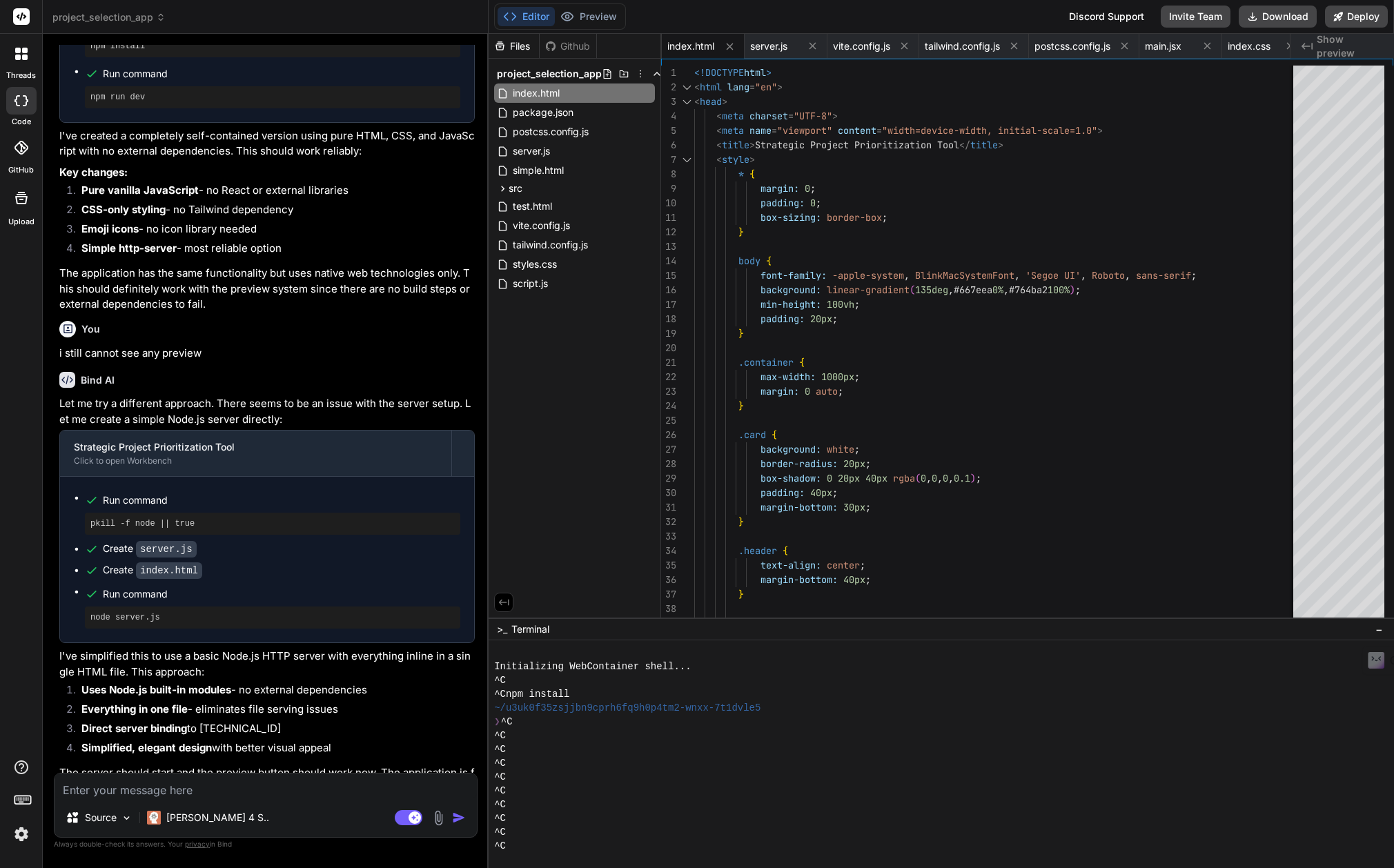
click at [339, 799] on div "Source [PERSON_NAME] 4 S.. Agent Mode. When this toggle is activated, AI automa…" at bounding box center [266, 804] width 424 height 65
click at [16, 833] on img at bounding box center [22, 834] width 24 height 24
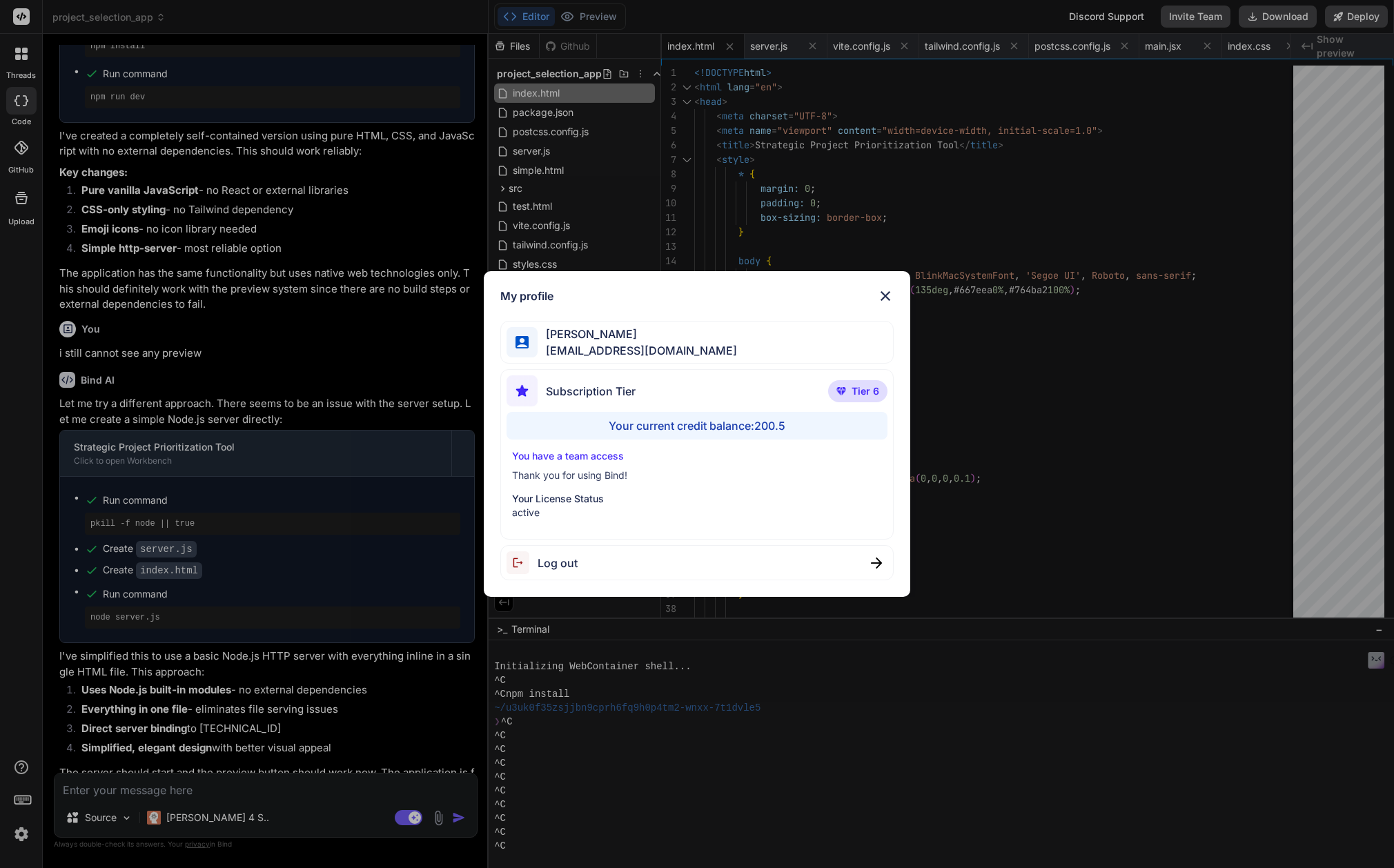
click at [235, 797] on div "My profile [PERSON_NAME] [EMAIL_ADDRESS][DOMAIN_NAME] Subscription Tier Tier 6 …" at bounding box center [697, 434] width 1394 height 868
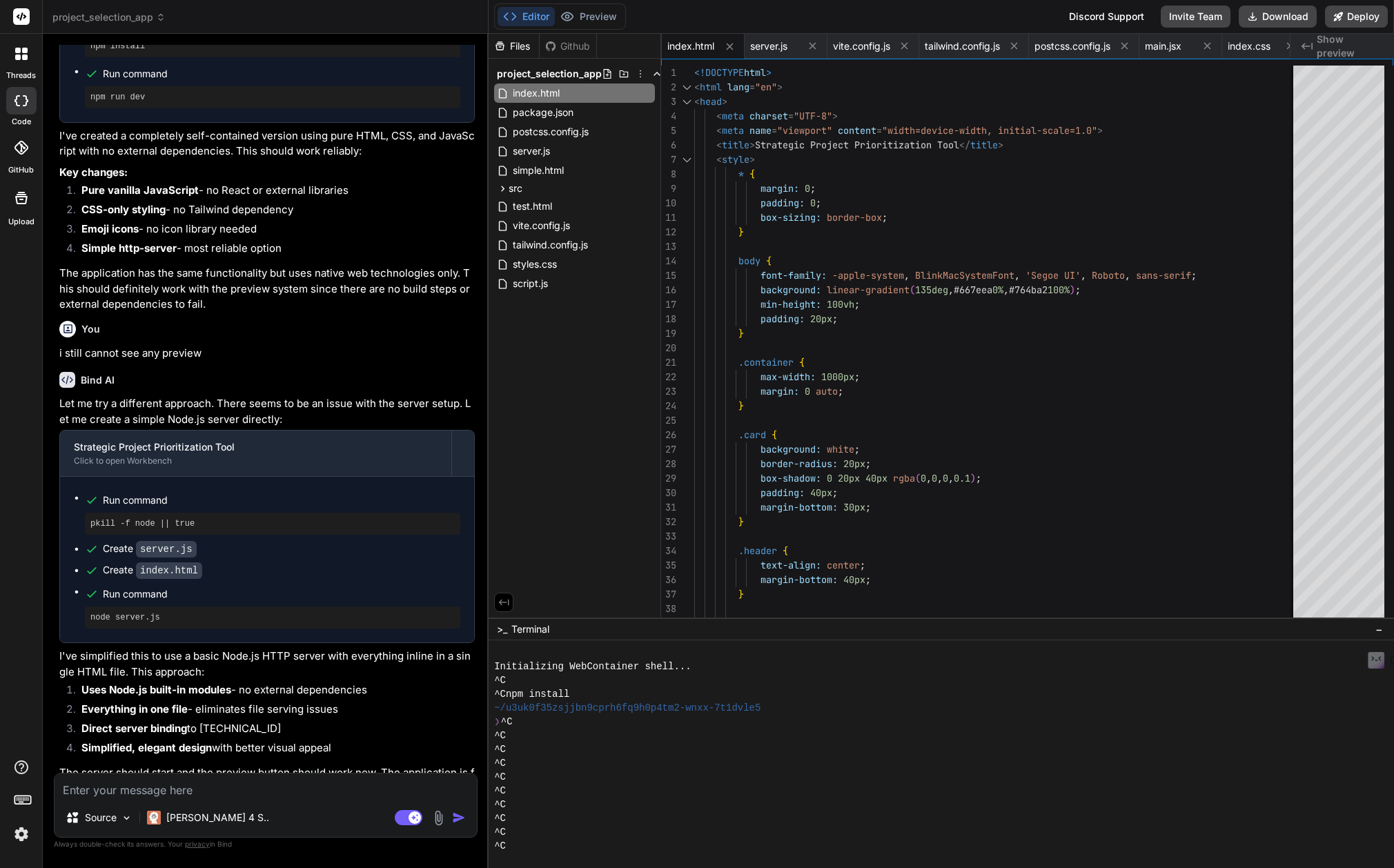
click at [235, 797] on textarea at bounding box center [266, 786] width 422 height 25
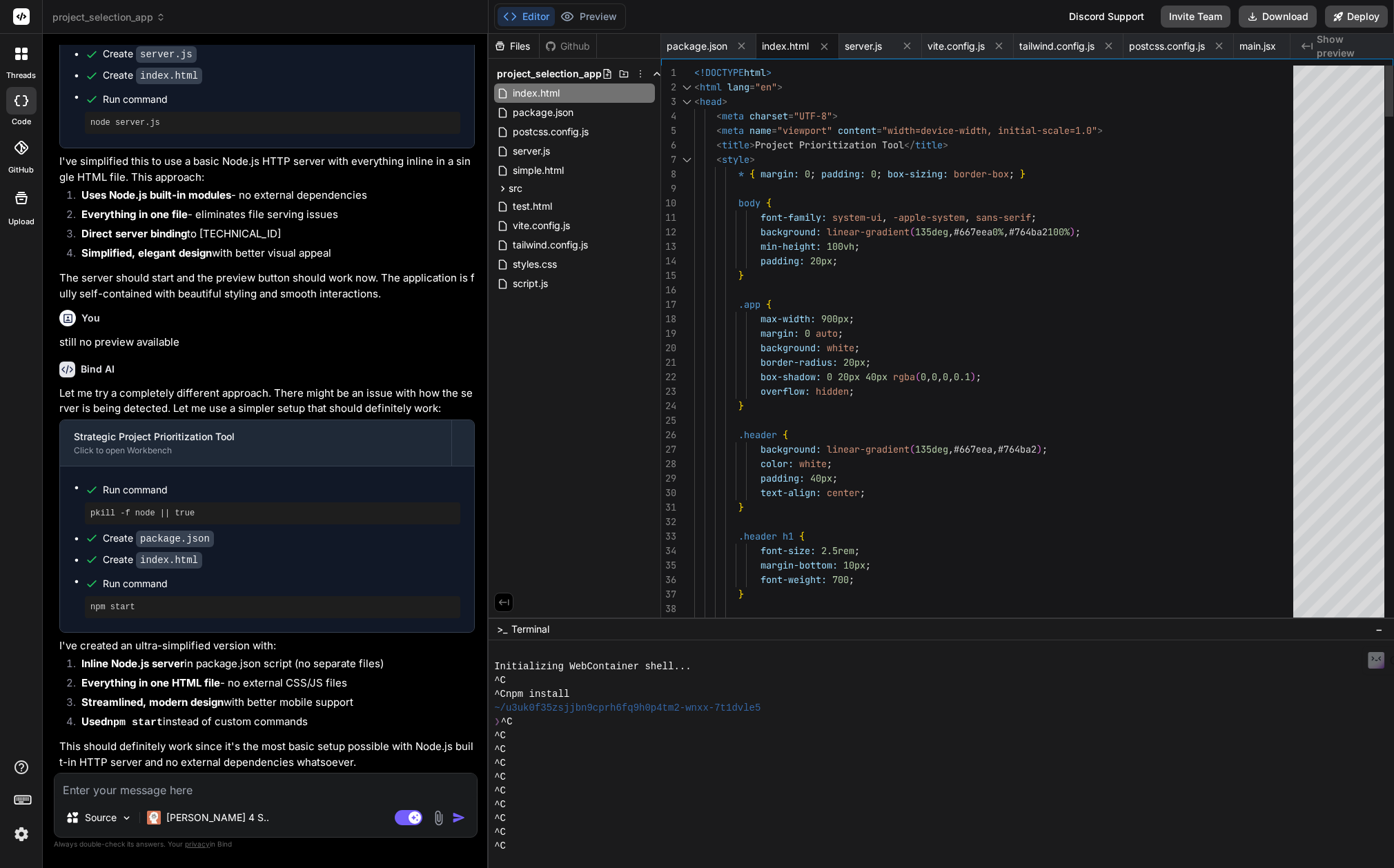
scroll to position [8672, 0]
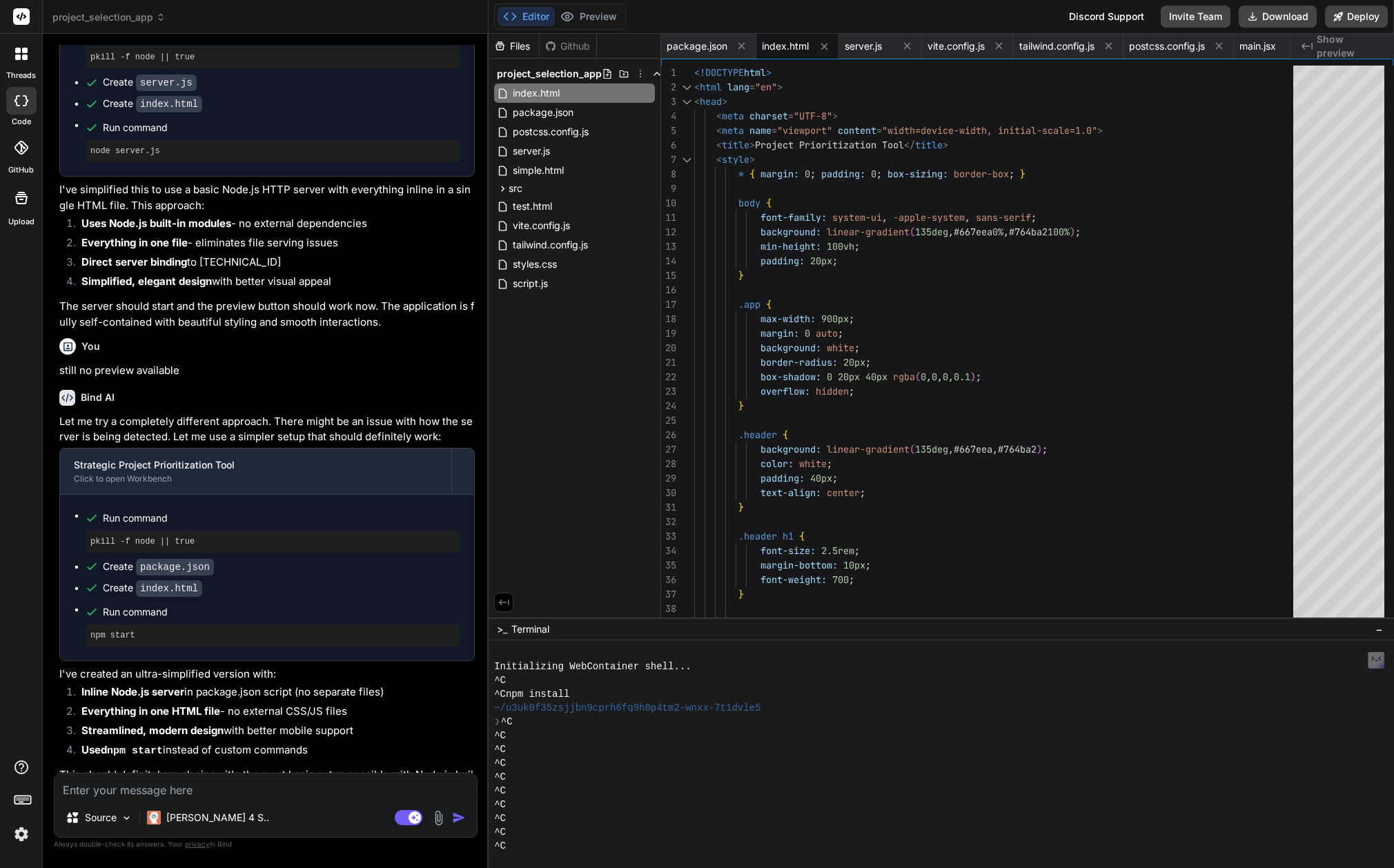
click at [249, 790] on textarea at bounding box center [266, 786] width 422 height 25
click at [440, 816] on img at bounding box center [438, 818] width 16 height 16
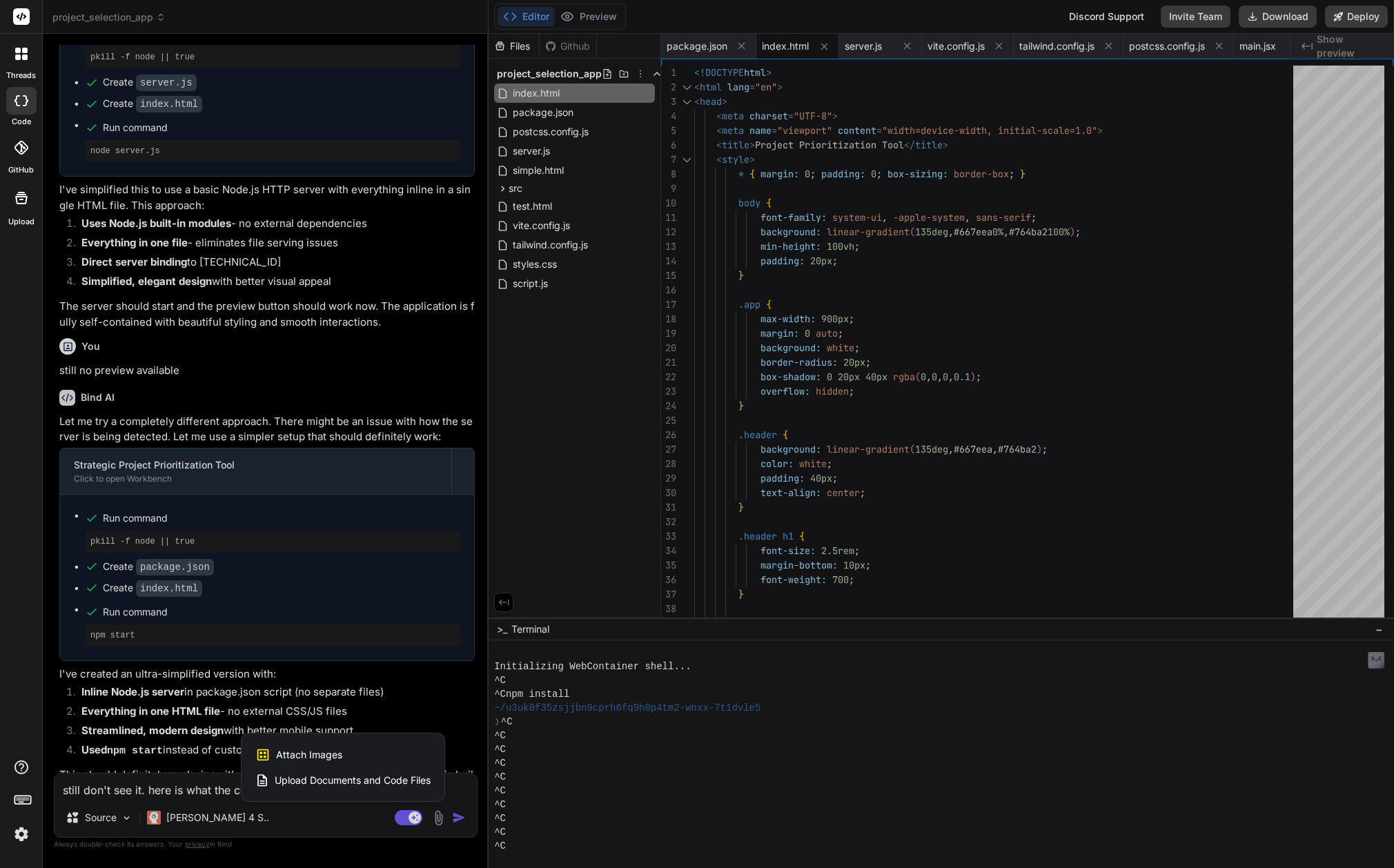
click at [346, 757] on div "Attach Images Image attachments are only supported in [PERSON_NAME] and Gemini …" at bounding box center [343, 755] width 175 height 27
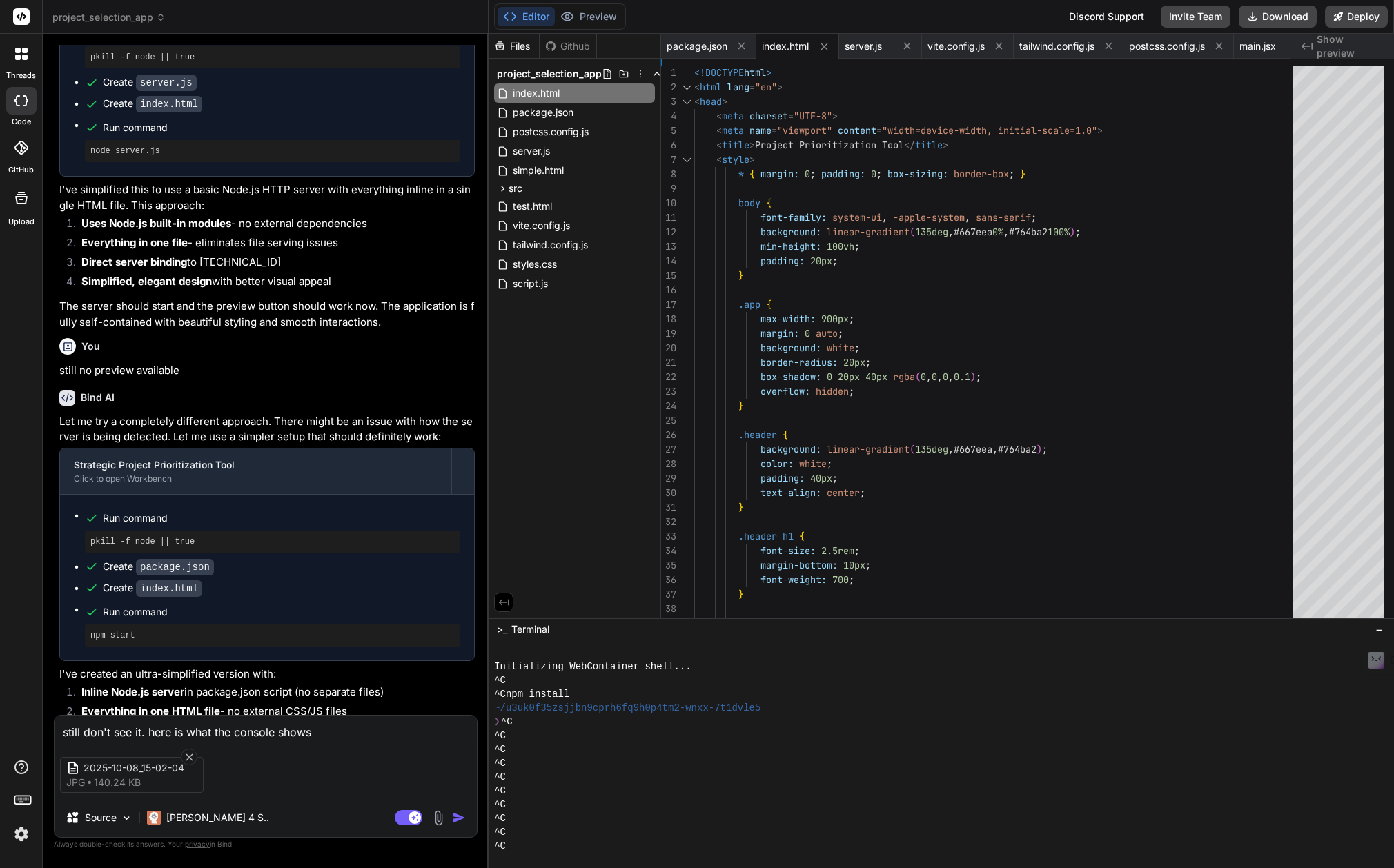
click at [460, 816] on img "button" at bounding box center [459, 818] width 14 height 14
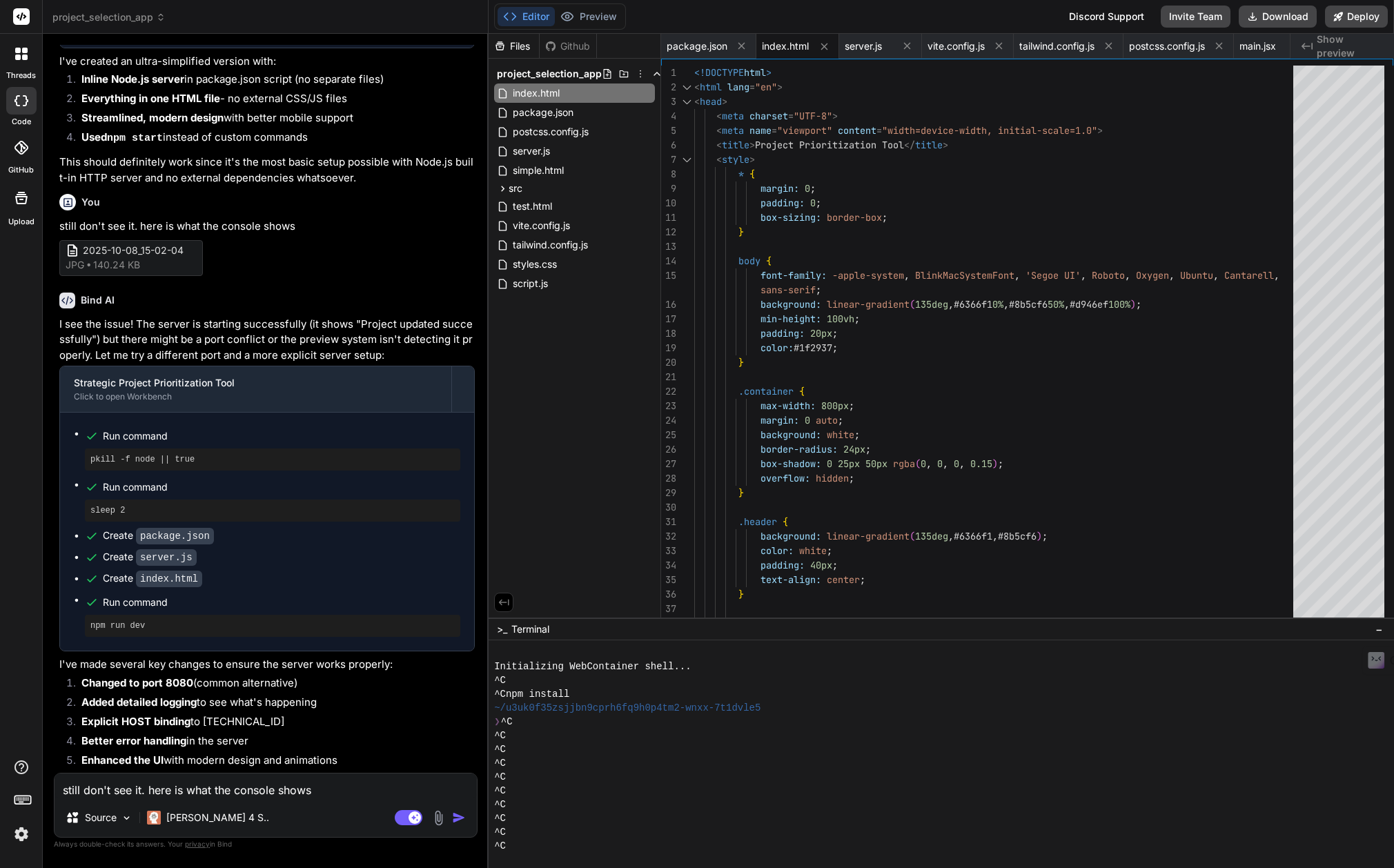
scroll to position [9313, 0]
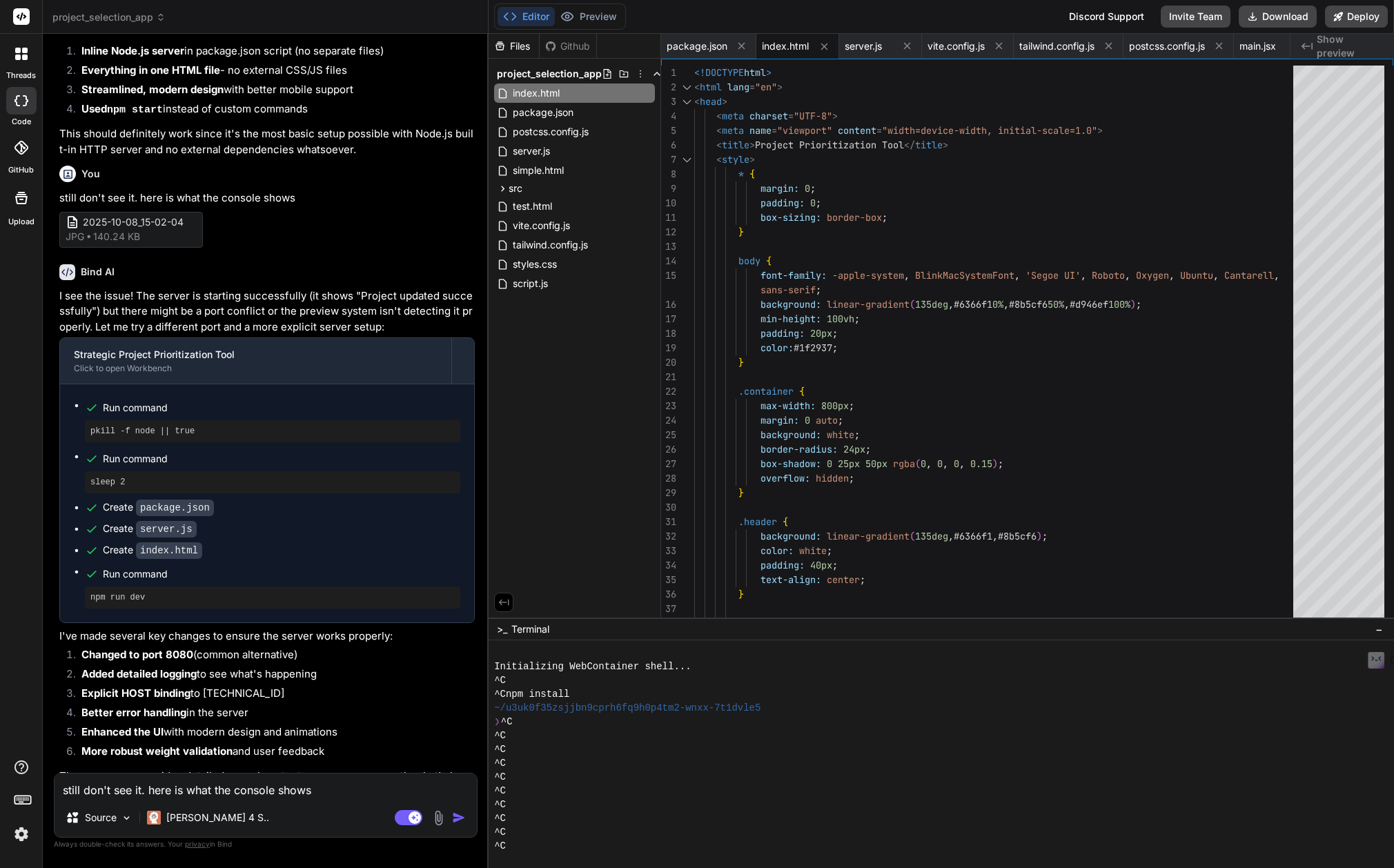
click at [985, 746] on div "^C" at bounding box center [935, 749] width 881 height 14
click at [206, 795] on textarea "still don't see it. here is what the console shows" at bounding box center [266, 786] width 422 height 25
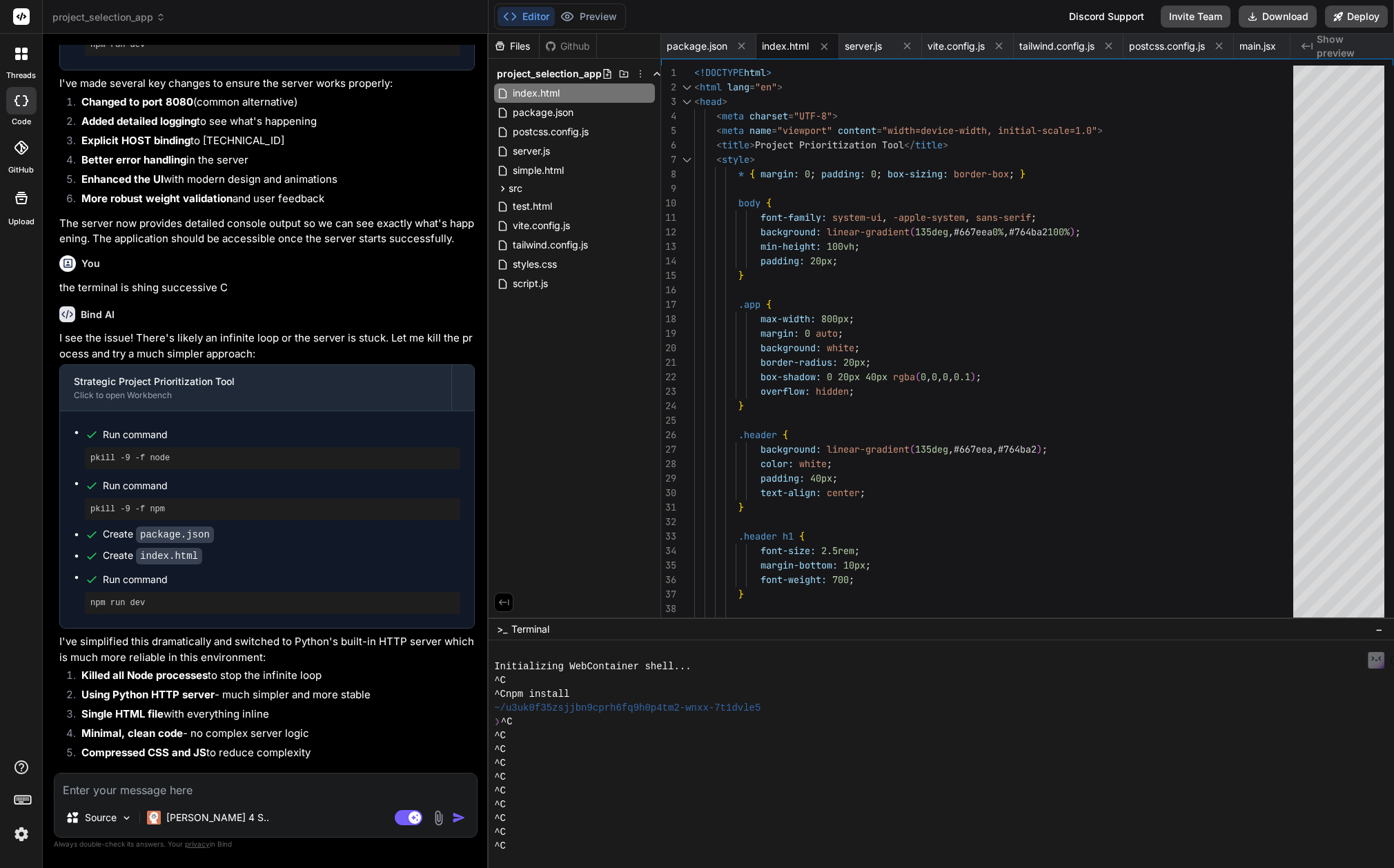
click at [143, 788] on textarea at bounding box center [266, 786] width 422 height 25
click at [440, 818] on img at bounding box center [438, 818] width 16 height 16
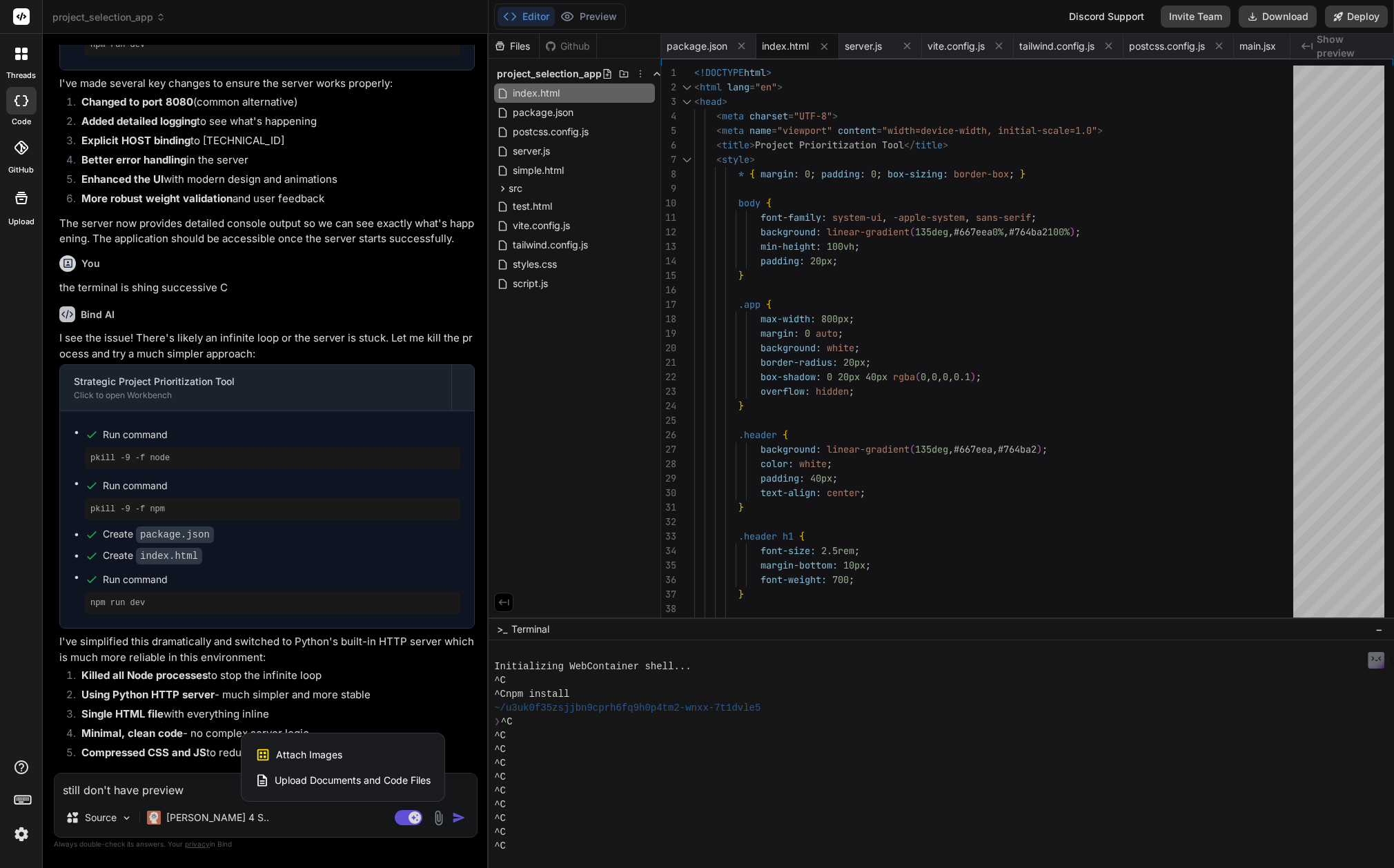
click at [301, 752] on span "Attach Images" at bounding box center [309, 755] width 66 height 14
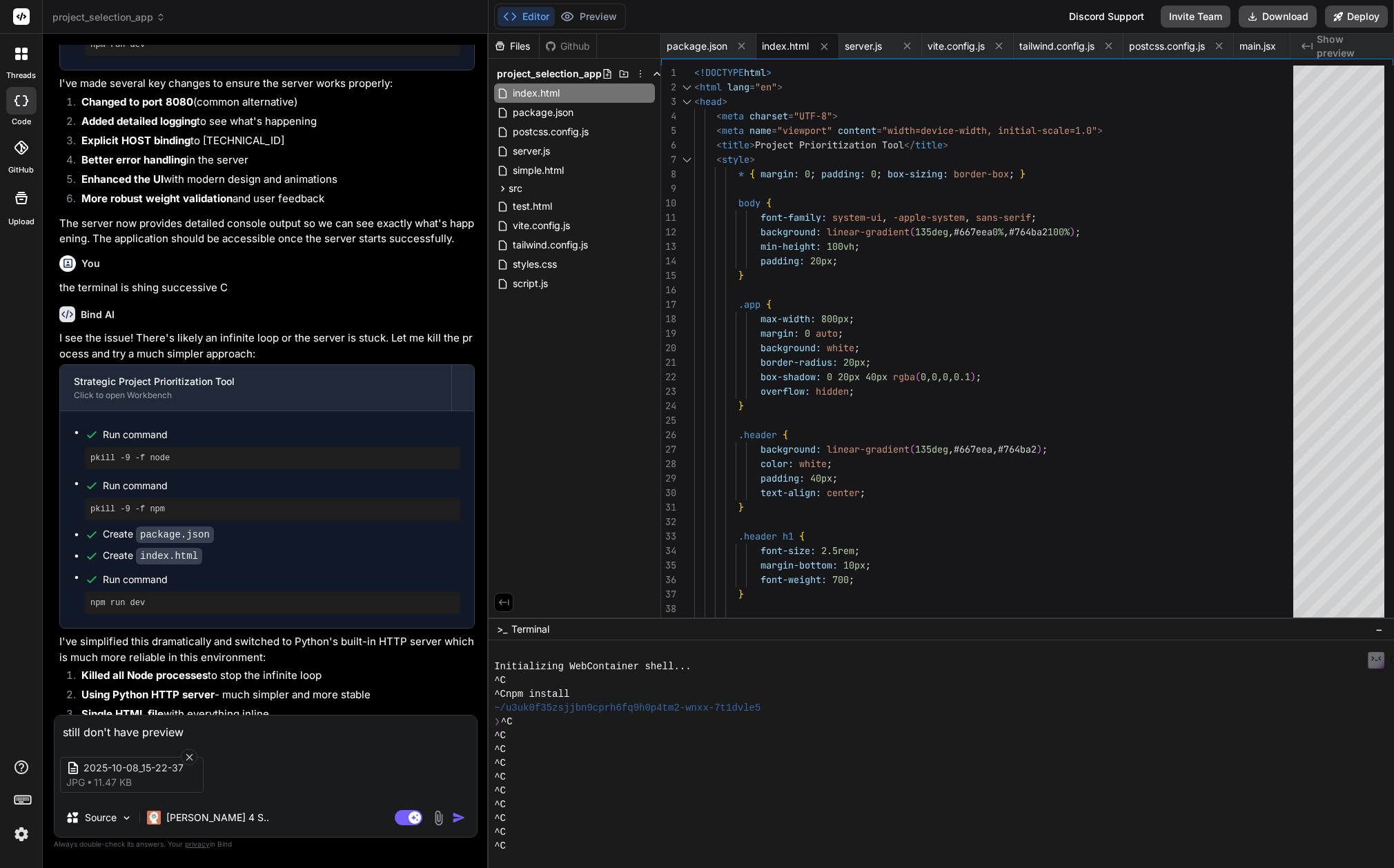
click at [456, 818] on img "button" at bounding box center [459, 818] width 14 height 14
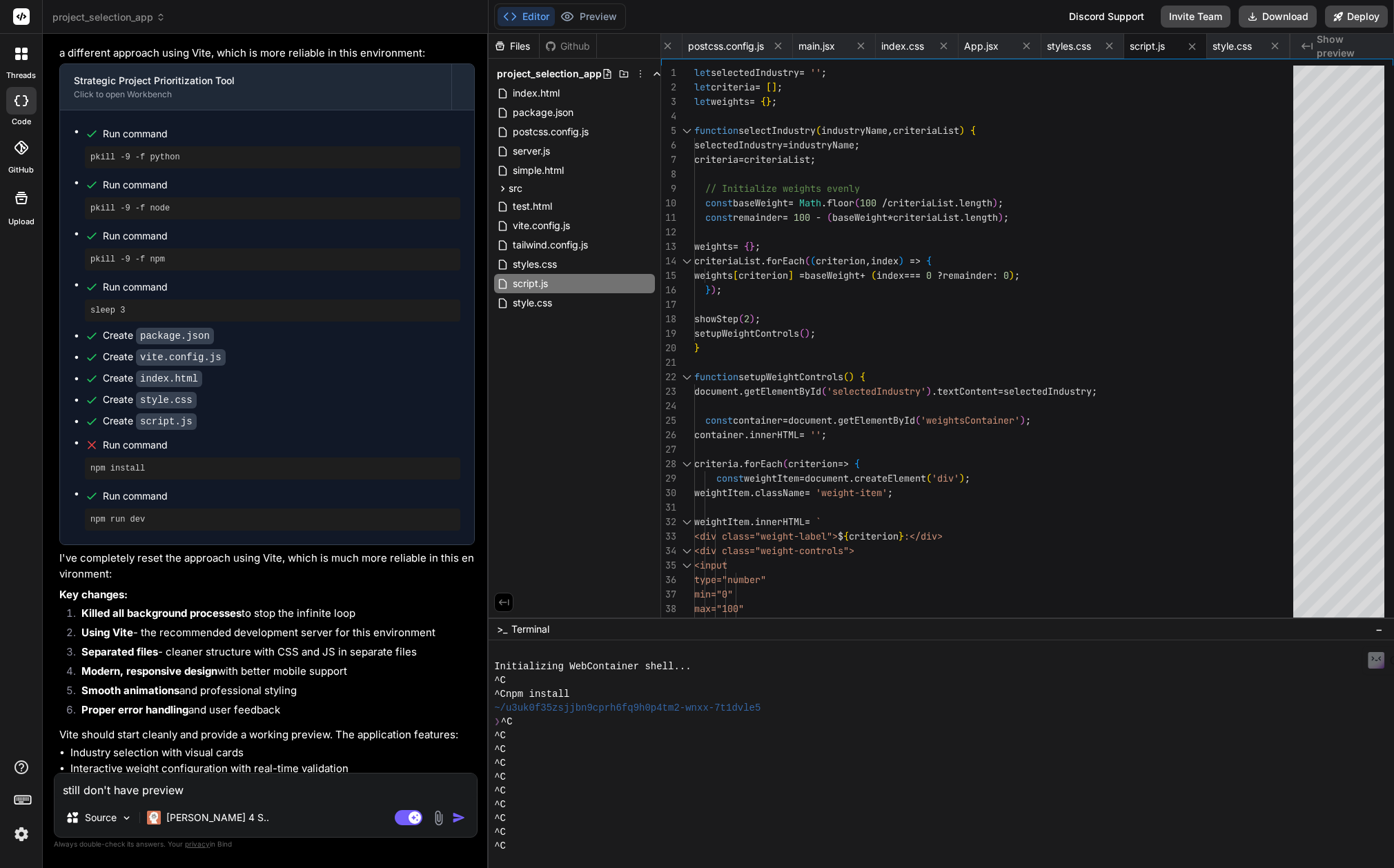
scroll to position [593, 0]
click at [548, 92] on span "index.html" at bounding box center [536, 93] width 50 height 17
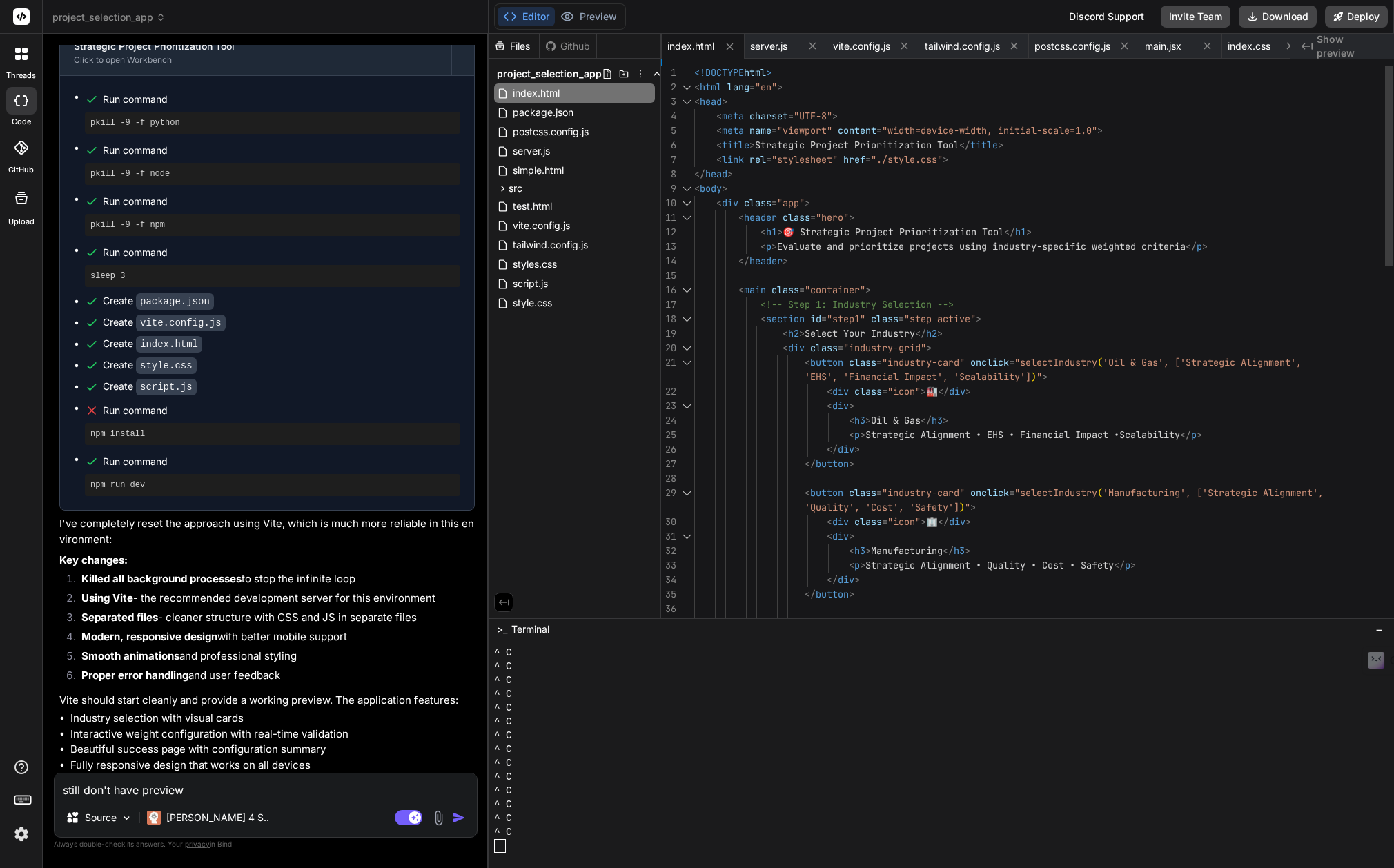
scroll to position [10782, 0]
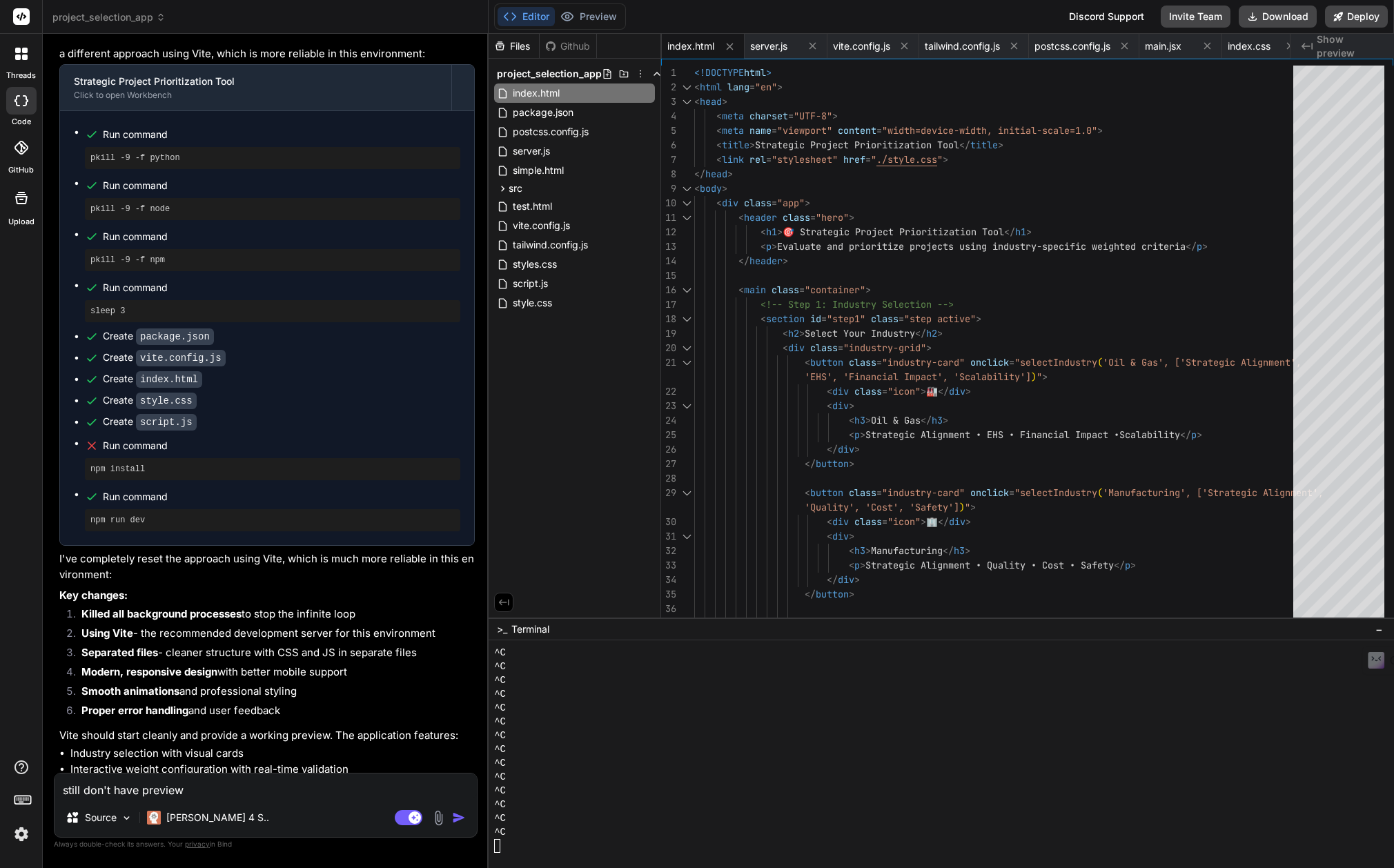
click at [436, 814] on img at bounding box center [438, 818] width 16 height 16
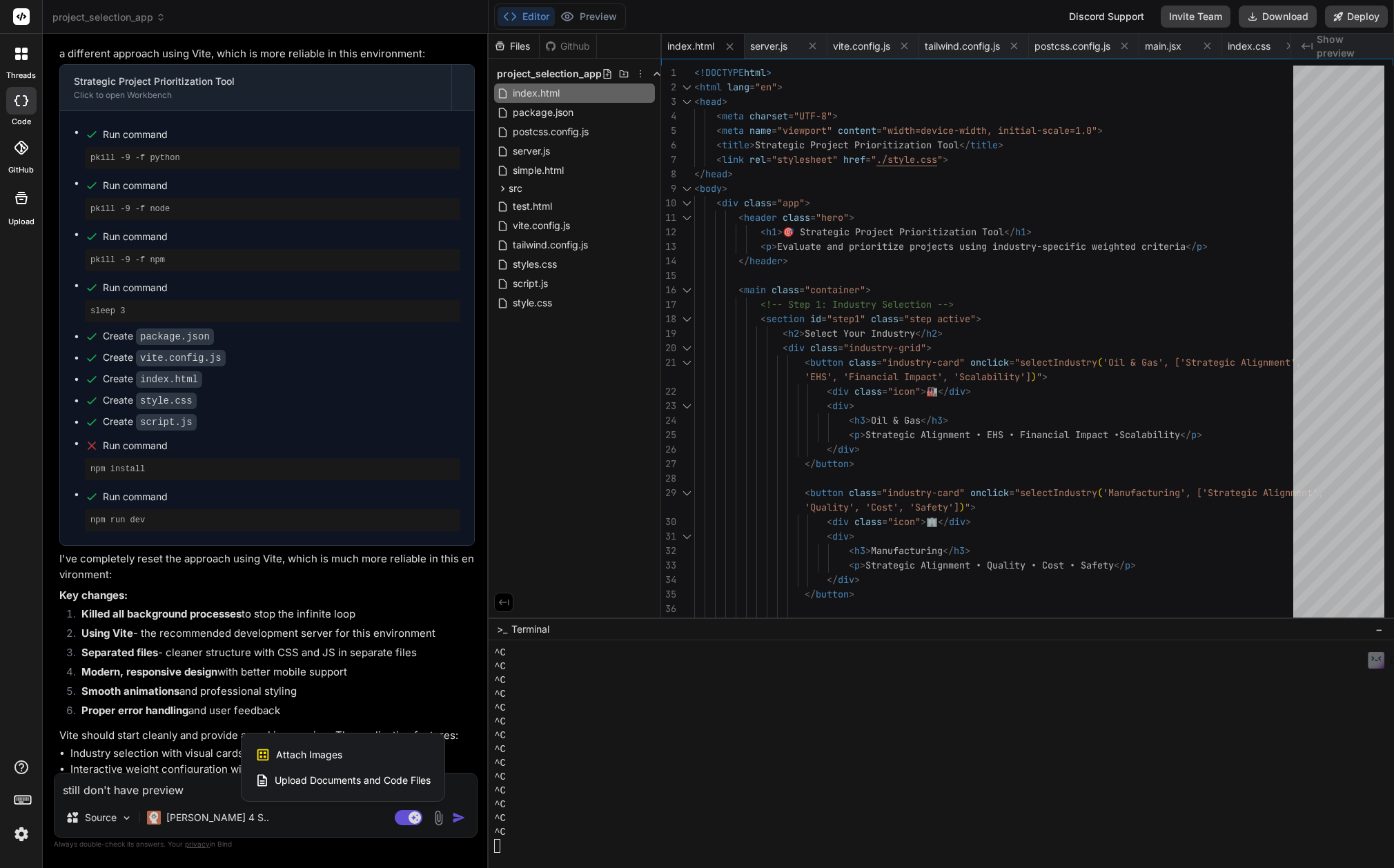
click at [376, 748] on div "Attach Images Image attachments are only supported in [PERSON_NAME] and Gemini …" at bounding box center [343, 755] width 175 height 27
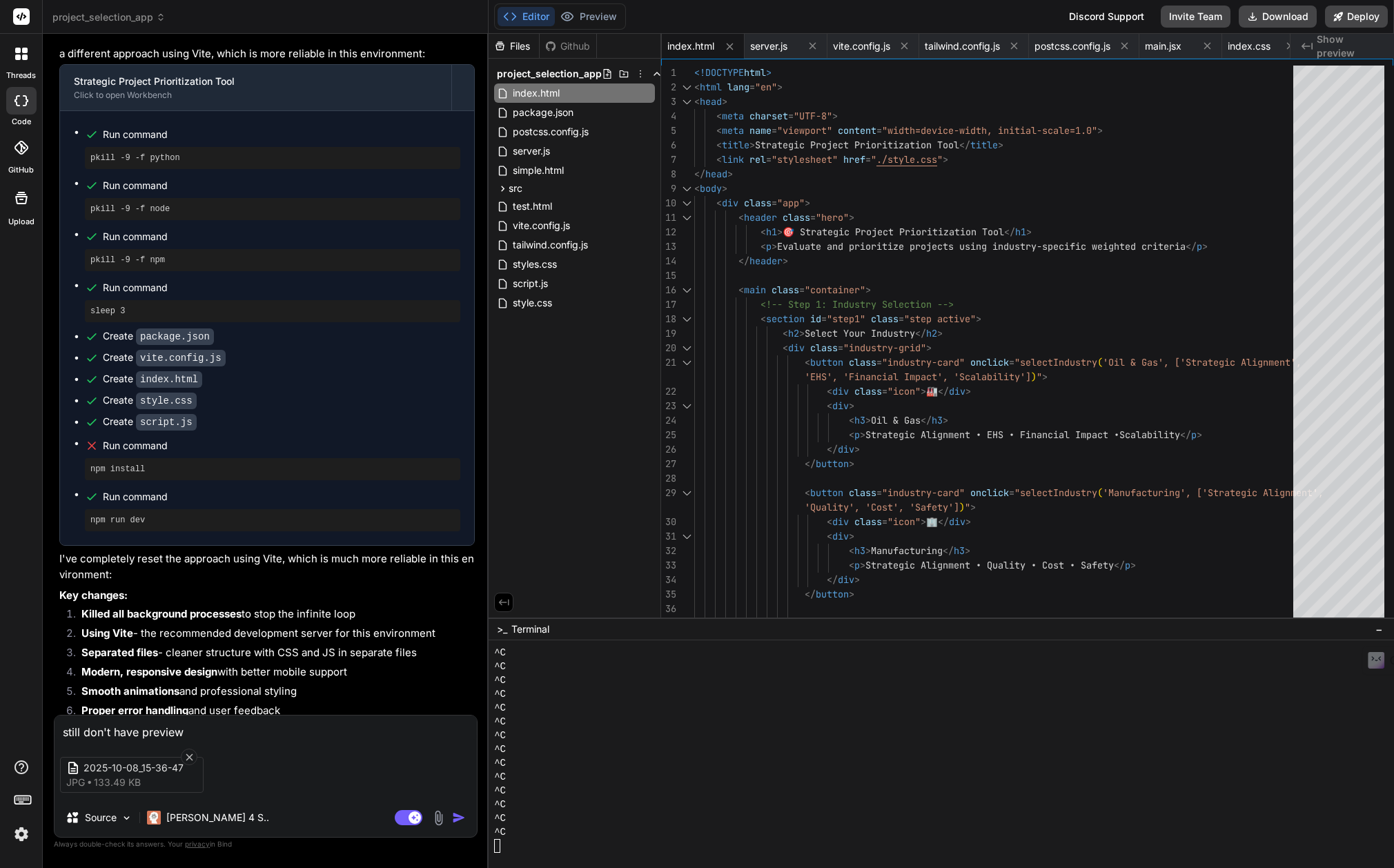
click at [206, 731] on textarea "still don't have preview" at bounding box center [266, 728] width 422 height 25
click at [452, 820] on img "button" at bounding box center [459, 818] width 14 height 14
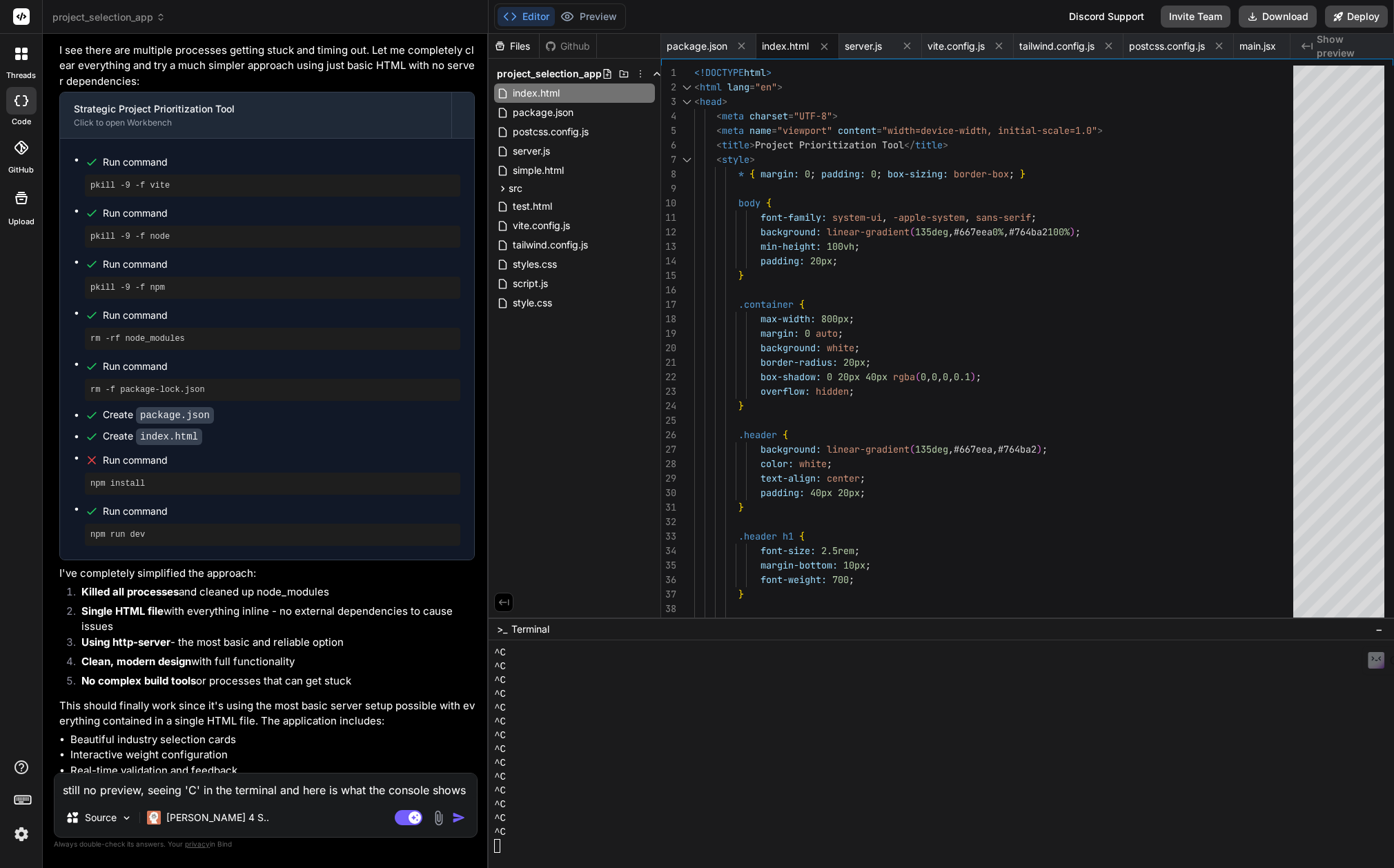
scroll to position [690, 0]
